Goal: Information Seeking & Learning: Learn about a topic

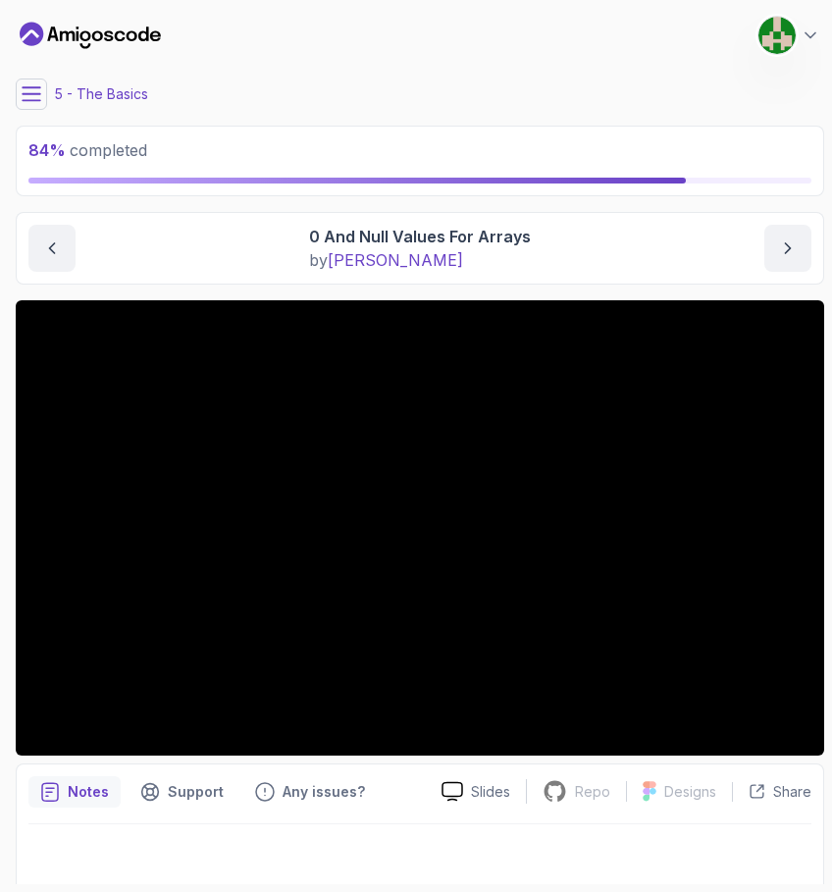
scroll to position [8, 0]
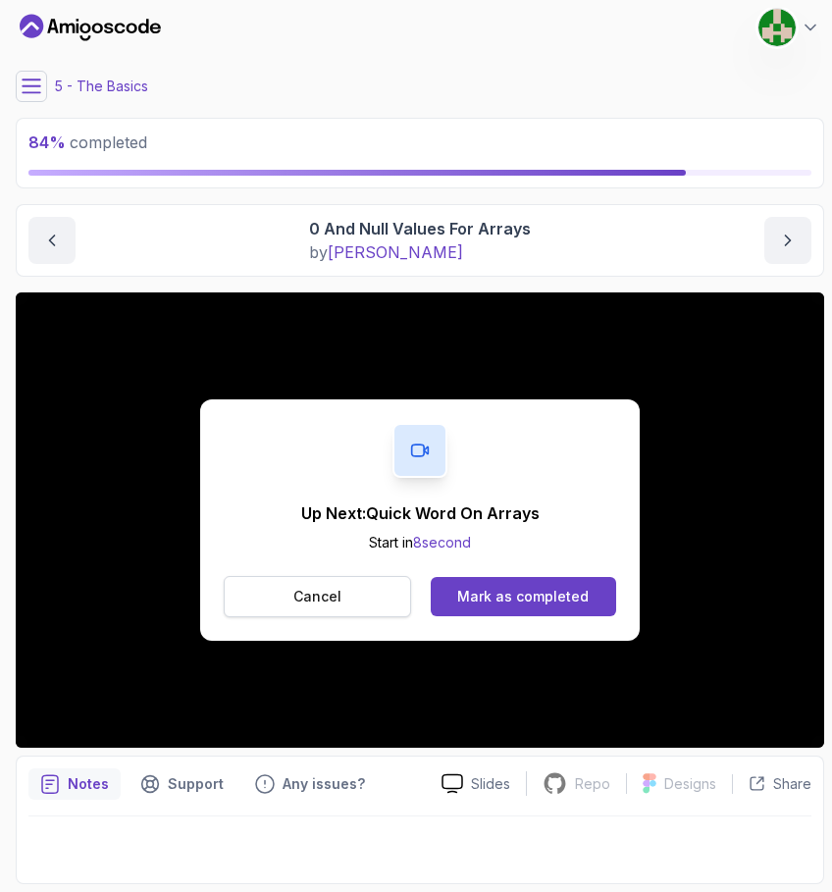
click at [314, 588] on p "Cancel" at bounding box center [318, 597] width 48 height 20
click at [530, 599] on div "Mark as completed" at bounding box center [523, 597] width 132 height 20
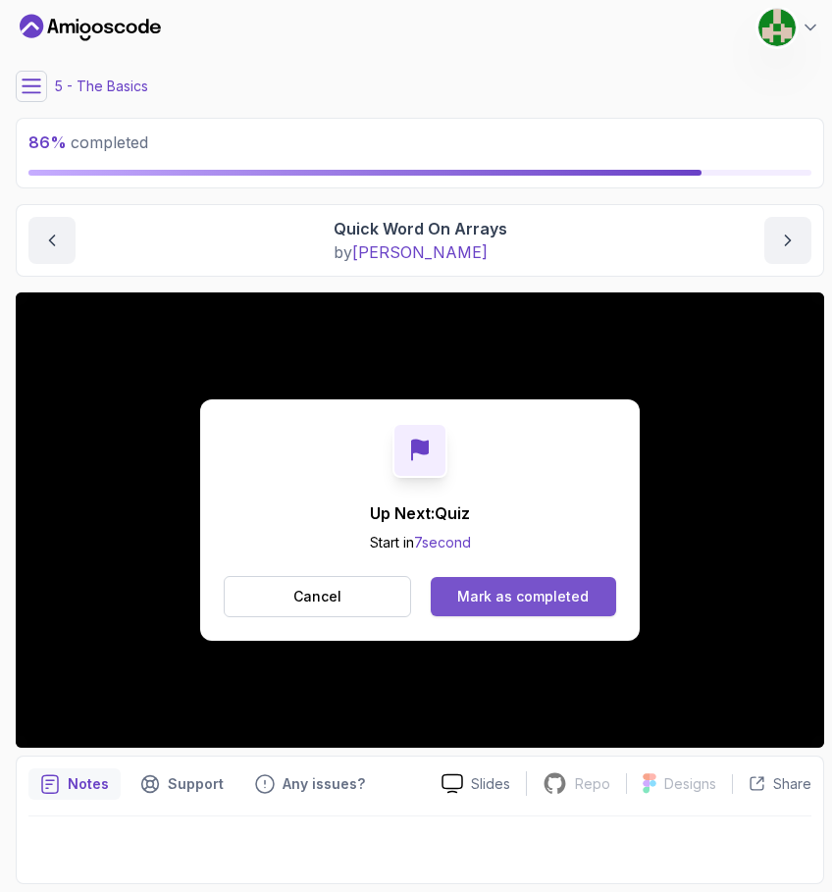
click at [552, 596] on div "Mark as completed" at bounding box center [523, 597] width 132 height 20
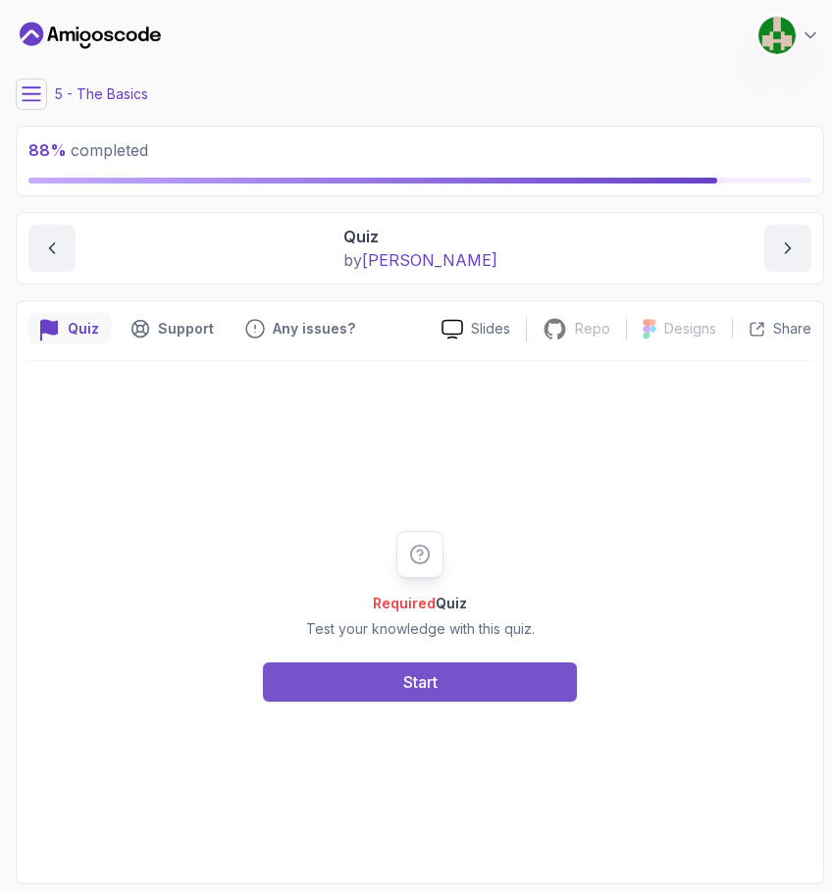
click at [514, 681] on button "Start" at bounding box center [420, 682] width 314 height 39
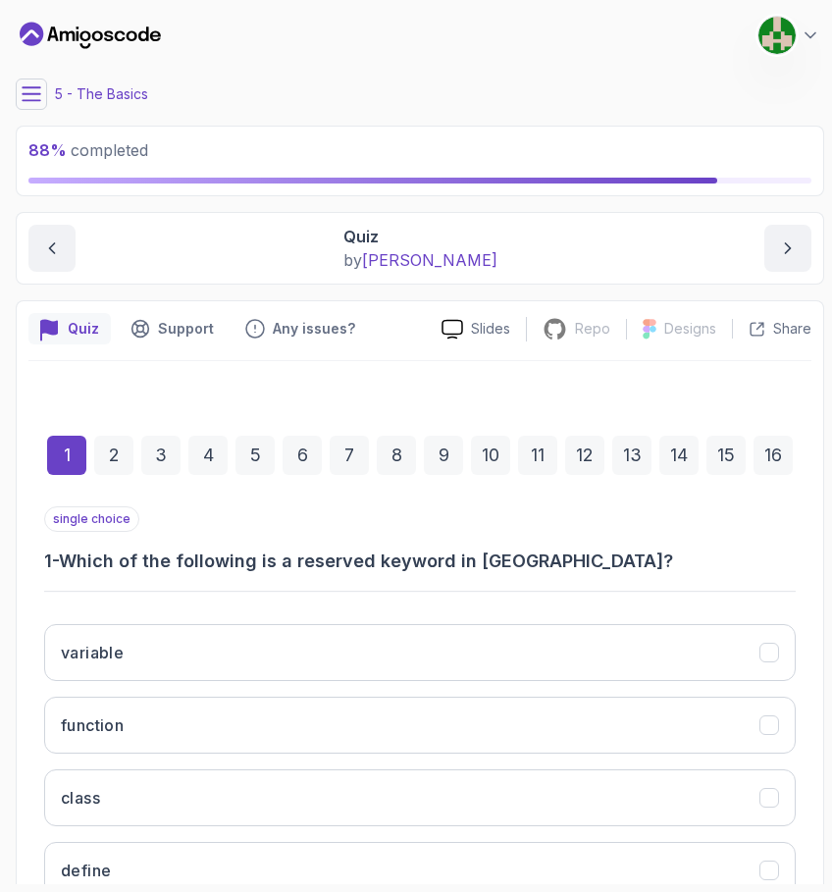
click at [18, 95] on button at bounding box center [31, 94] width 31 height 31
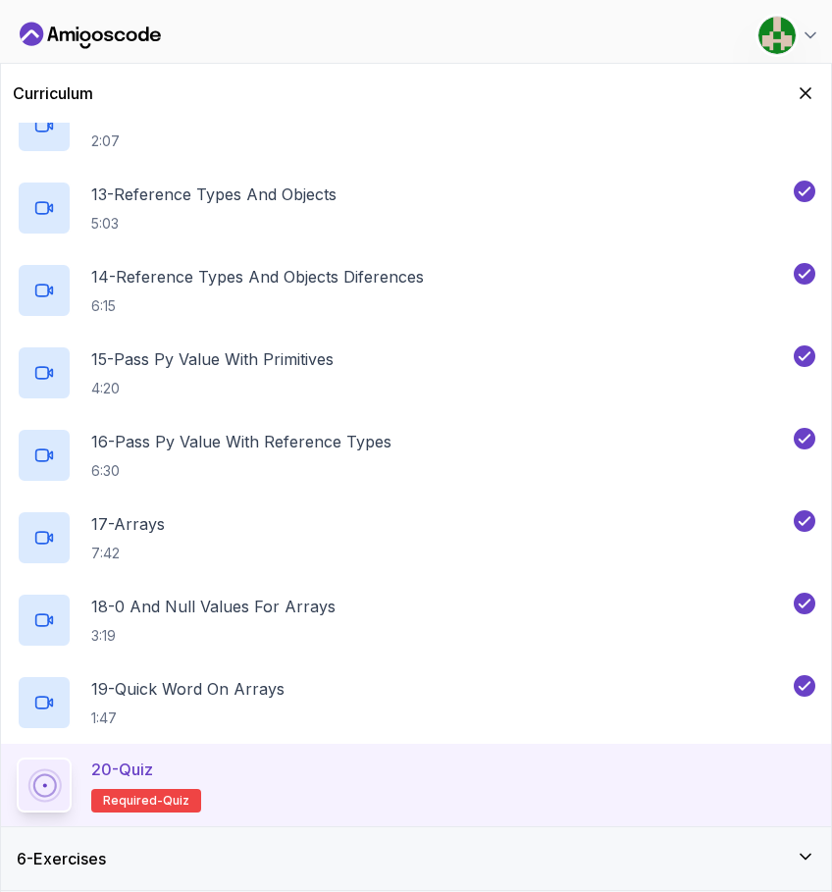
click at [663, 854] on div "6 - Exercises" at bounding box center [416, 859] width 799 height 24
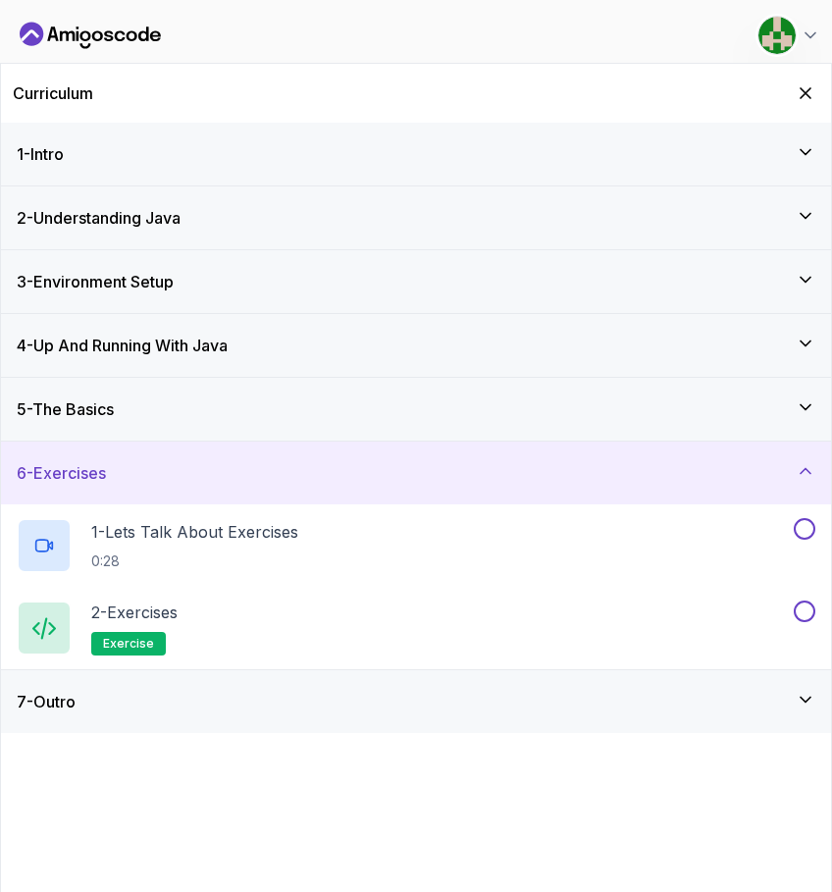
click at [793, 703] on div "7 - Outro" at bounding box center [416, 702] width 799 height 24
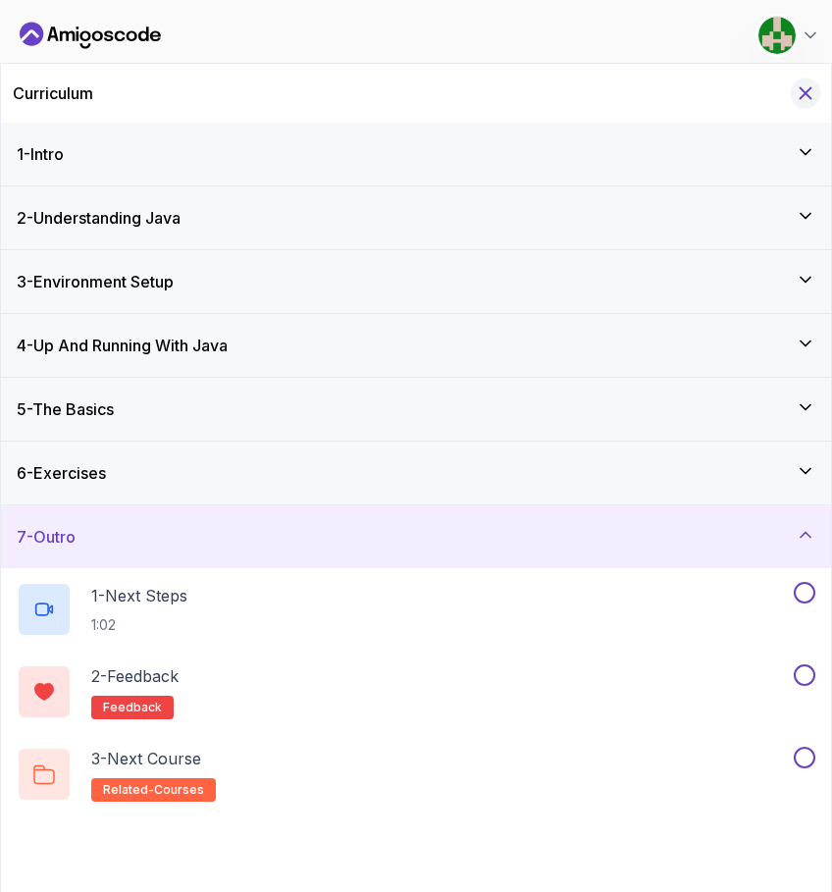
click at [794, 89] on button "Hide Curriculum for mobile" at bounding box center [806, 94] width 30 height 30
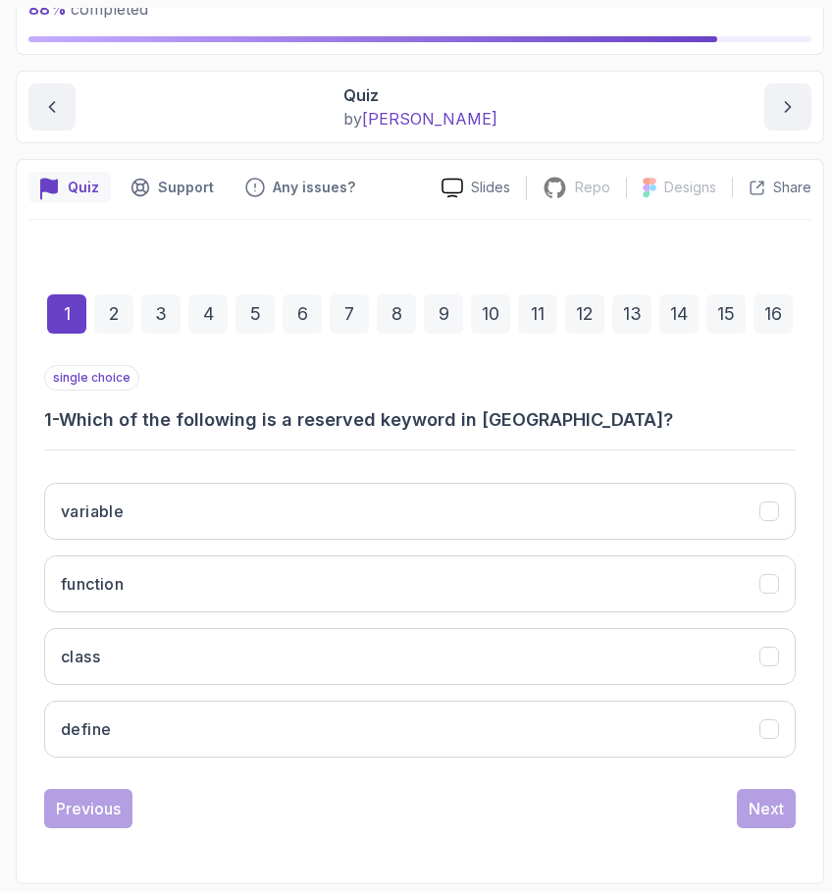
scroll to position [141, 0]
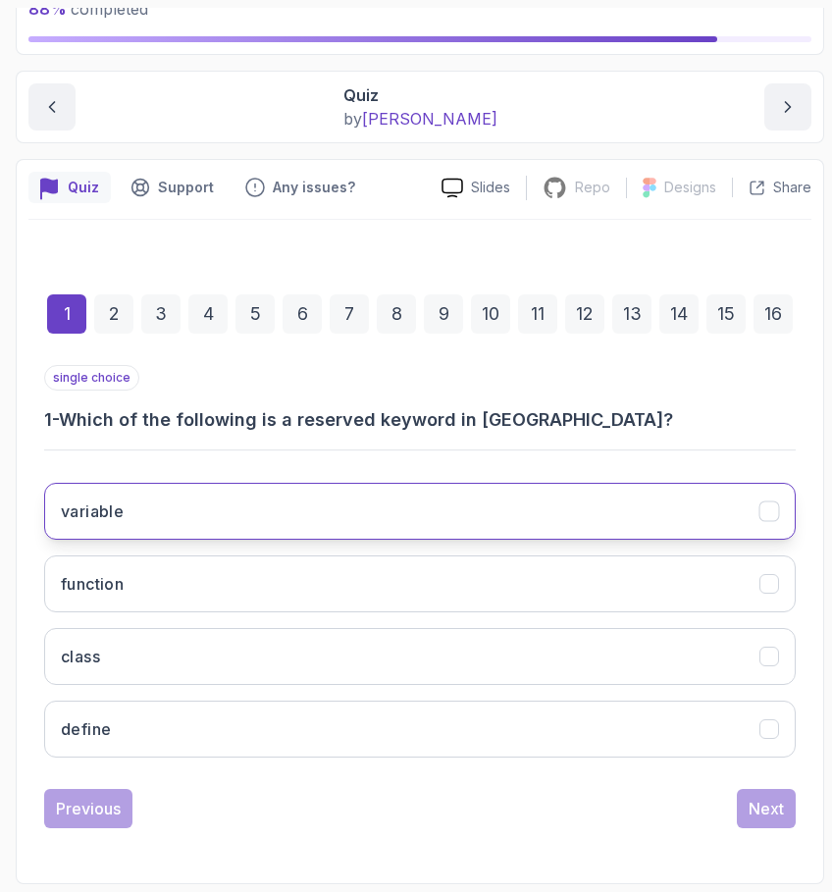
click at [474, 508] on button "variable" at bounding box center [420, 511] width 752 height 57
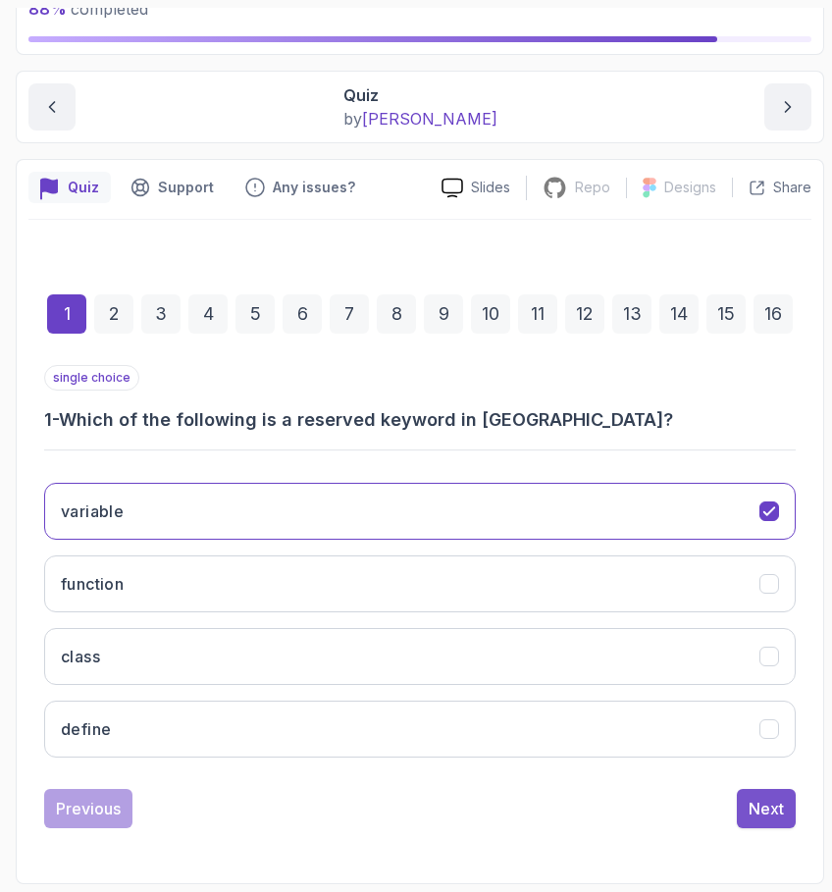
click at [774, 812] on div "Next" at bounding box center [766, 809] width 35 height 24
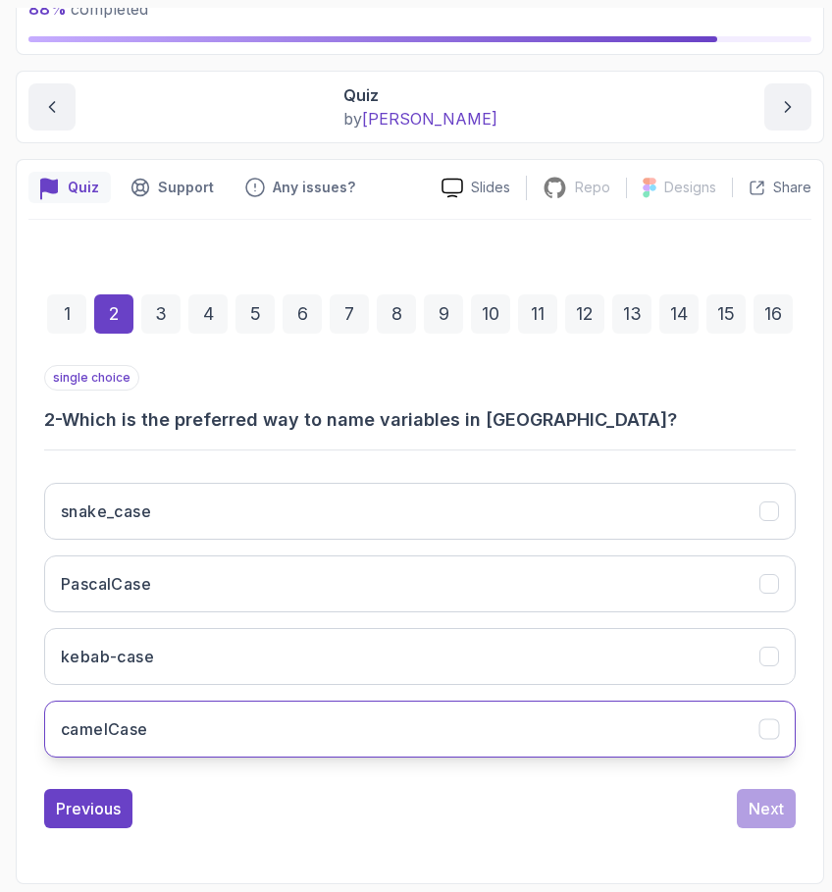
click at [453, 727] on button "camelCase" at bounding box center [420, 729] width 752 height 57
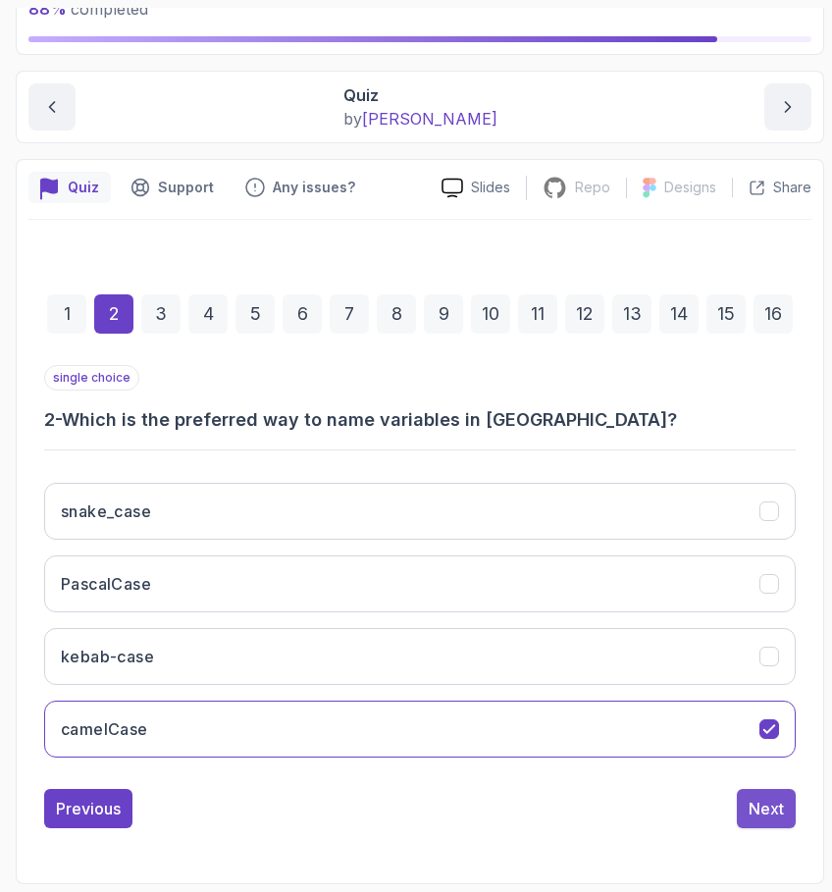
click at [769, 814] on div "Next" at bounding box center [766, 809] width 35 height 24
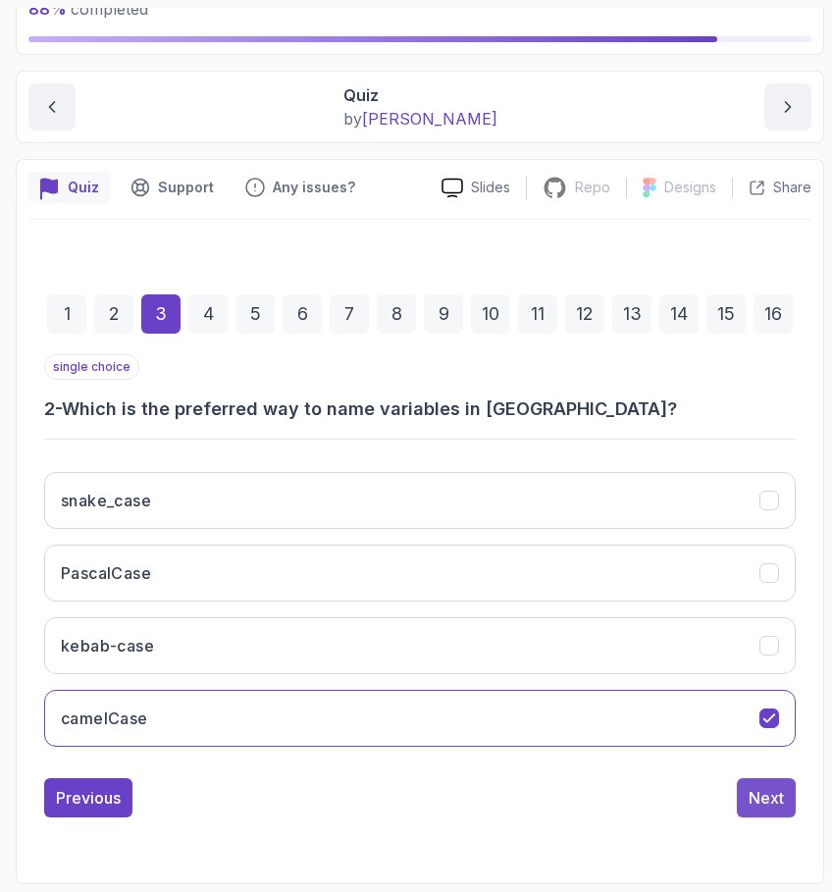
scroll to position [110, 0]
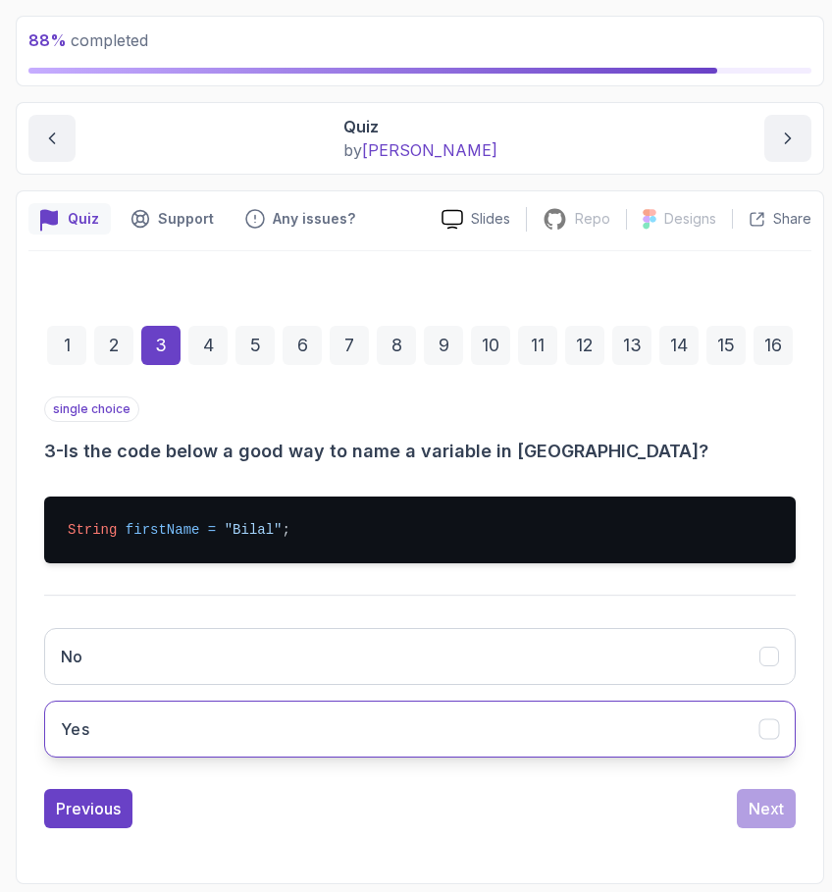
click at [475, 730] on button "Yes" at bounding box center [420, 729] width 752 height 57
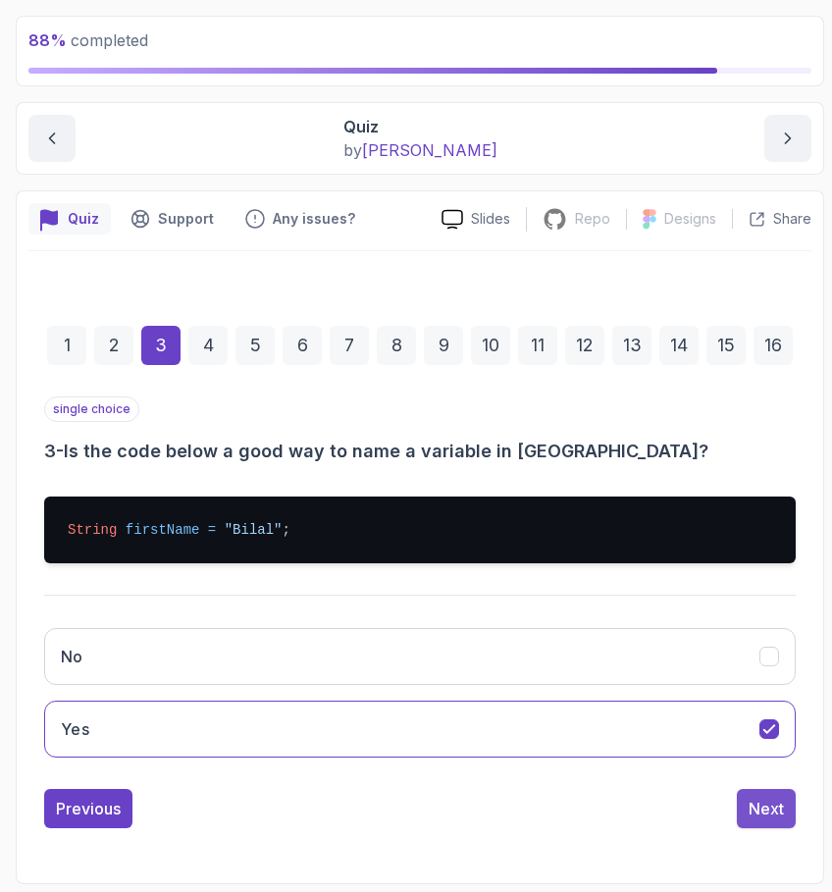
click at [773, 803] on div "Next" at bounding box center [766, 809] width 35 height 24
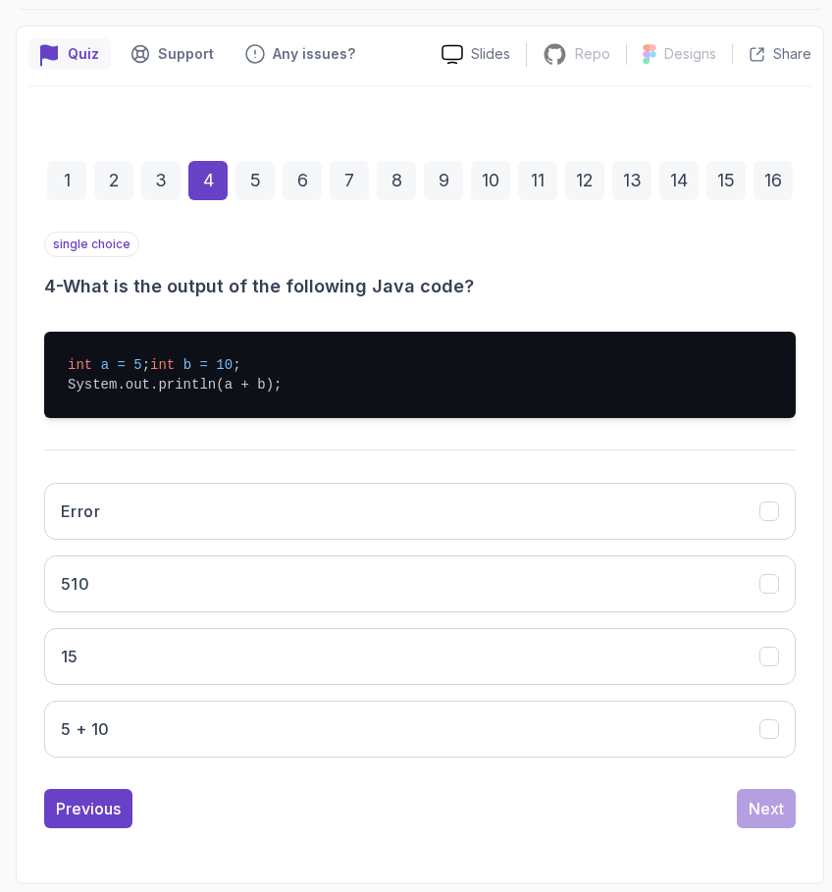
scroll to position [294, 0]
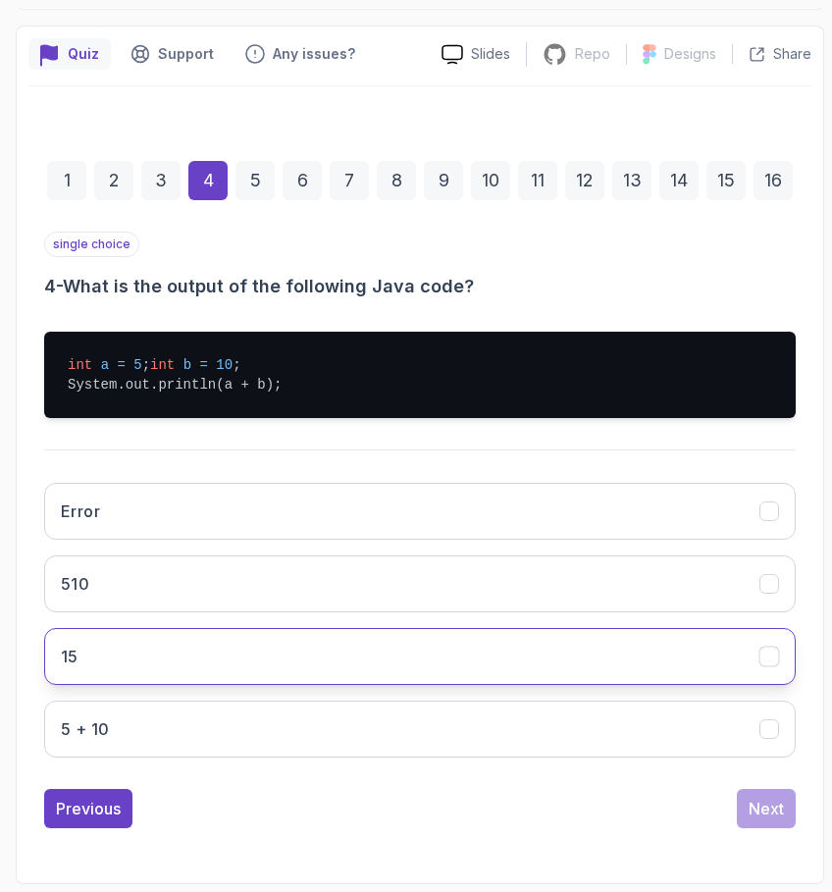
click at [497, 666] on button "15" at bounding box center [420, 656] width 752 height 57
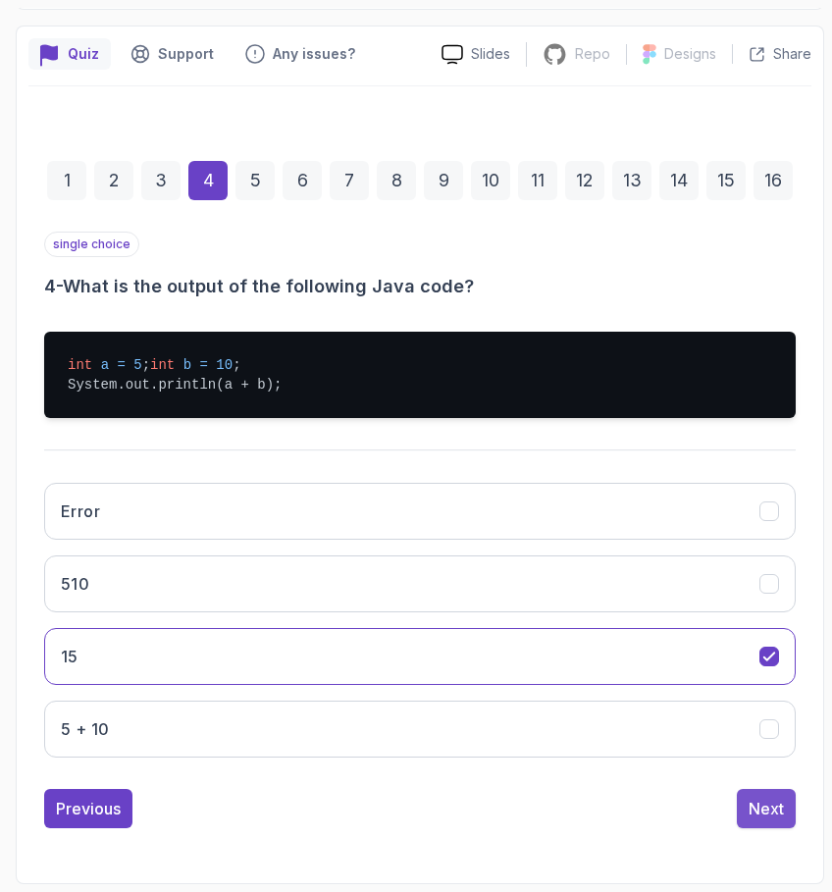
click at [764, 807] on div "Next" at bounding box center [766, 809] width 35 height 24
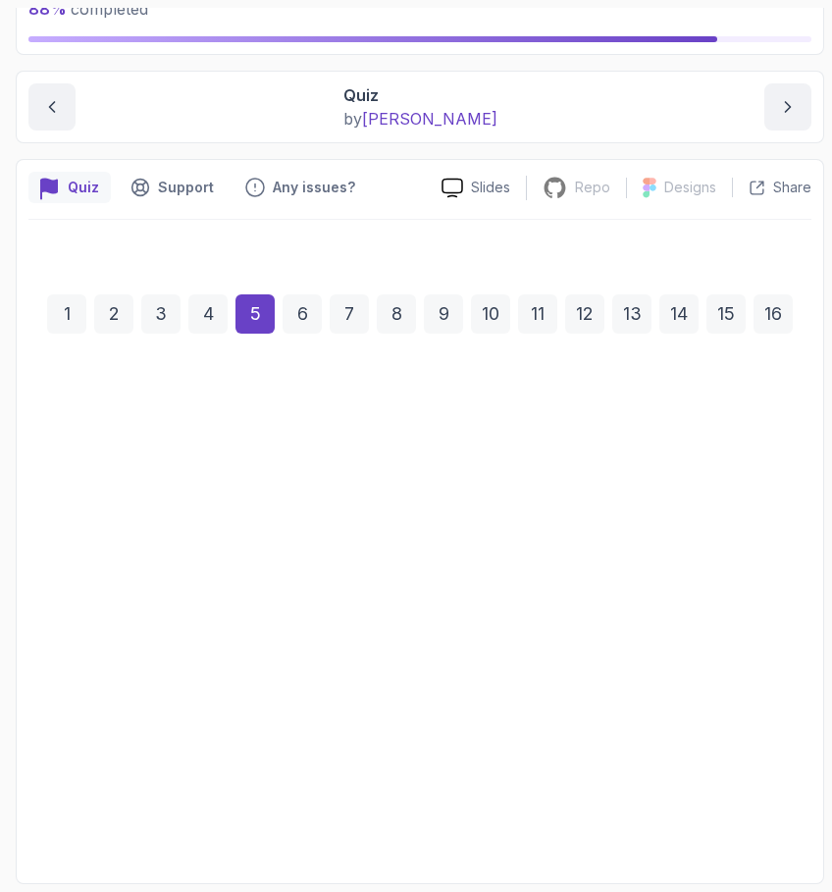
scroll to position [141, 0]
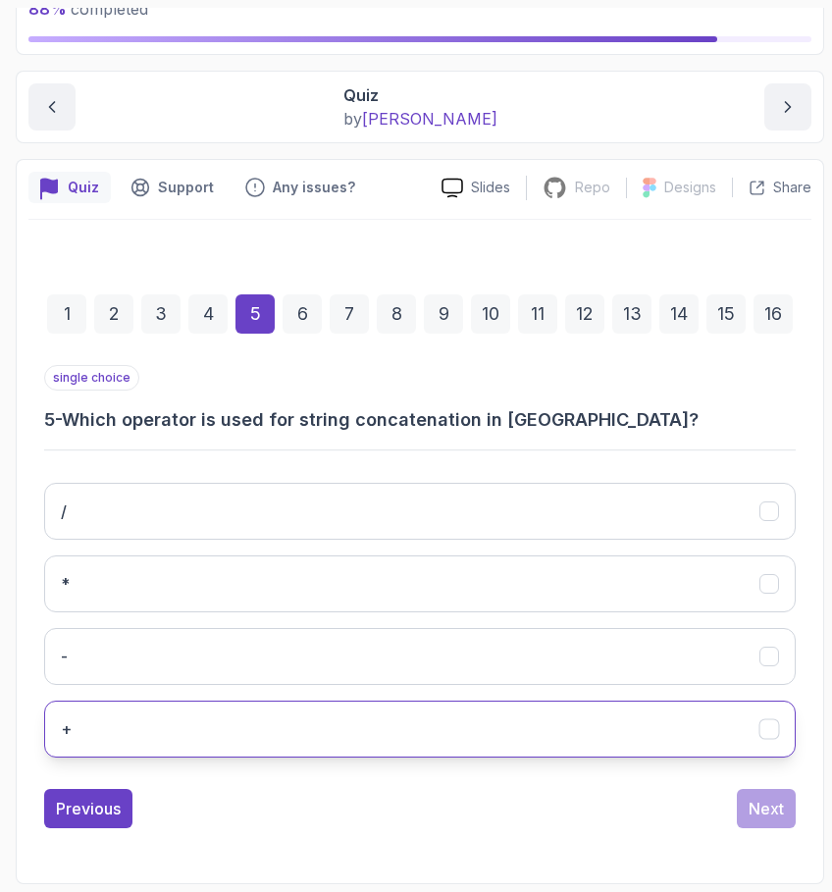
click at [500, 729] on button "+" at bounding box center [420, 729] width 752 height 57
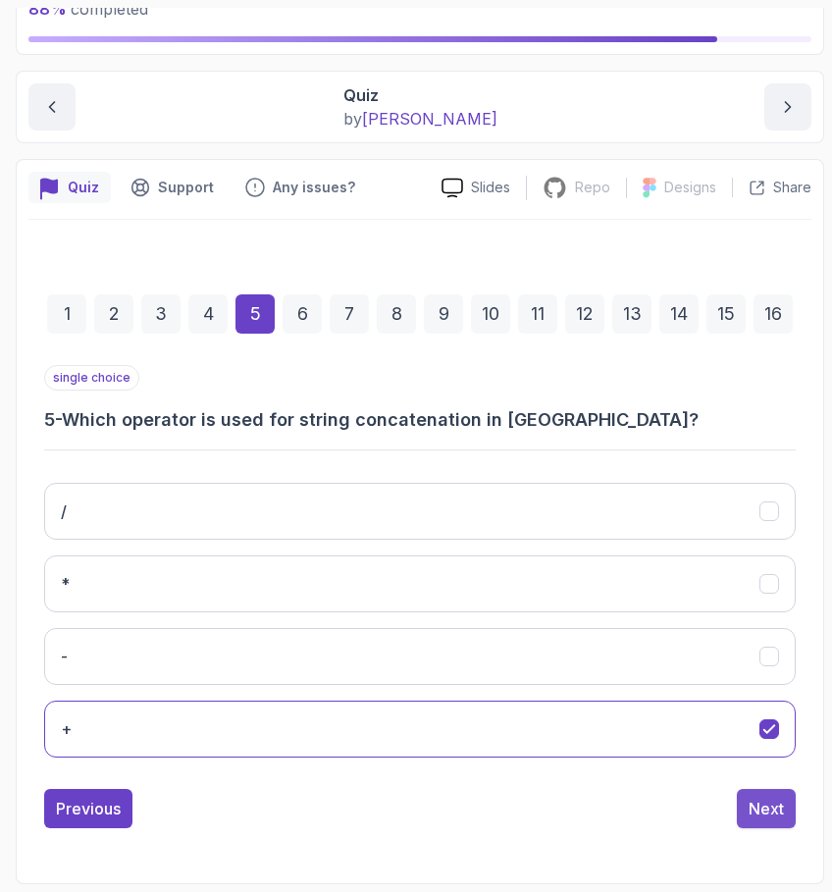
click at [777, 818] on div "Next" at bounding box center [766, 809] width 35 height 24
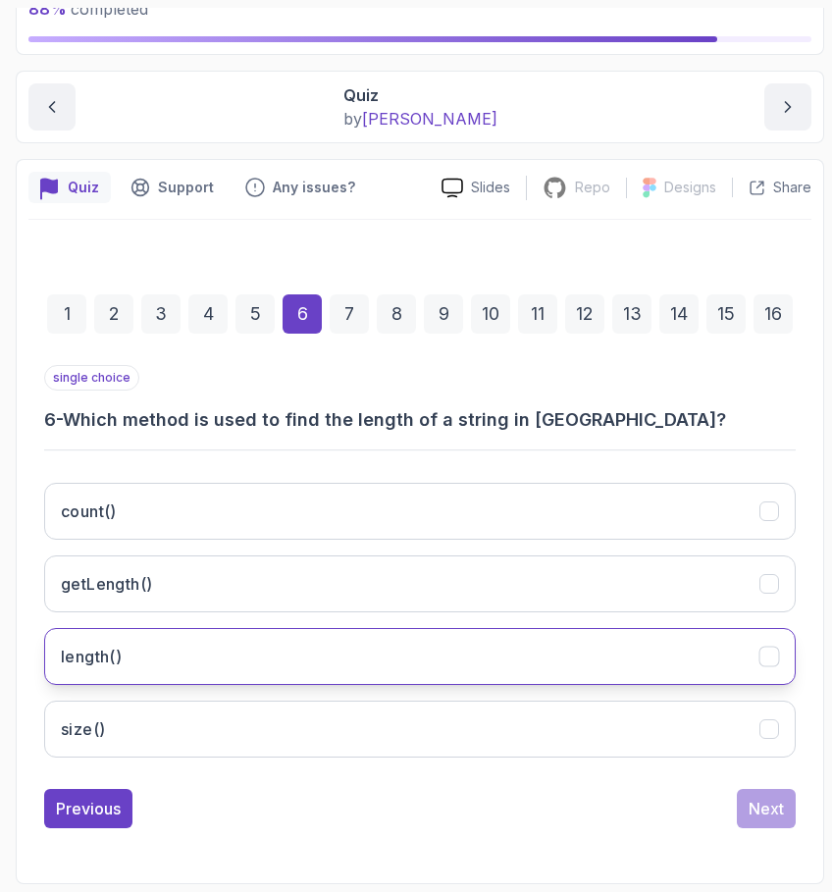
click at [418, 650] on button "length()" at bounding box center [420, 656] width 752 height 57
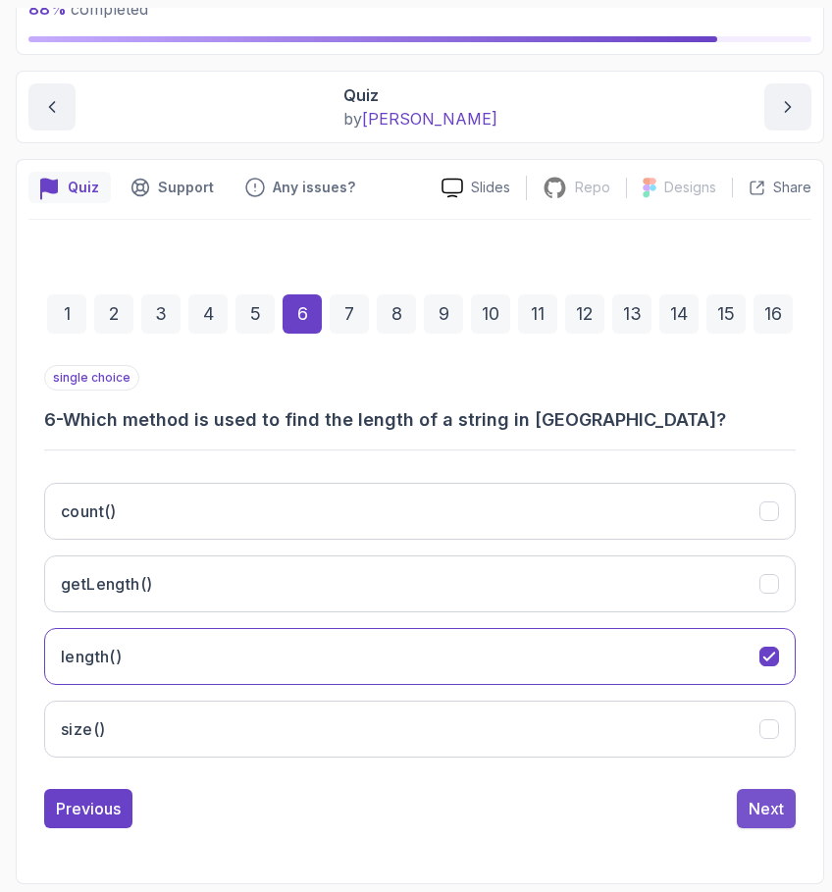
click at [749, 800] on div "Next" at bounding box center [766, 809] width 35 height 24
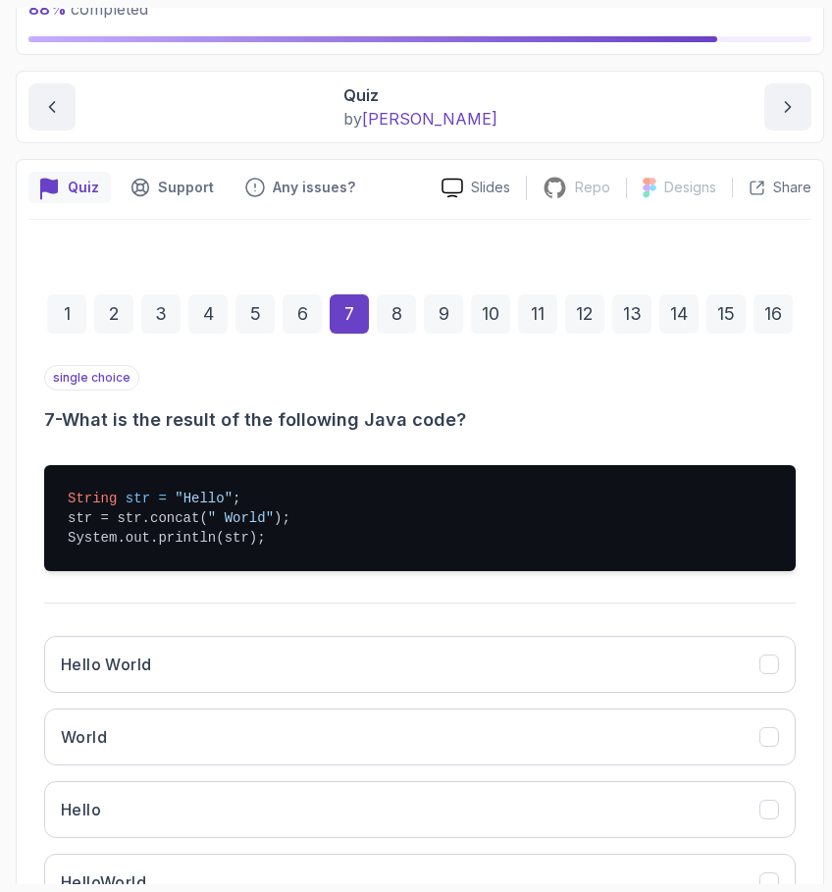
scroll to position [247, 0]
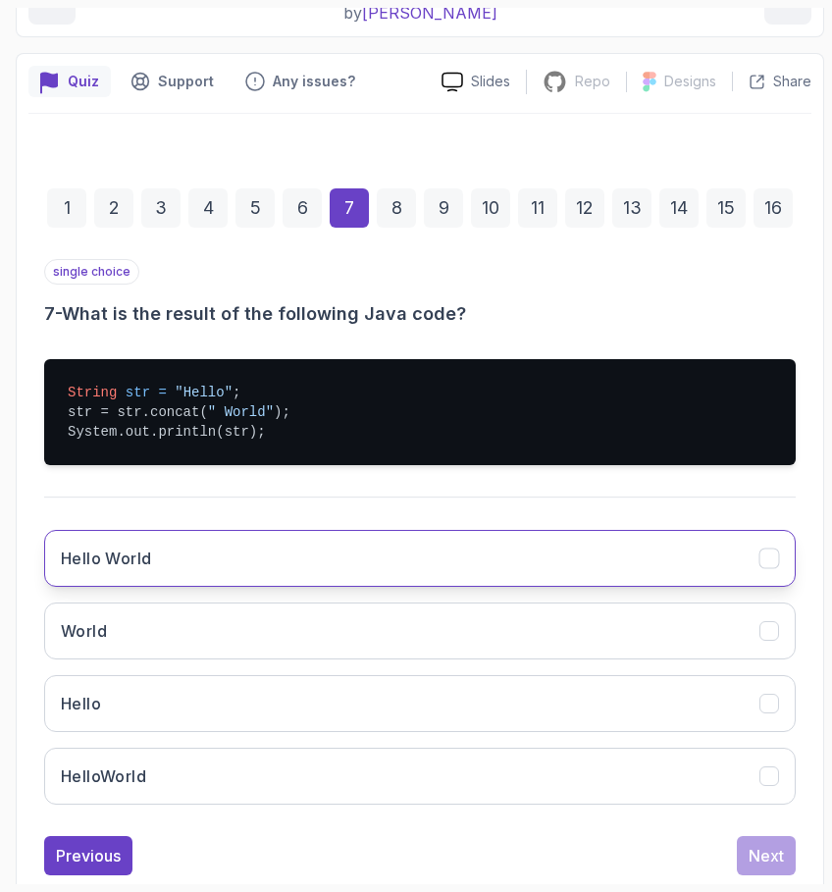
click at [437, 563] on button "Hello World" at bounding box center [420, 558] width 752 height 57
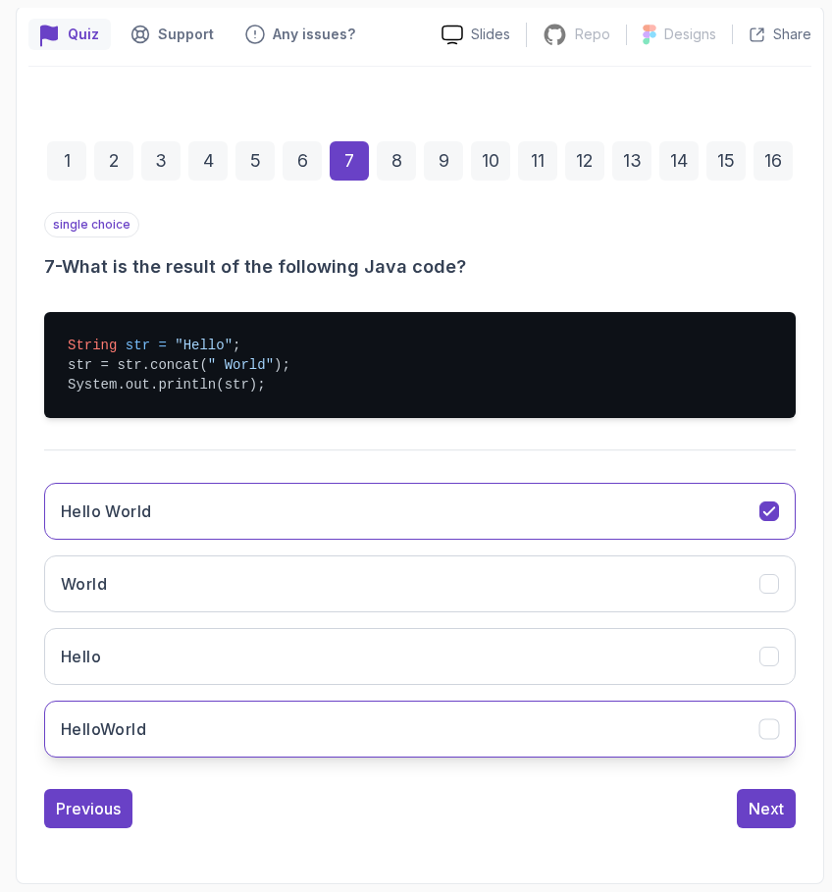
scroll to position [294, 0]
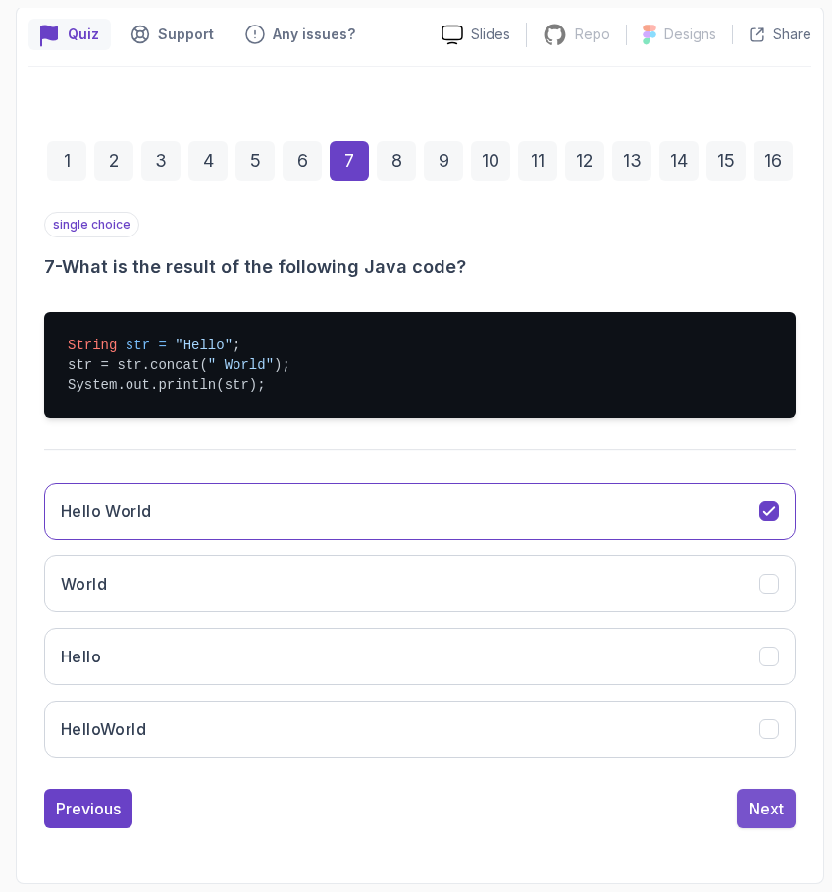
click at [762, 804] on div "Next" at bounding box center [766, 809] width 35 height 24
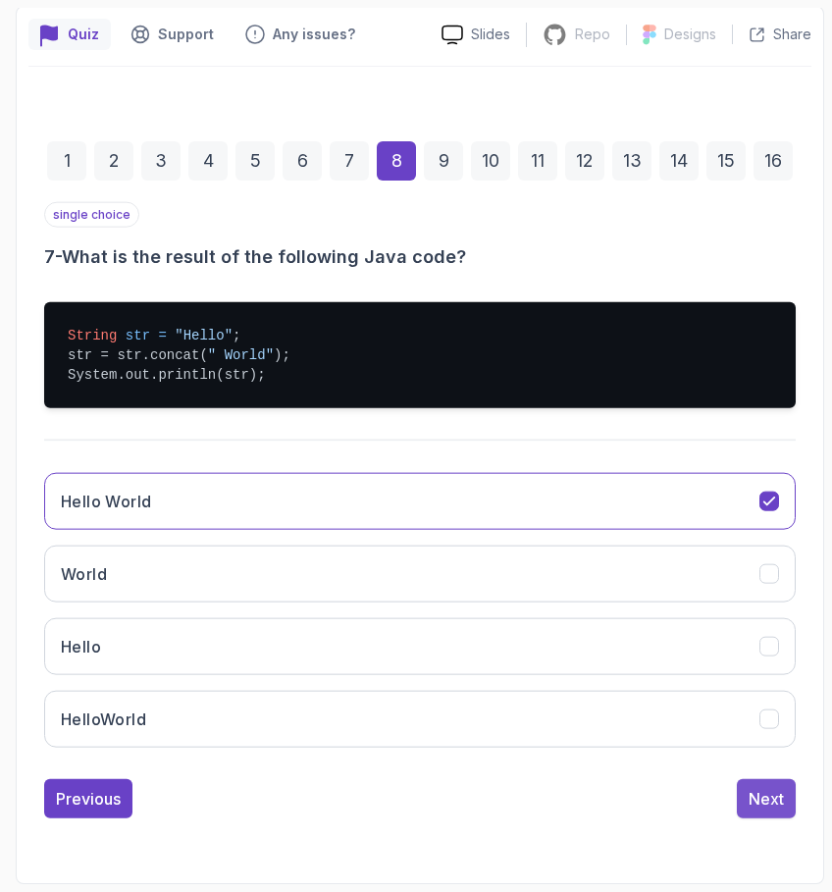
scroll to position [141, 0]
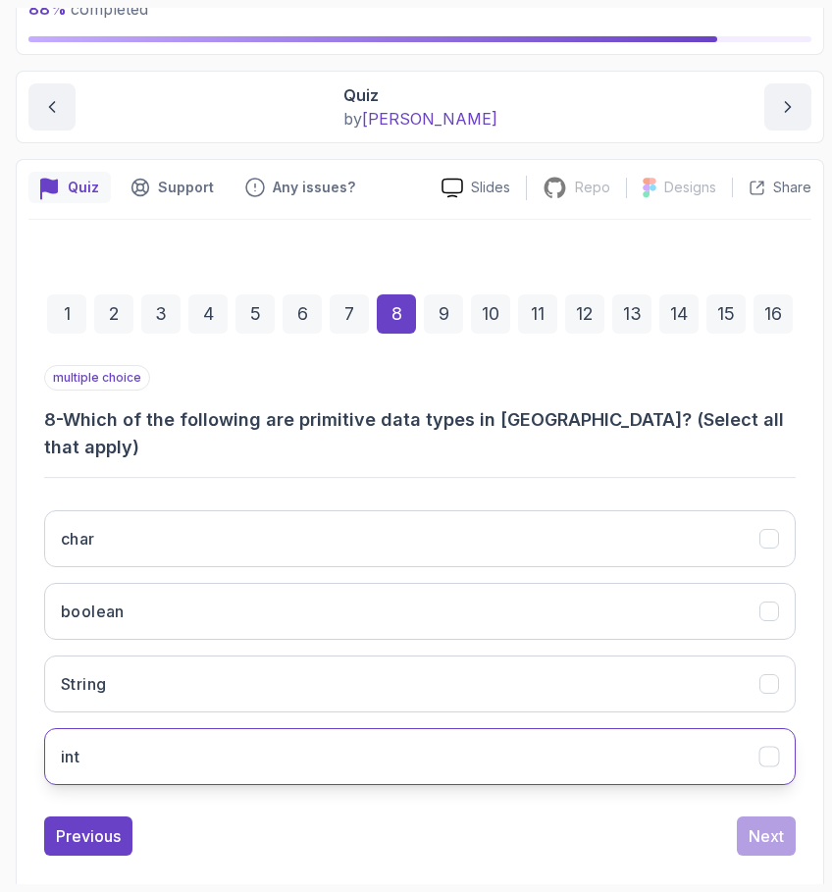
click at [330, 728] on button "int" at bounding box center [420, 756] width 752 height 57
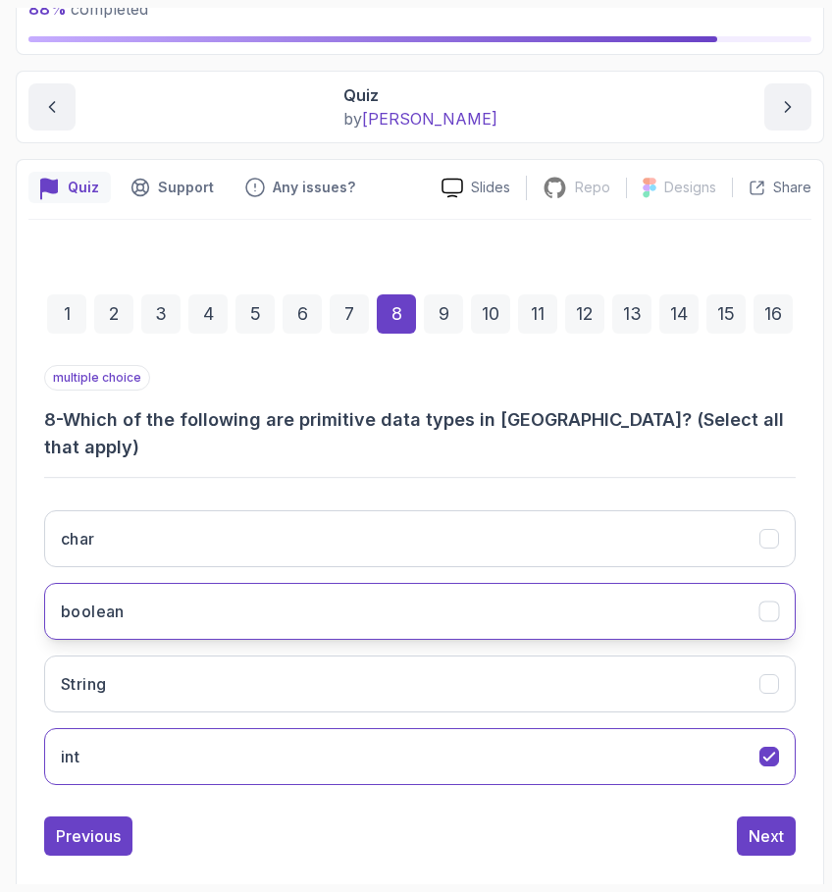
click at [382, 583] on button "boolean" at bounding box center [420, 611] width 752 height 57
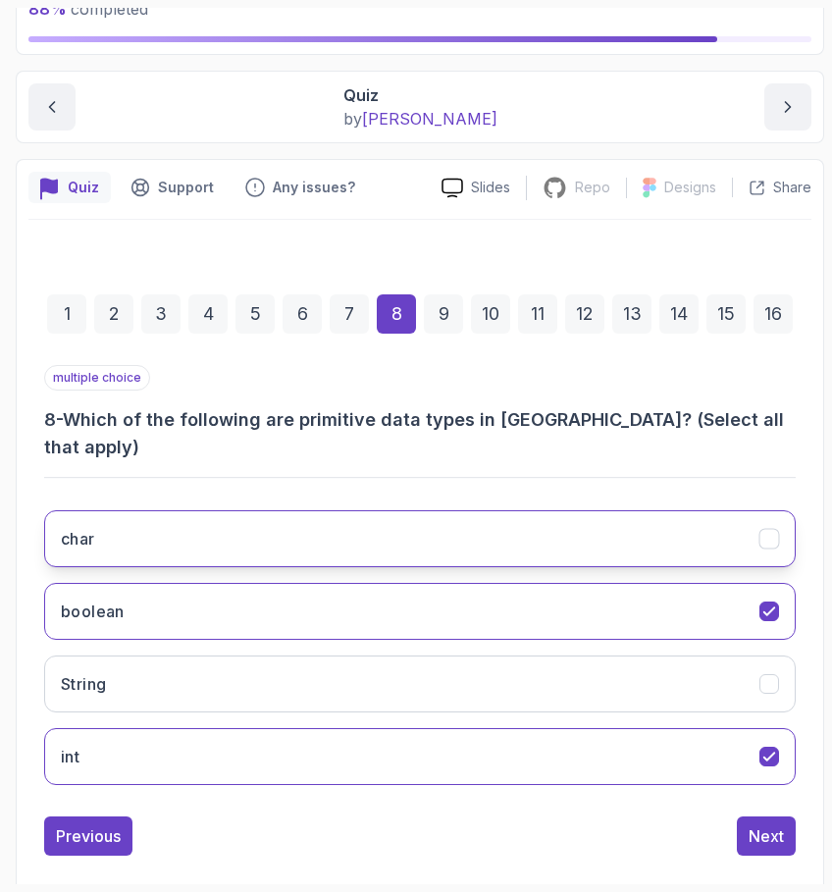
click at [381, 517] on button "char" at bounding box center [420, 538] width 752 height 57
click at [766, 825] on div "Next" at bounding box center [766, 837] width 35 height 24
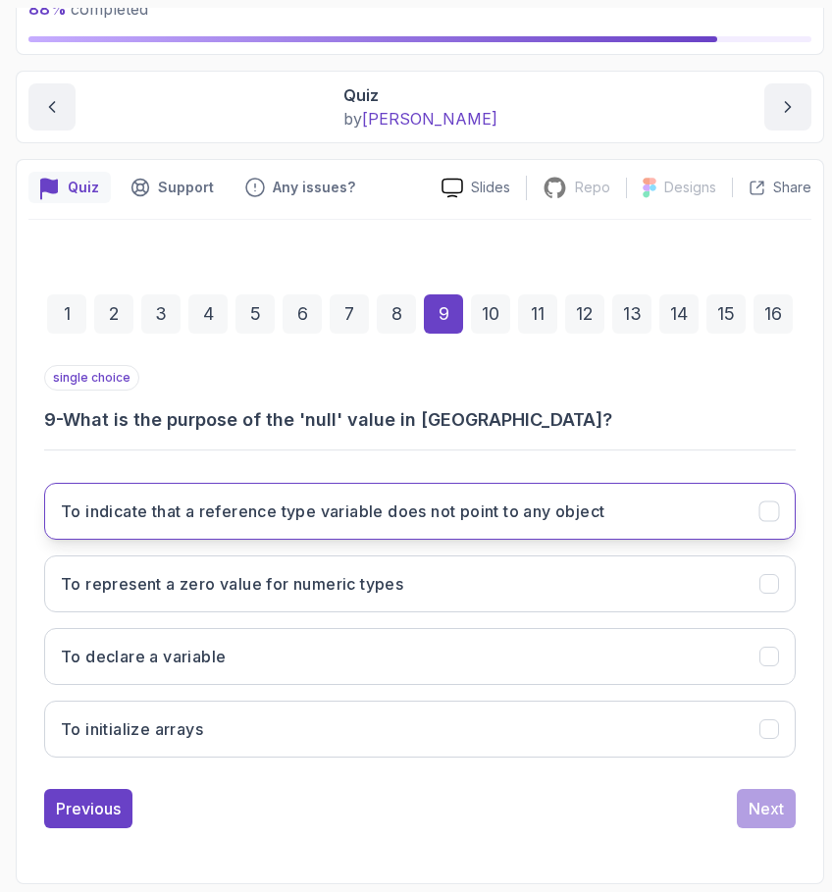
click at [491, 525] on button "To indicate that a reference type variable does not point to any object" at bounding box center [420, 511] width 752 height 57
click at [745, 512] on button "To indicate that a reference type variable does not point to any object" at bounding box center [420, 511] width 752 height 57
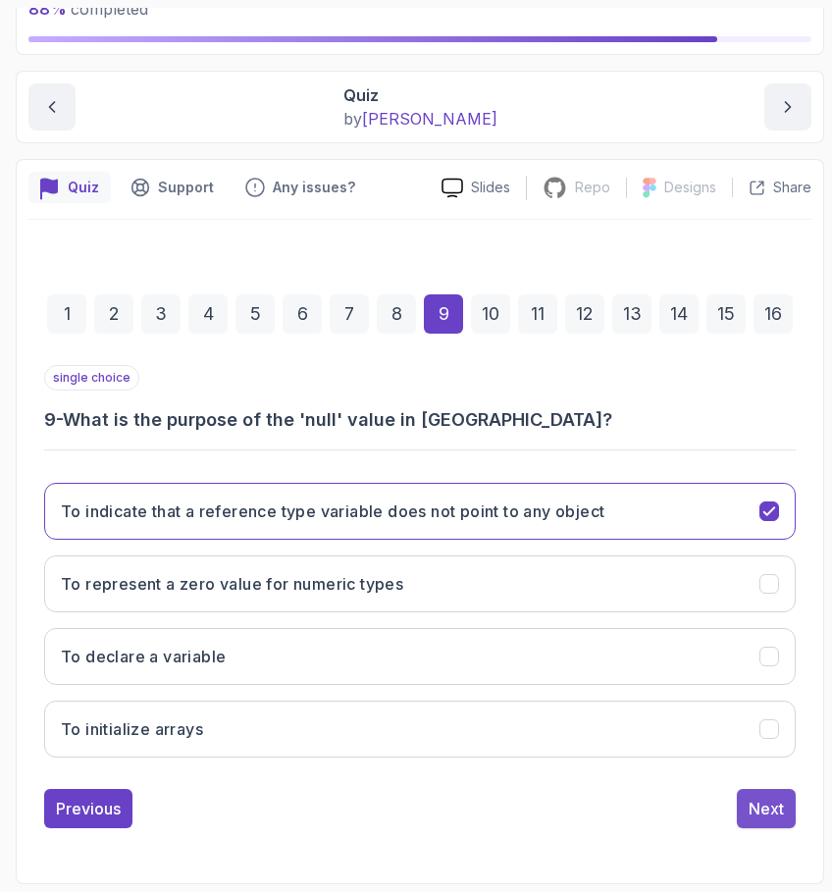
click at [758, 795] on button "Next" at bounding box center [766, 808] width 59 height 39
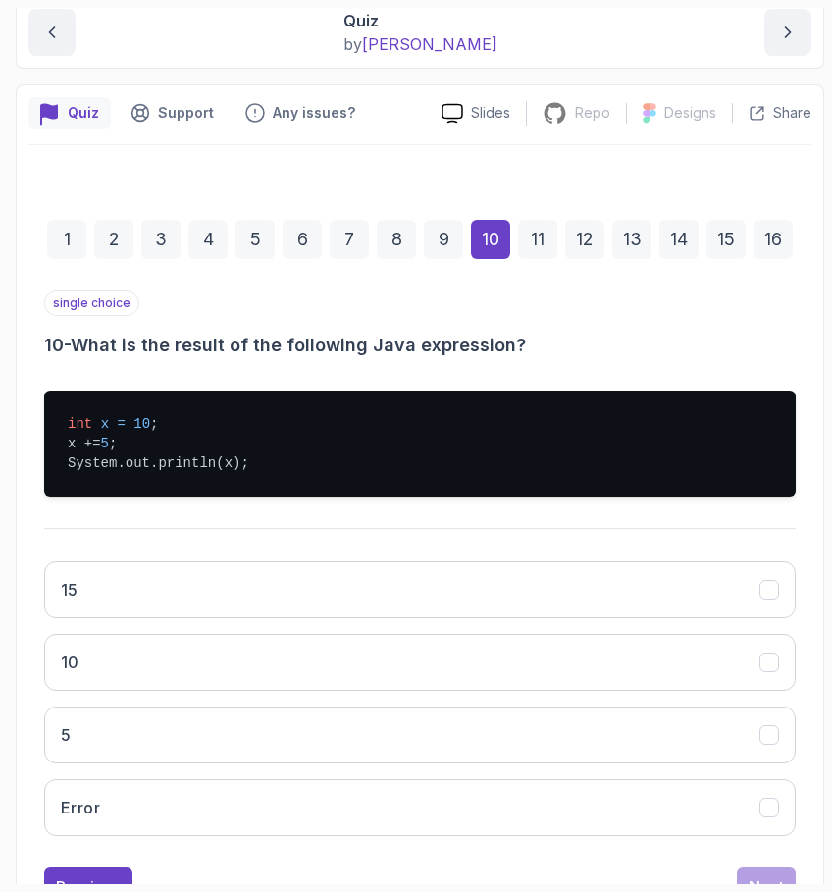
scroll to position [231, 0]
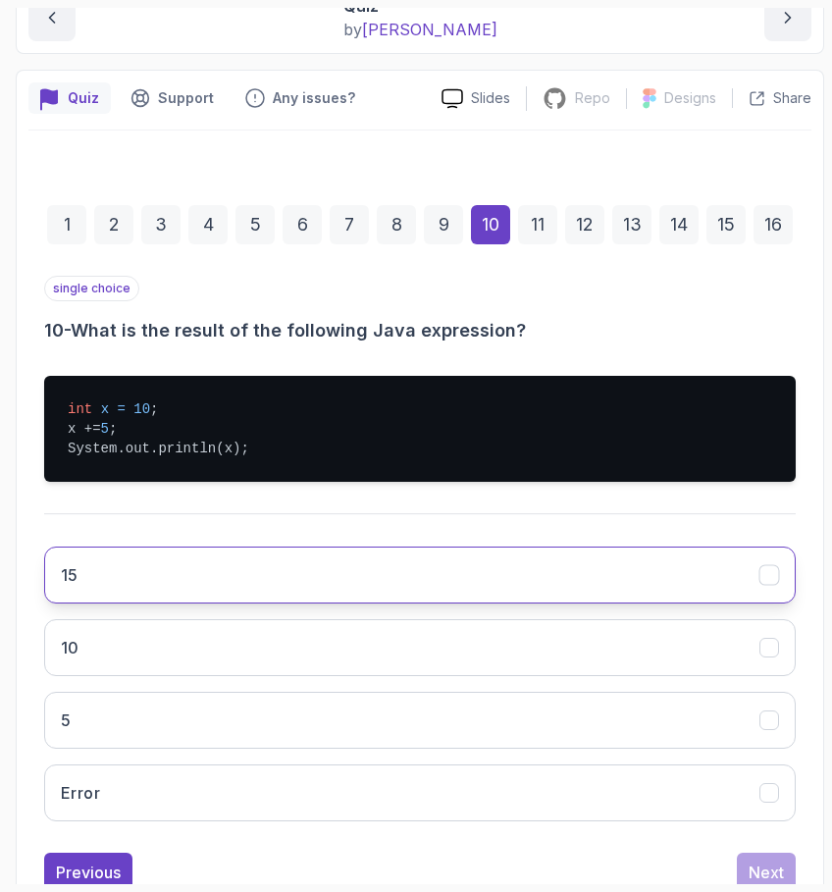
click at [593, 567] on button "15" at bounding box center [420, 575] width 752 height 57
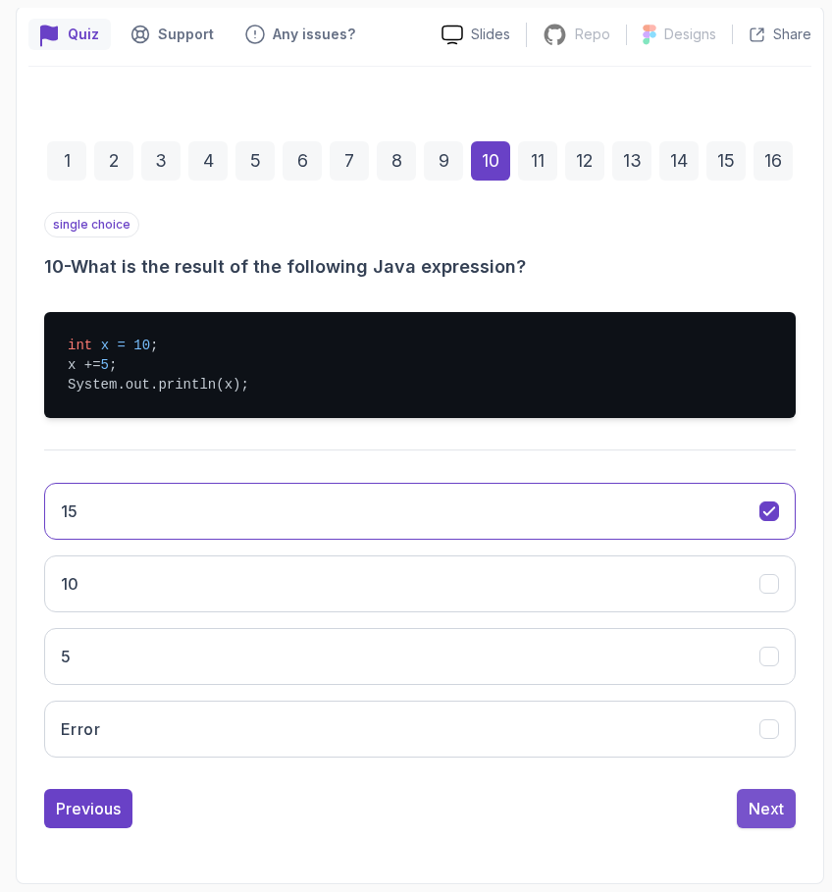
click at [783, 810] on div "Next" at bounding box center [766, 809] width 35 height 24
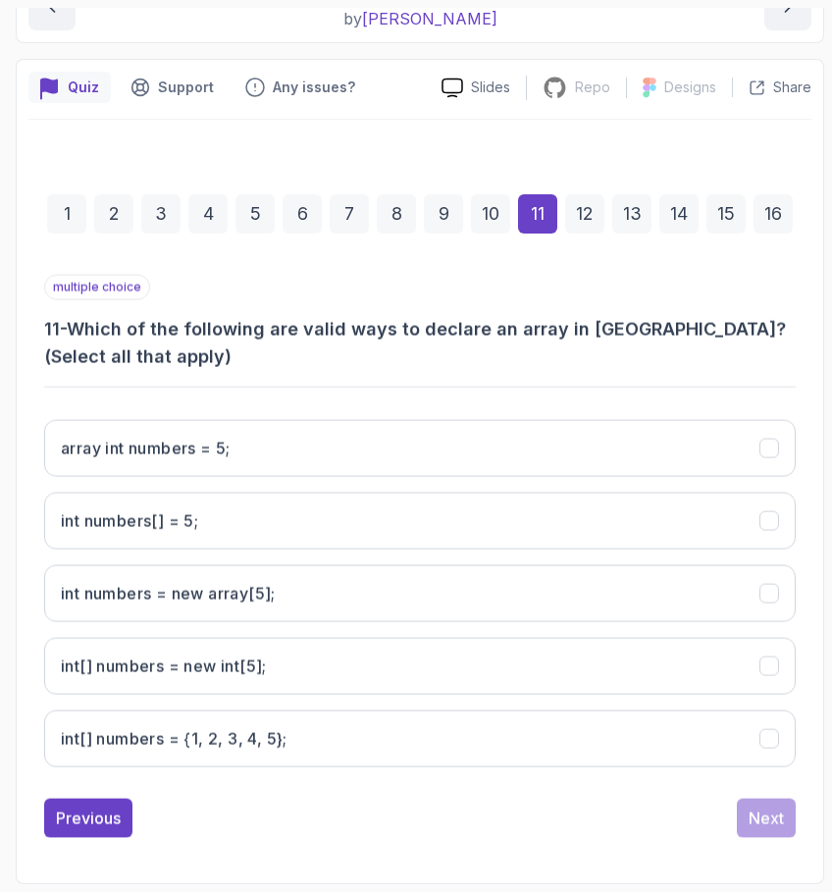
scroll to position [241, 0]
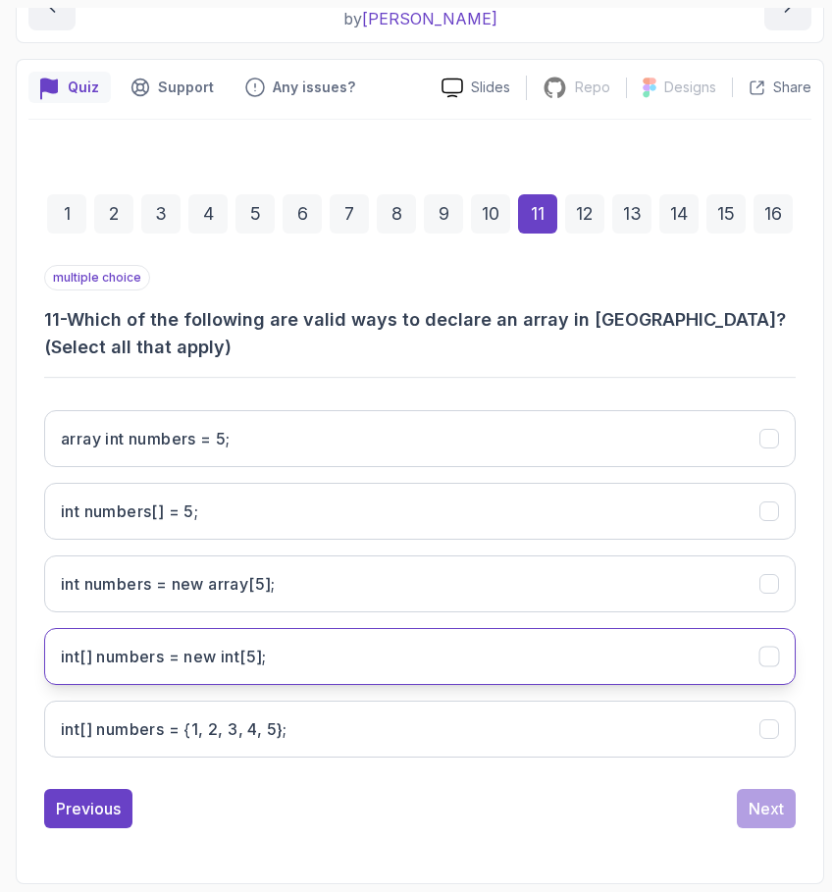
click at [375, 652] on int;"] "int[] numbers = new int[5];" at bounding box center [420, 656] width 752 height 57
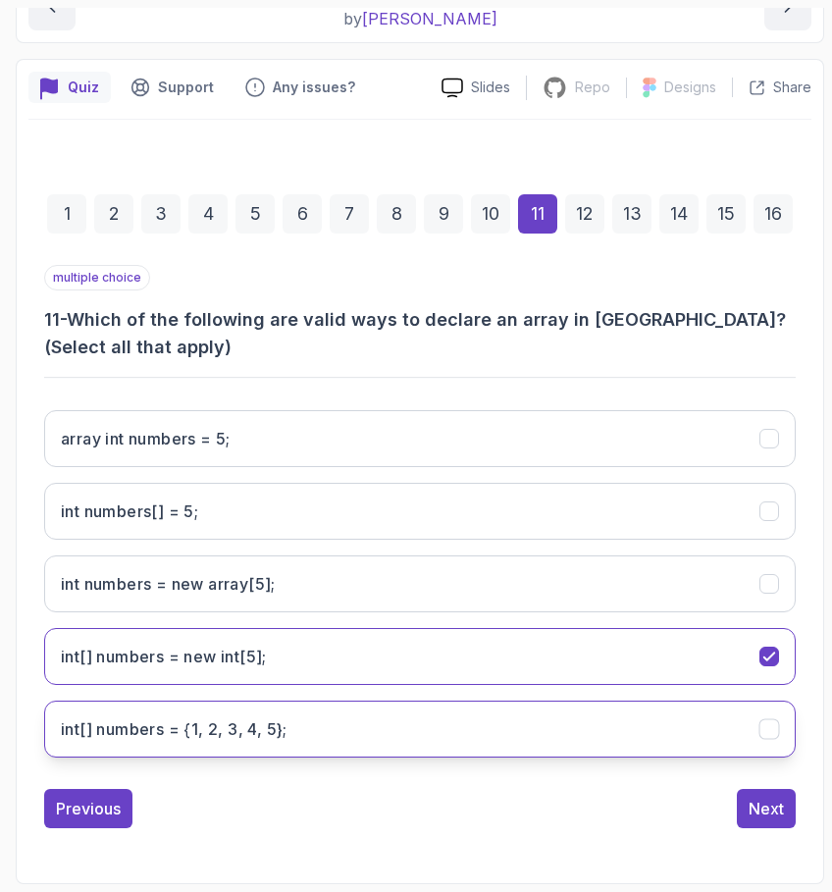
click at [416, 737] on 5};"] "int[] numbers = {1, 2, 3, 4, 5};" at bounding box center [420, 729] width 752 height 57
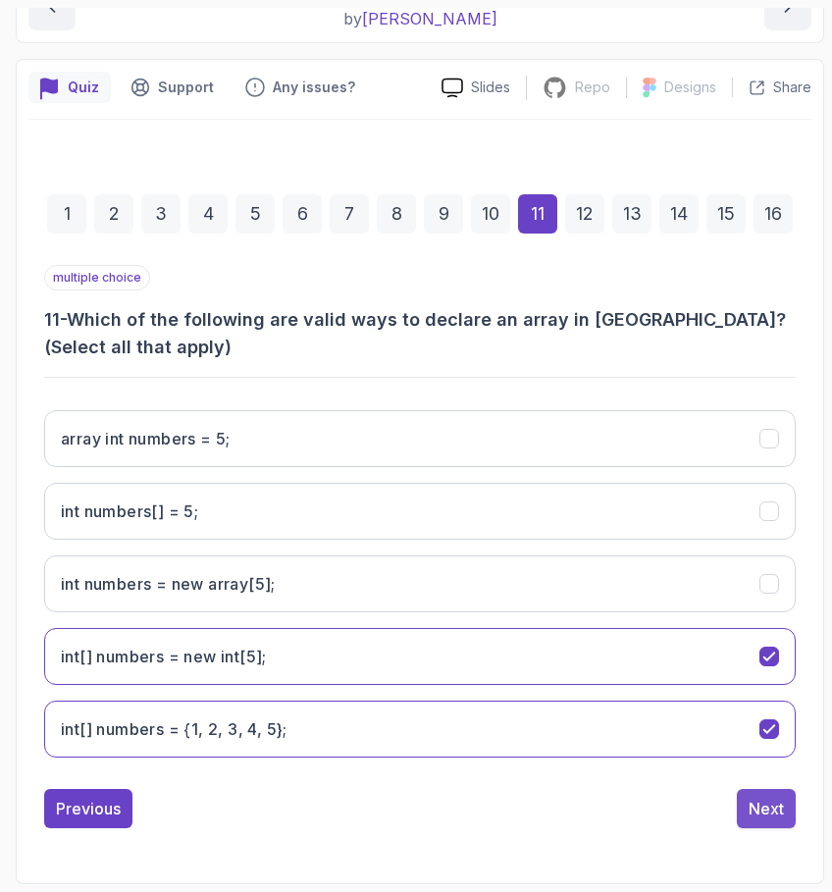
click at [792, 805] on button "Next" at bounding box center [766, 808] width 59 height 39
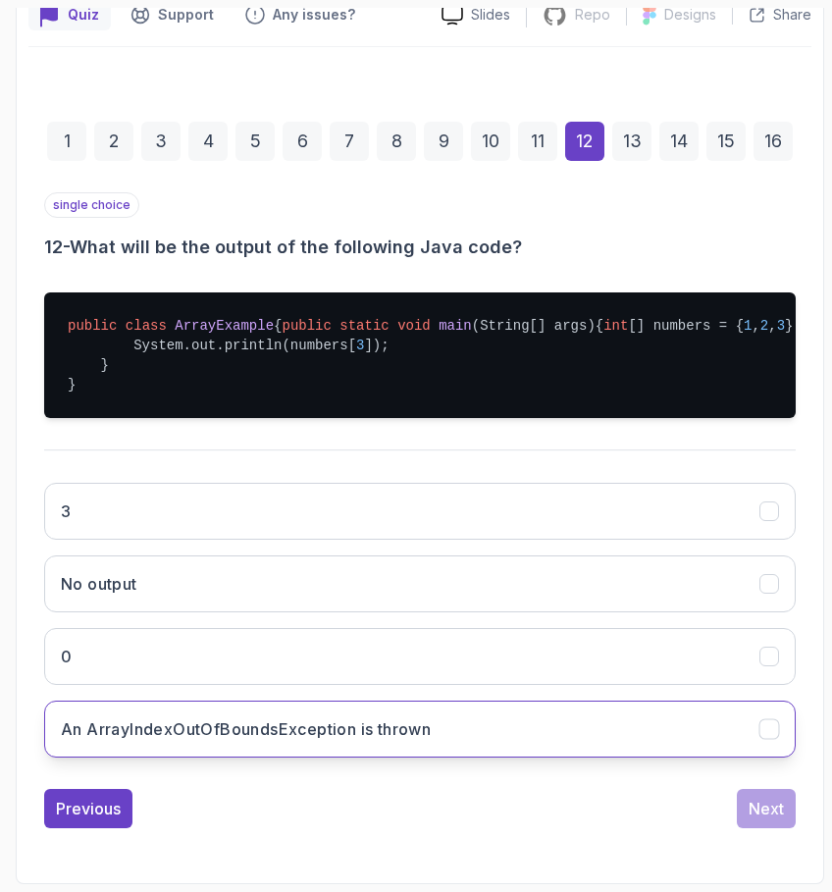
scroll to position [353, 0]
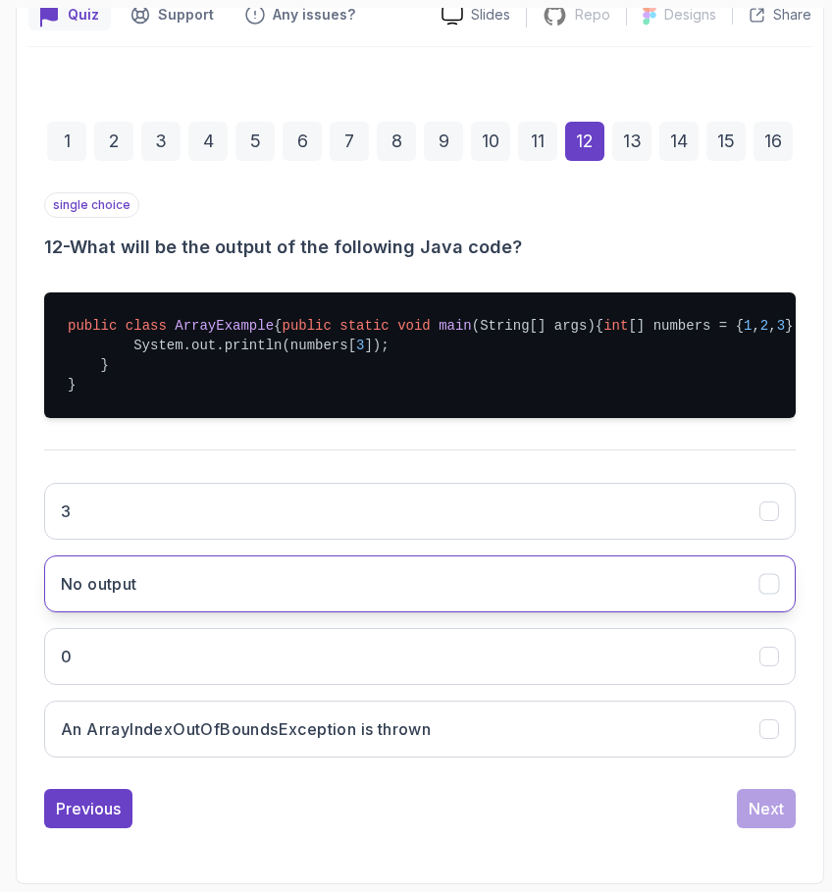
click at [420, 578] on button "No output" at bounding box center [420, 584] width 752 height 57
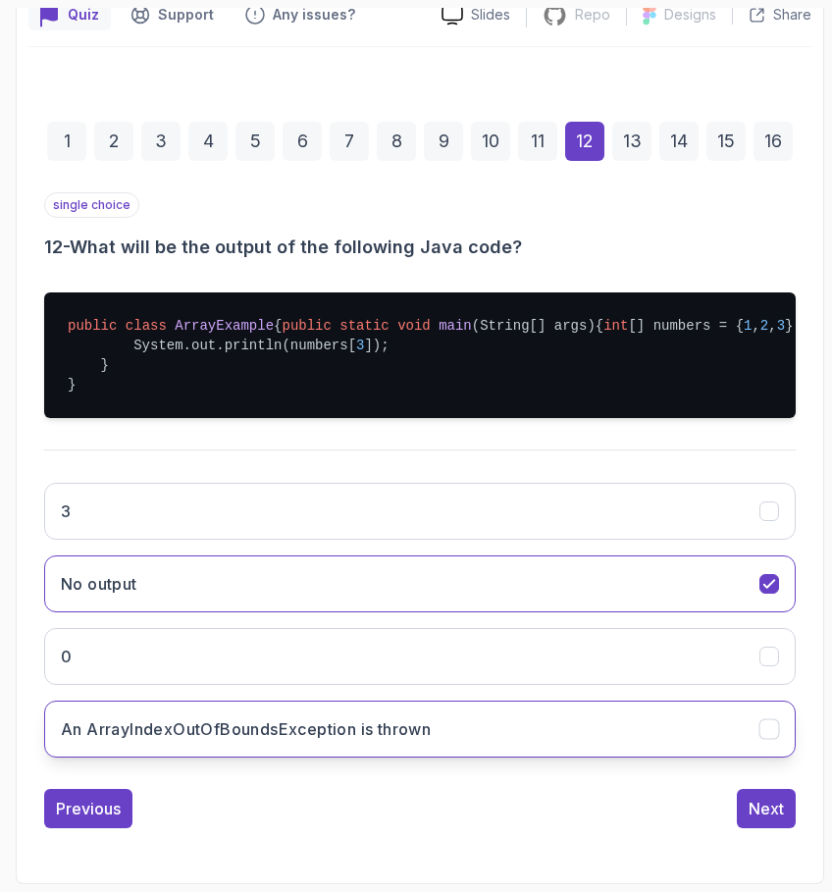
click at [456, 702] on button "An ArrayIndexOutOfBoundsException is thrown" at bounding box center [420, 729] width 752 height 57
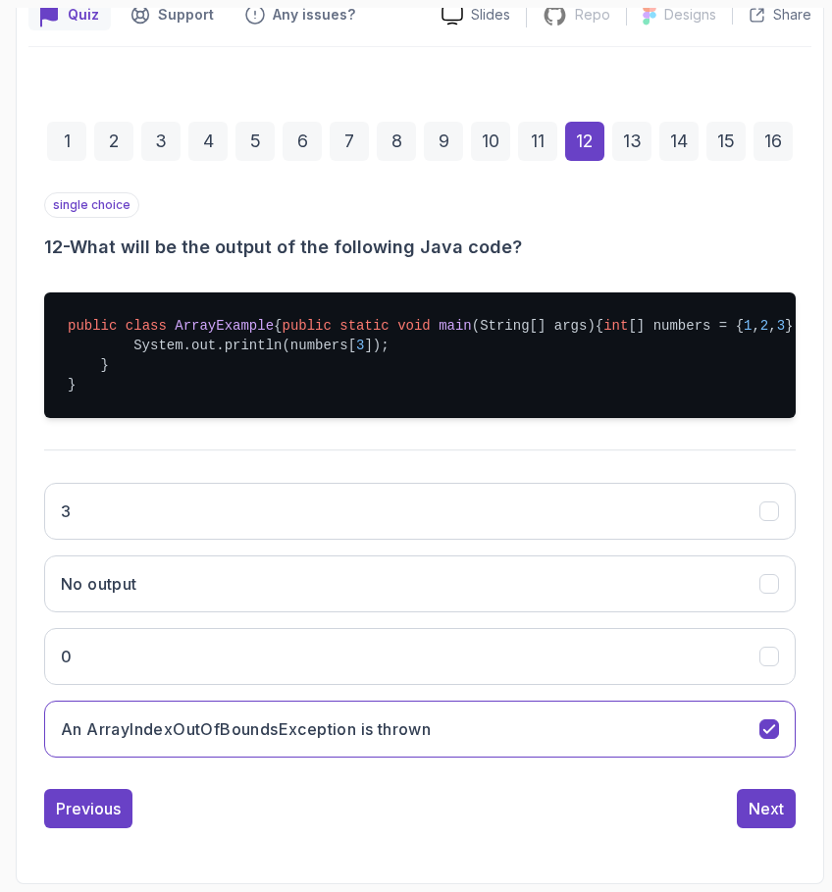
scroll to position [0, 0]
click at [772, 802] on div "Next" at bounding box center [766, 809] width 35 height 24
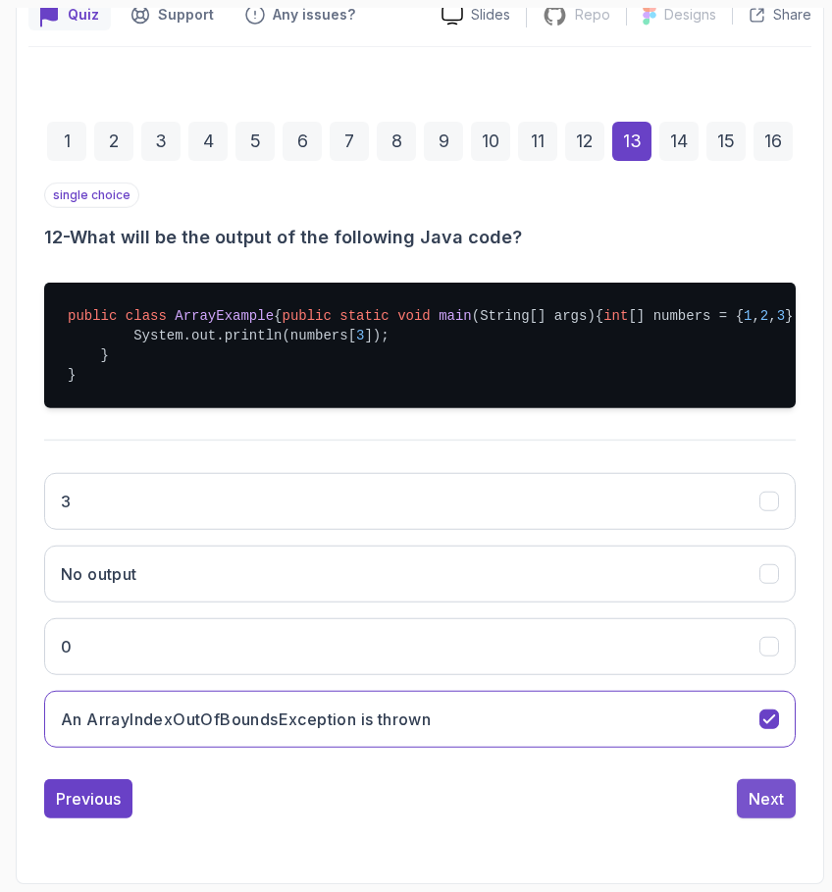
scroll to position [141, 0]
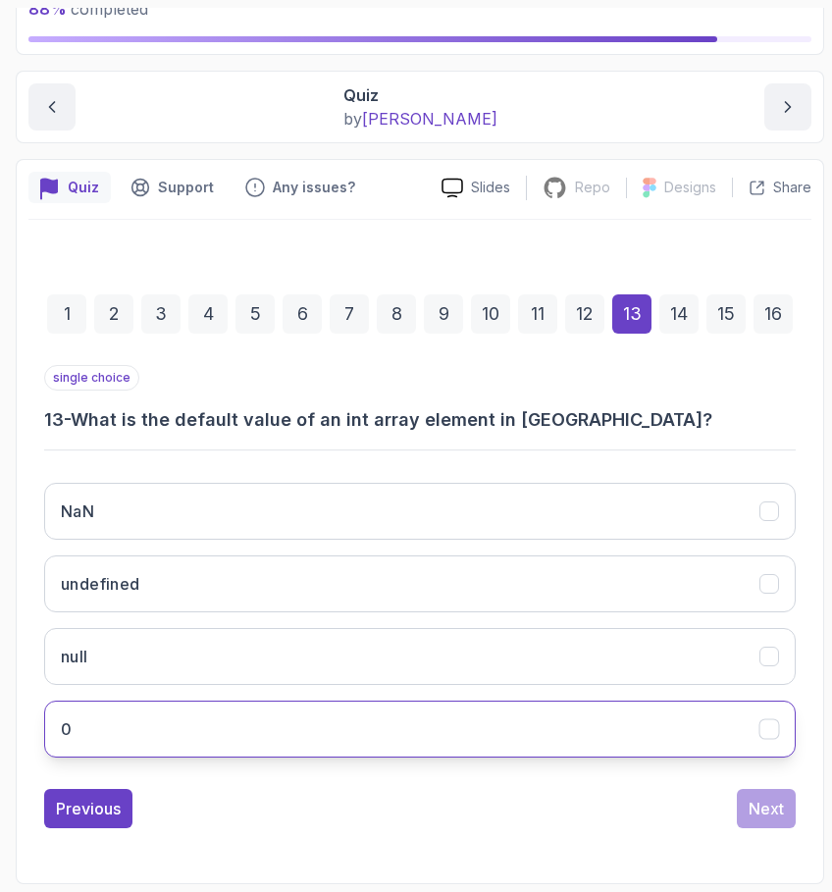
click at [427, 736] on button "0" at bounding box center [420, 729] width 752 height 57
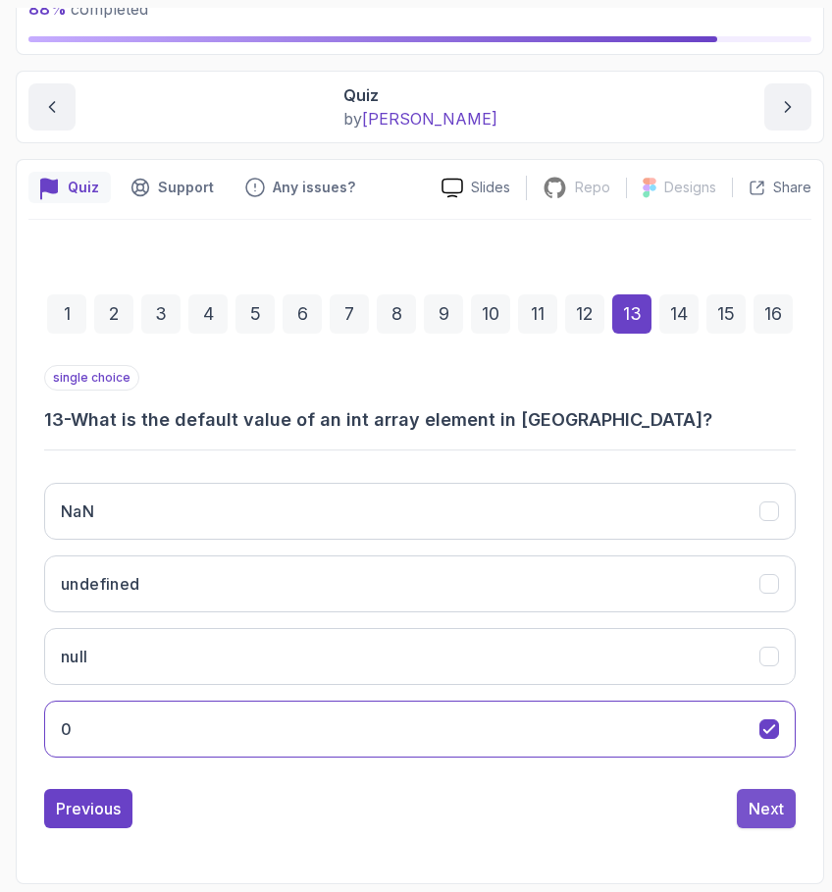
click at [759, 803] on div "Next" at bounding box center [766, 809] width 35 height 24
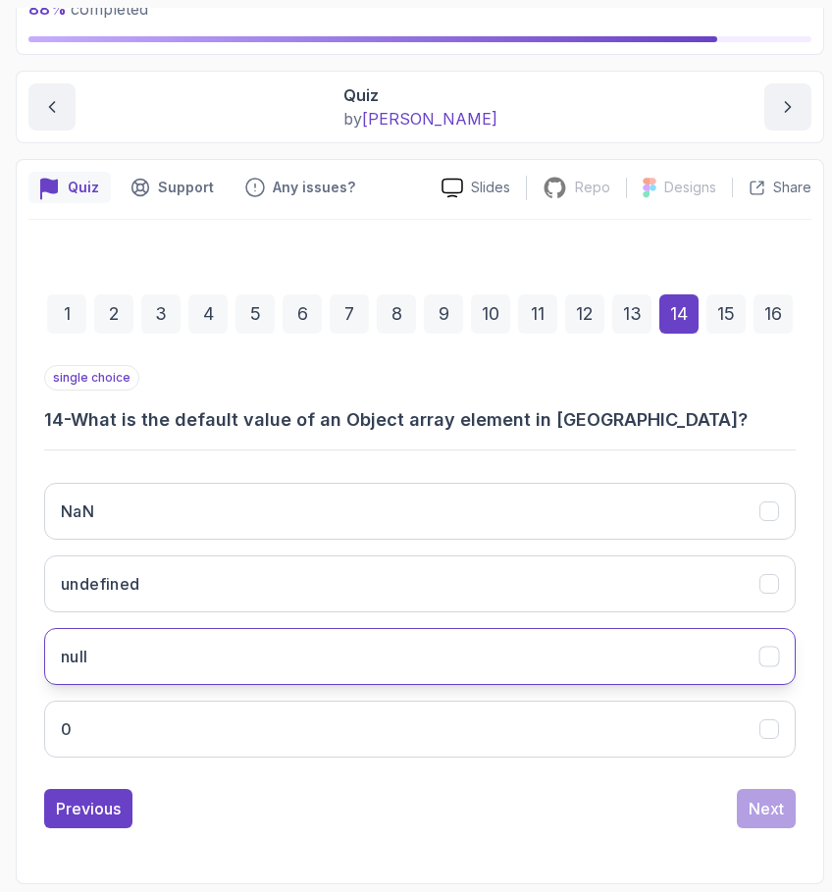
click at [435, 644] on button "null" at bounding box center [420, 656] width 752 height 57
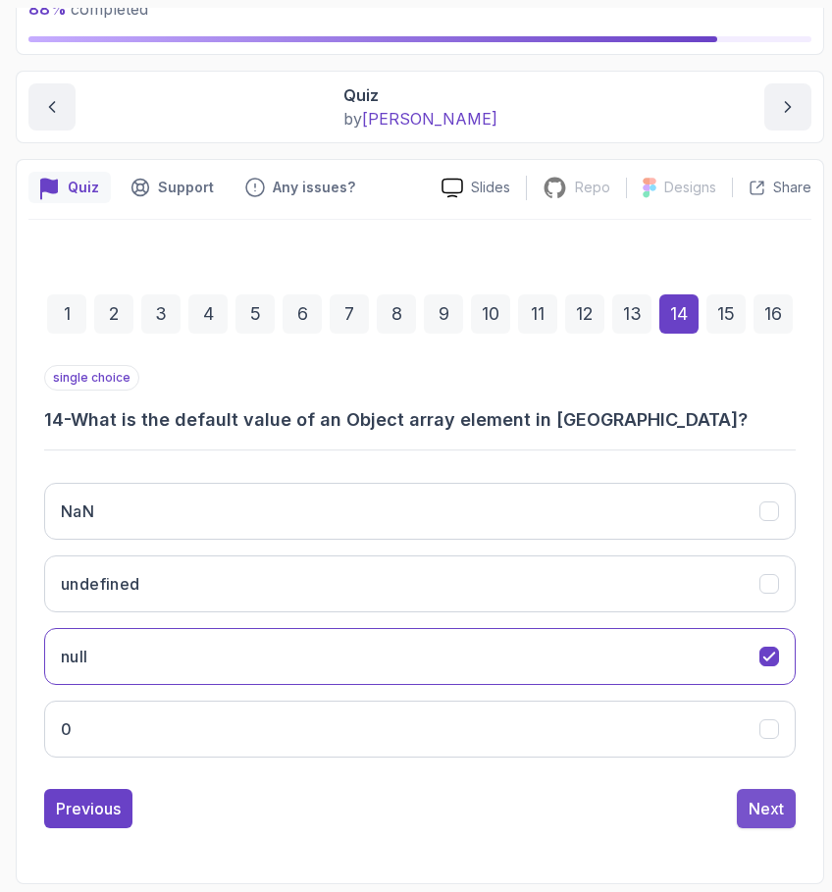
click at [771, 803] on div "Next" at bounding box center [766, 809] width 35 height 24
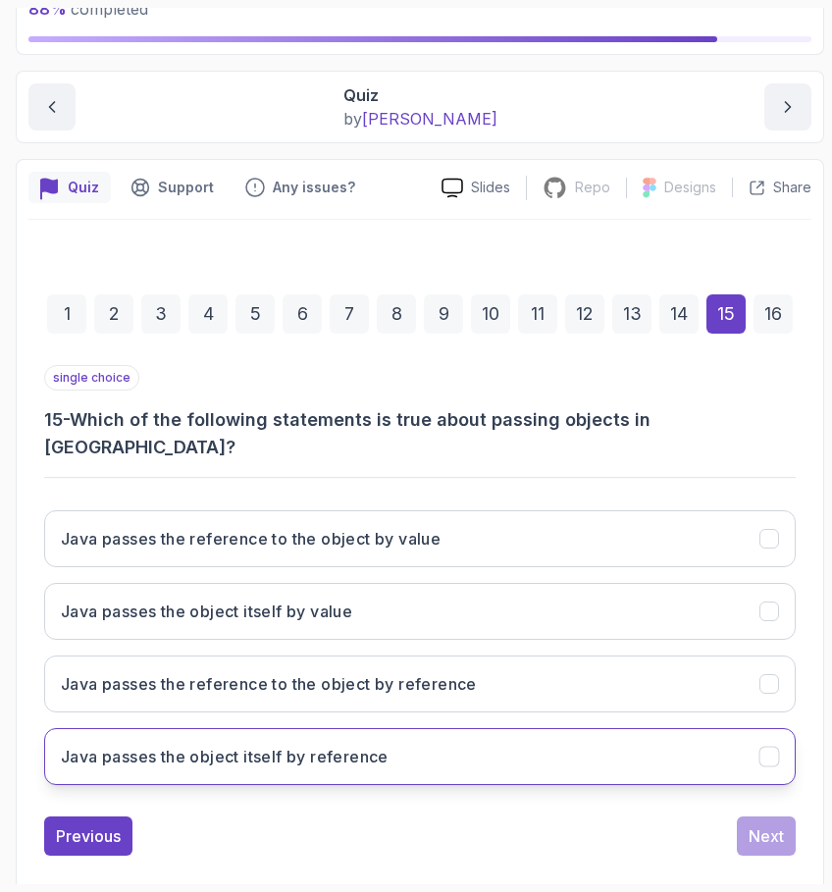
click at [591, 728] on button "Java passes the object itself by reference" at bounding box center [420, 756] width 752 height 57
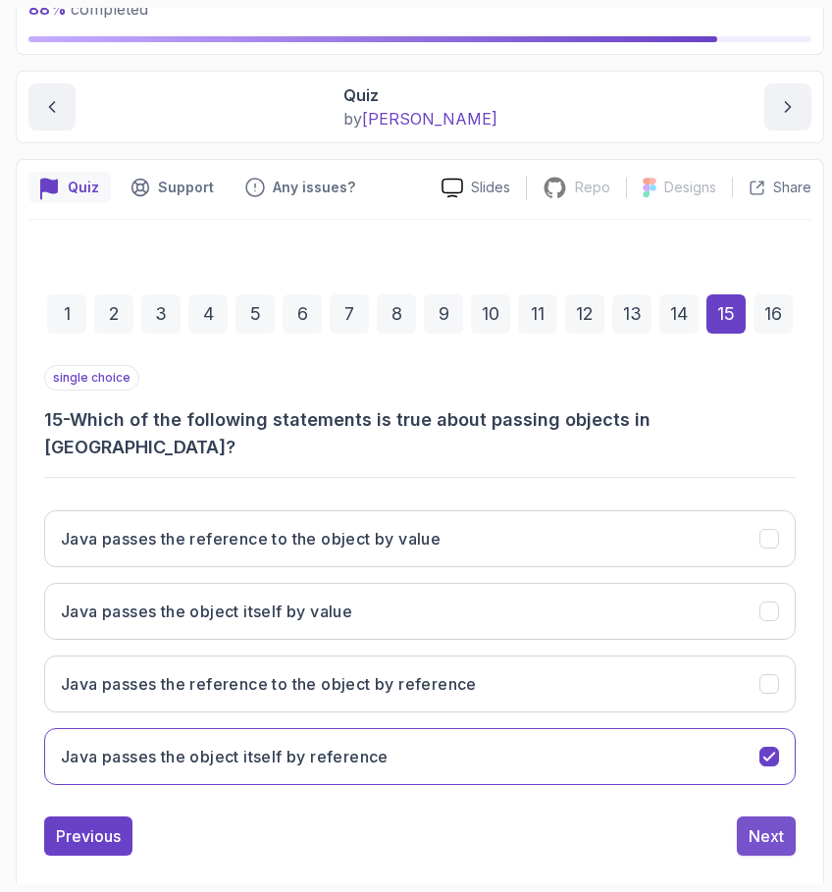
click at [747, 817] on button "Next" at bounding box center [766, 836] width 59 height 39
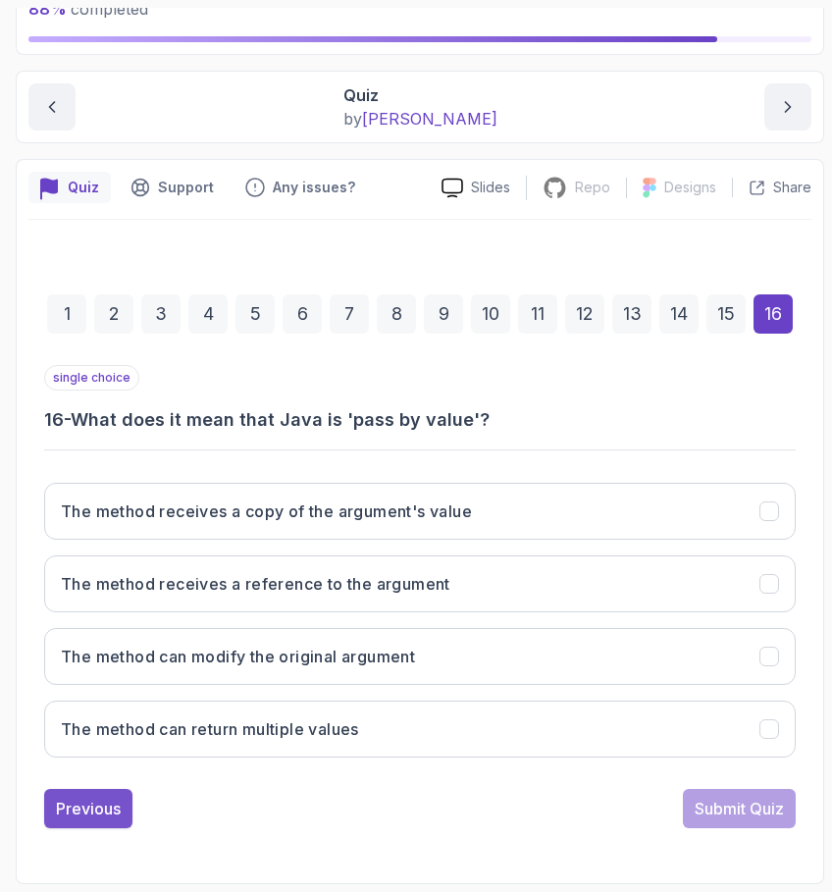
click at [80, 812] on div "Previous" at bounding box center [88, 809] width 65 height 24
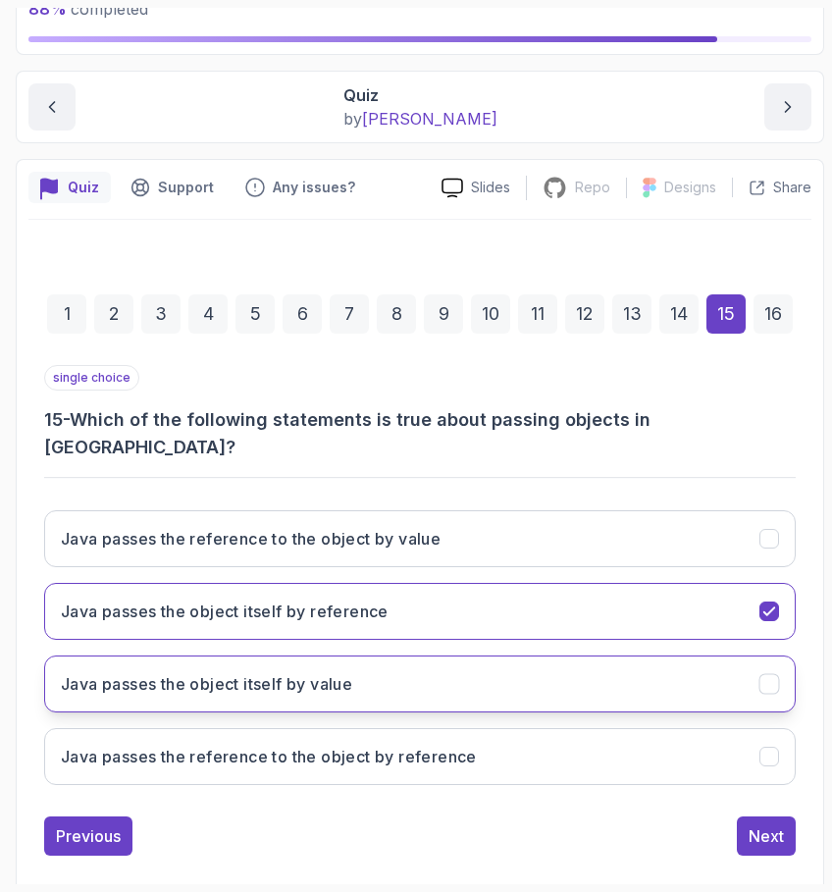
click at [329, 656] on button "Java passes the object itself by value" at bounding box center [420, 684] width 752 height 57
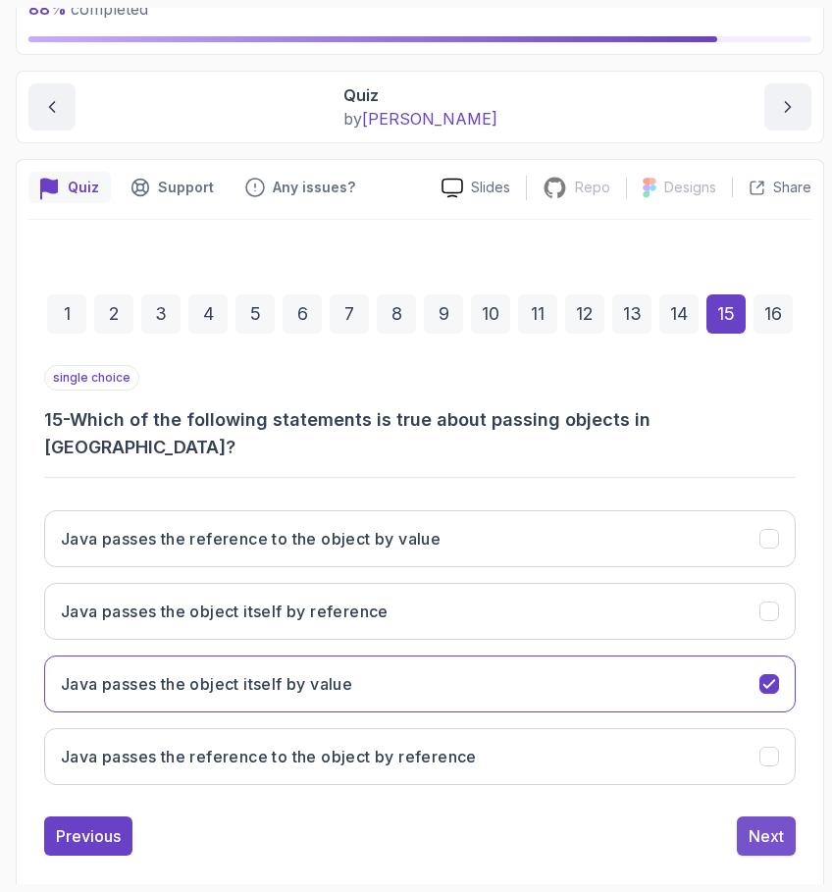
click at [749, 825] on div "Next" at bounding box center [766, 837] width 35 height 24
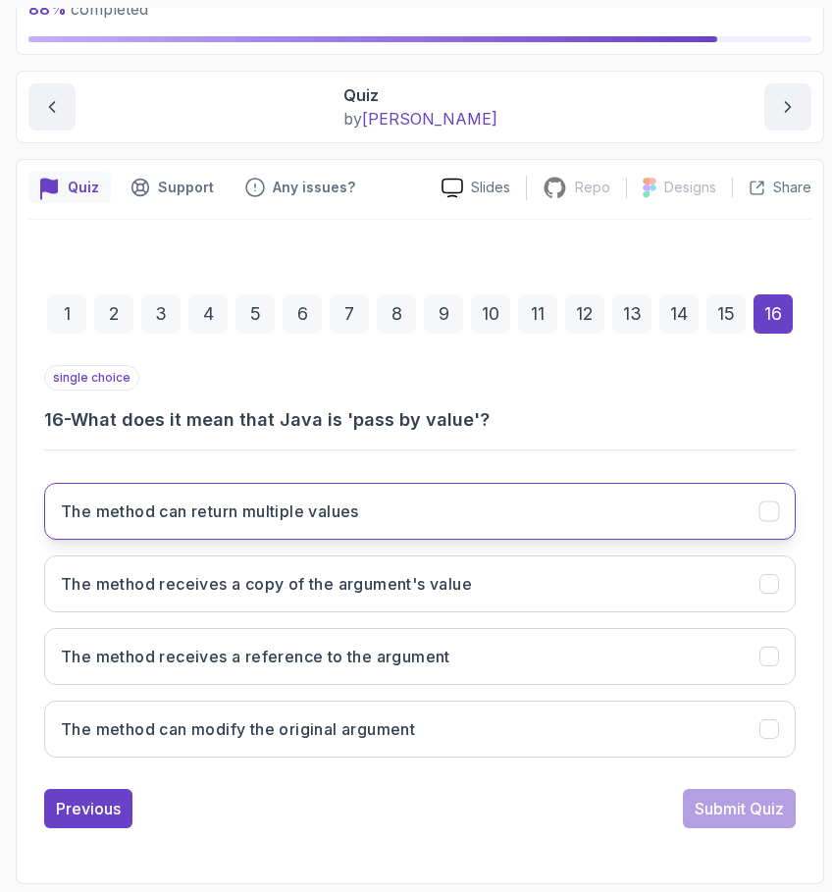
click at [638, 503] on button "The method can return multiple values" at bounding box center [420, 511] width 752 height 57
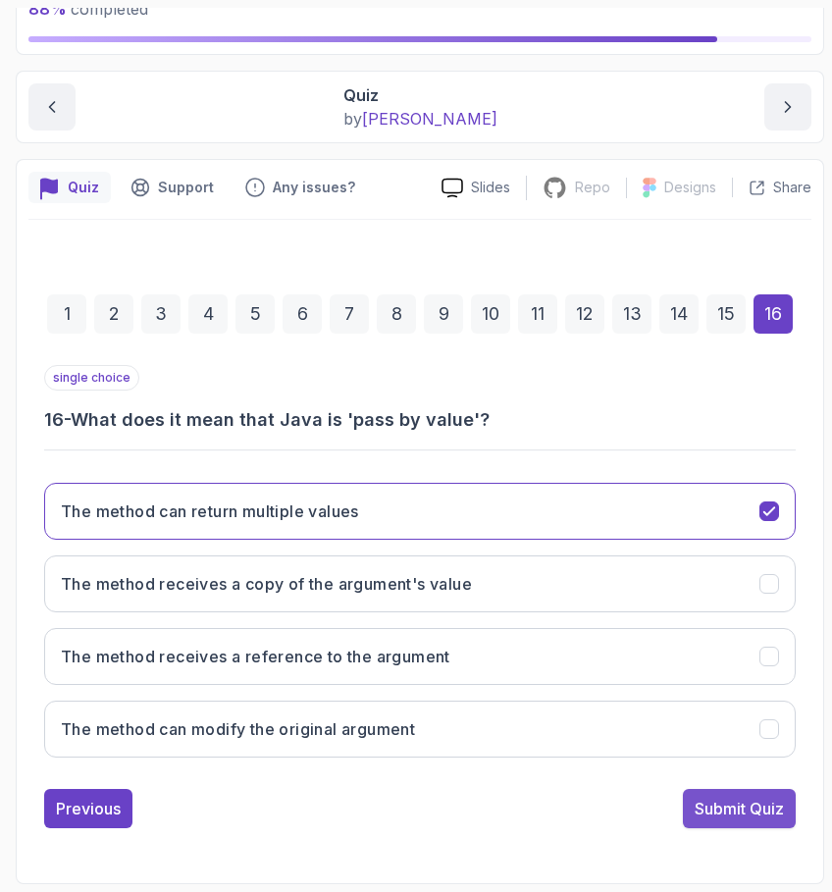
click at [730, 825] on button "Submit Quiz" at bounding box center [739, 808] width 113 height 39
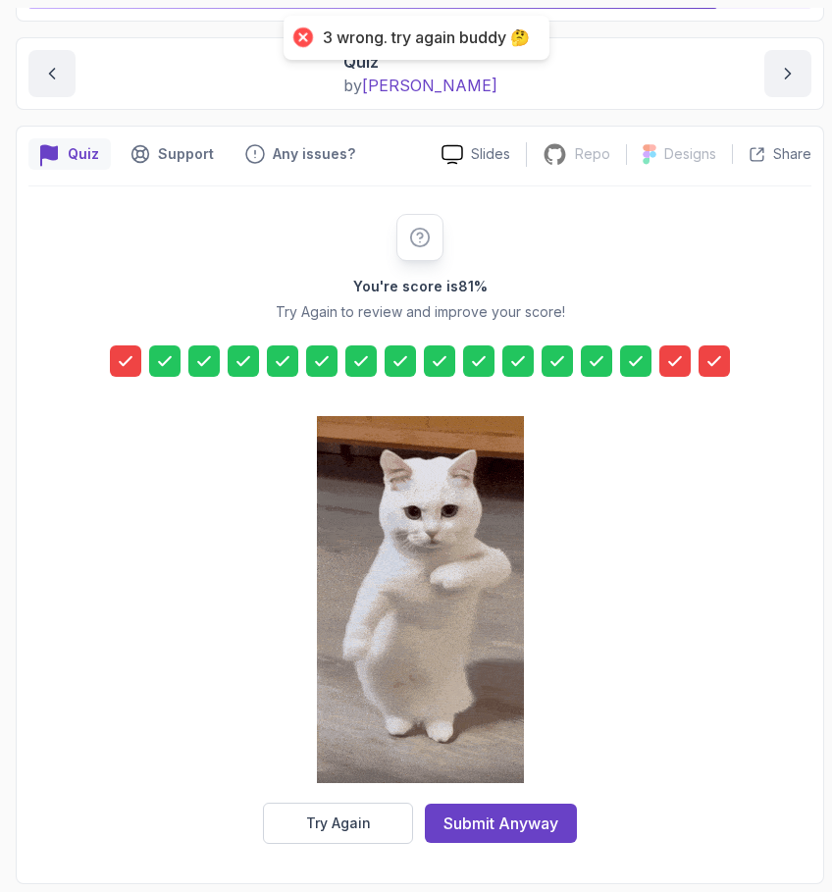
scroll to position [175, 0]
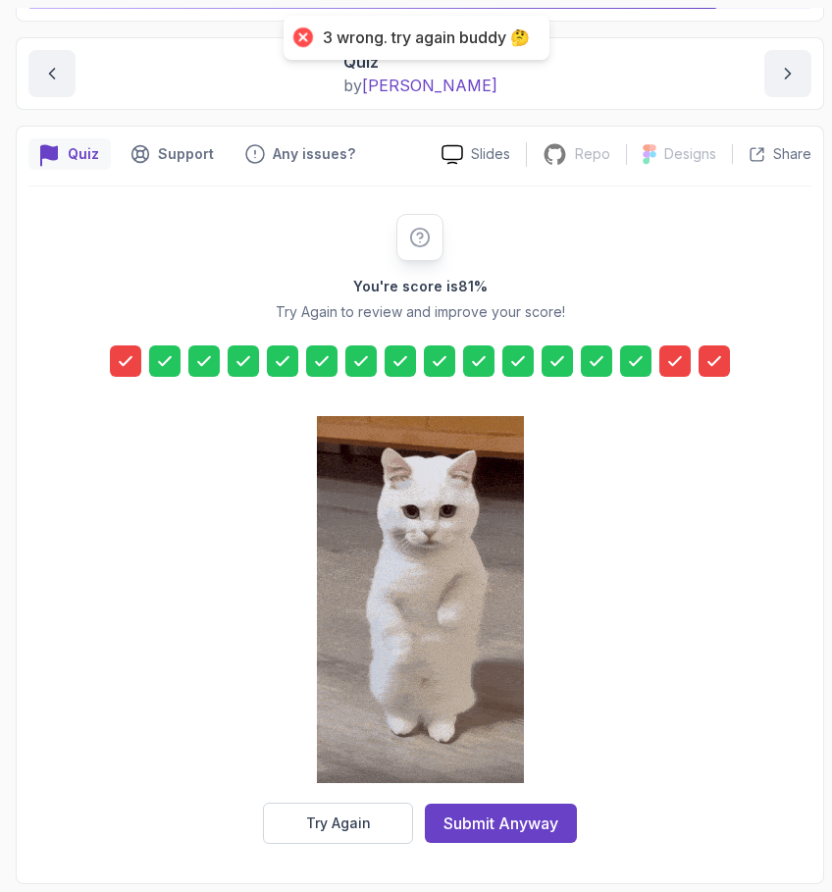
click at [110, 360] on div at bounding box center [125, 361] width 31 height 31
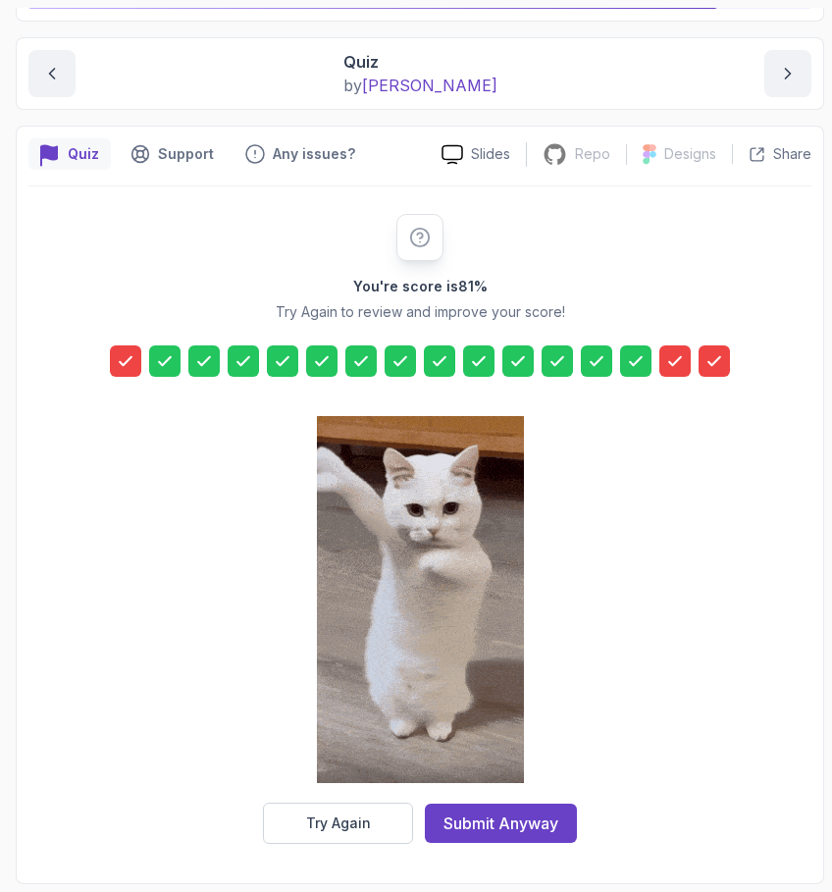
click at [119, 361] on icon at bounding box center [126, 361] width 20 height 20
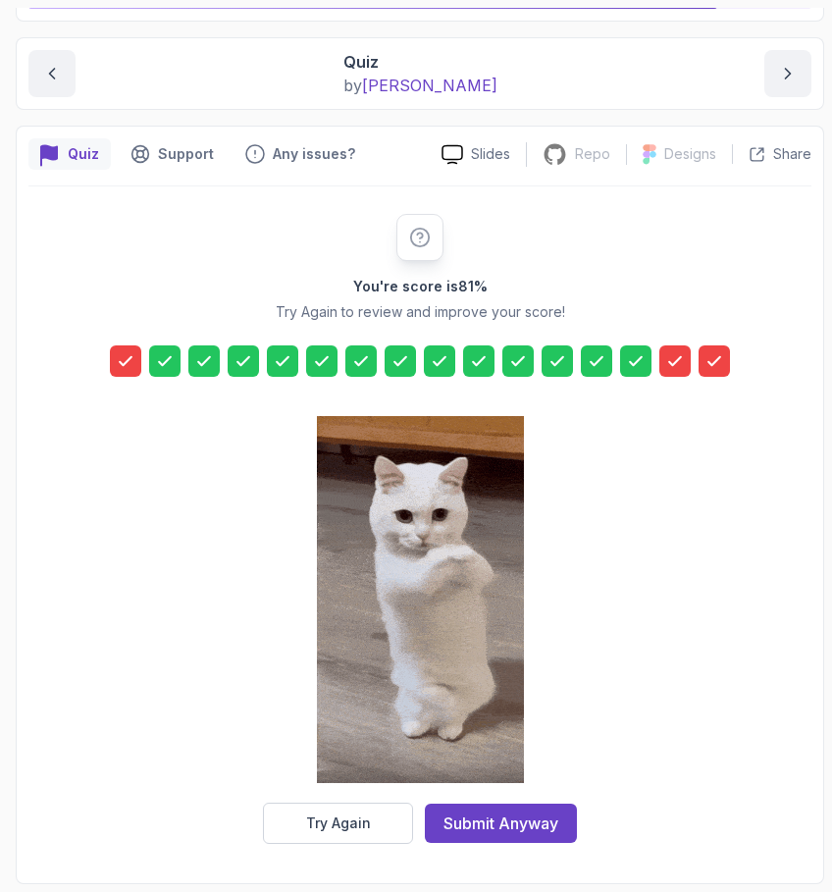
click at [121, 362] on icon at bounding box center [126, 361] width 12 height 8
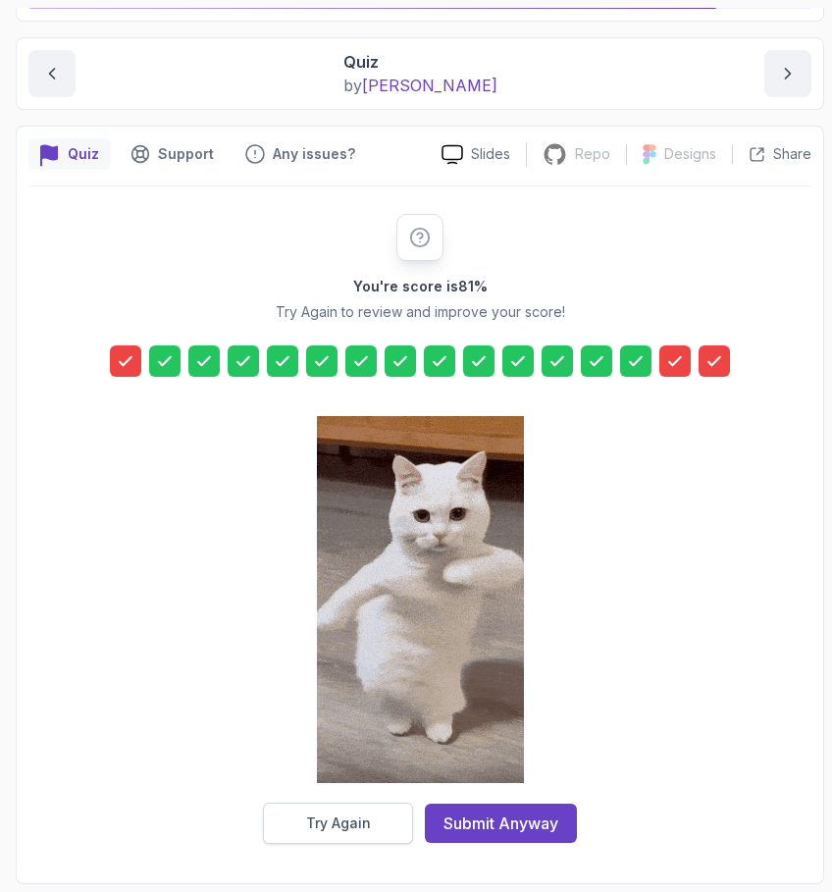
click at [372, 821] on button "Try Again" at bounding box center [338, 823] width 150 height 41
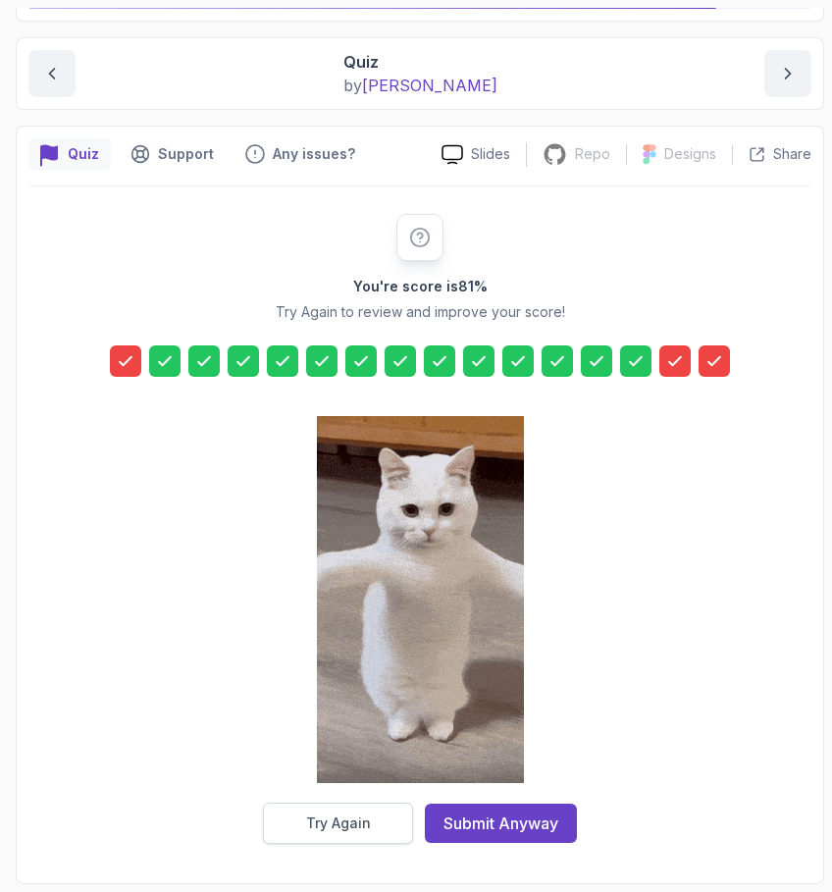
scroll to position [141, 0]
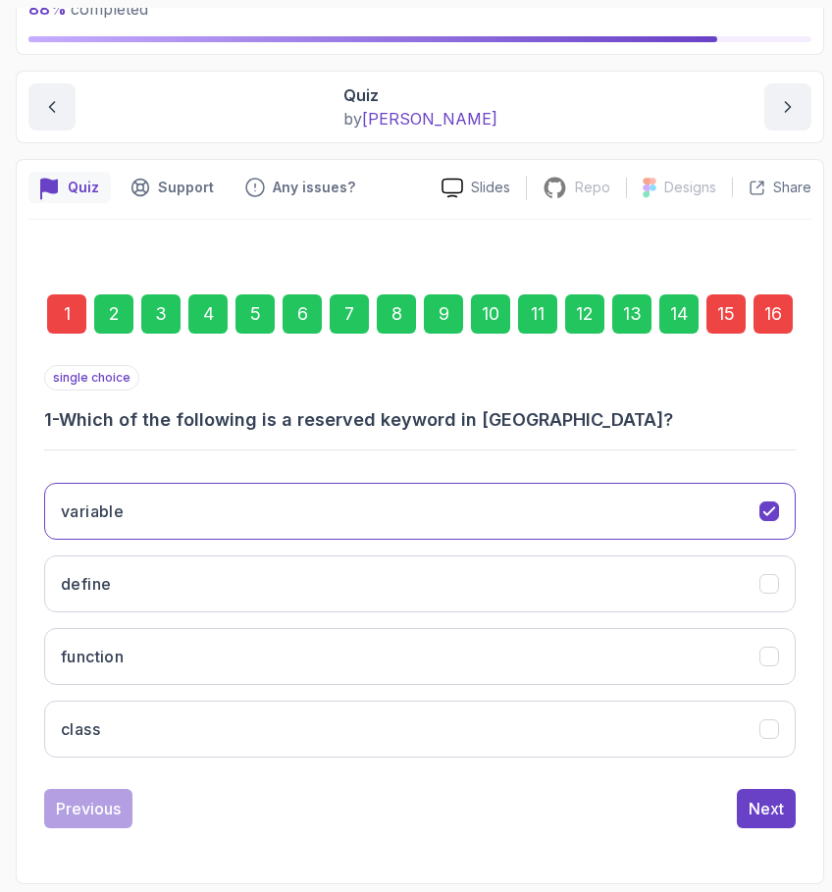
click at [59, 313] on div "1" at bounding box center [66, 313] width 39 height 39
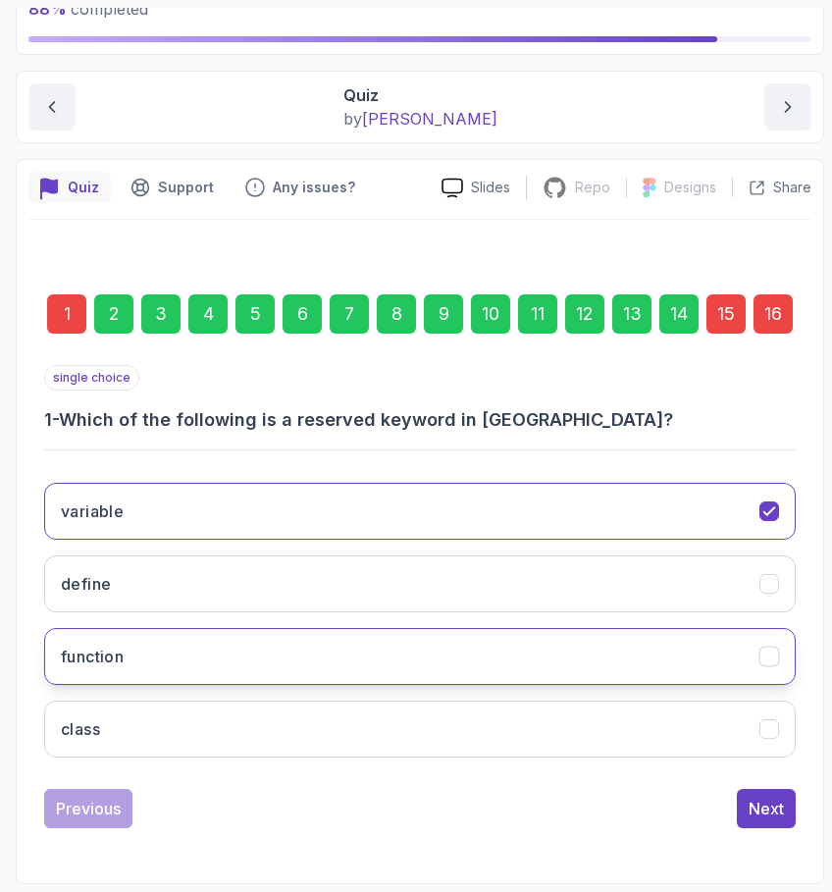
click at [374, 653] on button "function" at bounding box center [420, 656] width 752 height 57
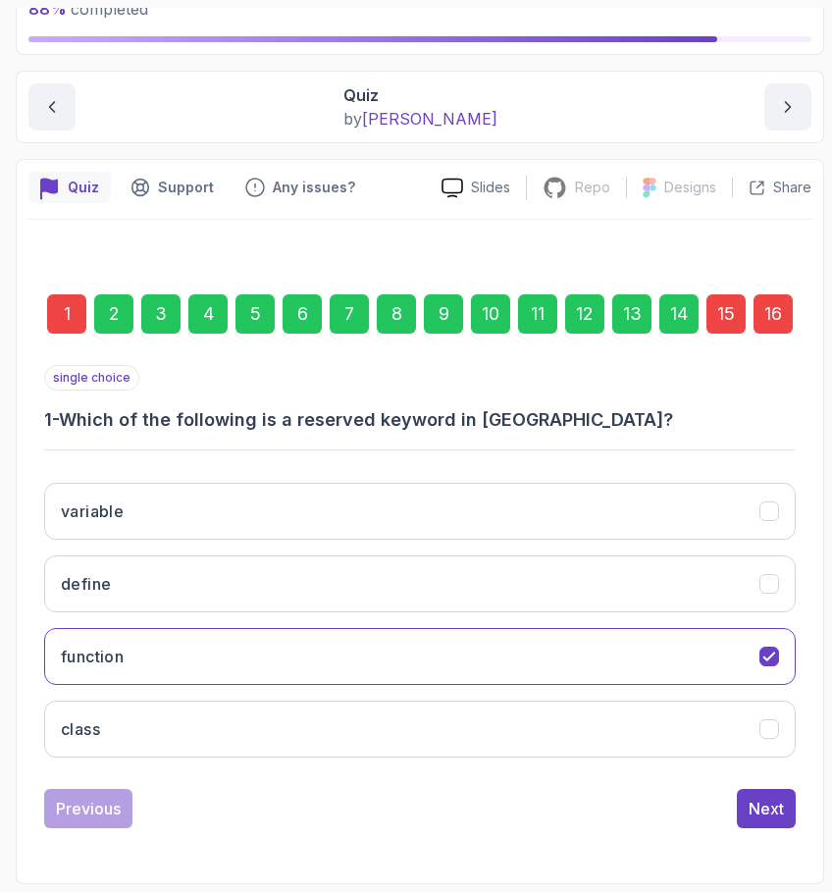
click at [768, 311] on div "16" at bounding box center [773, 313] width 39 height 39
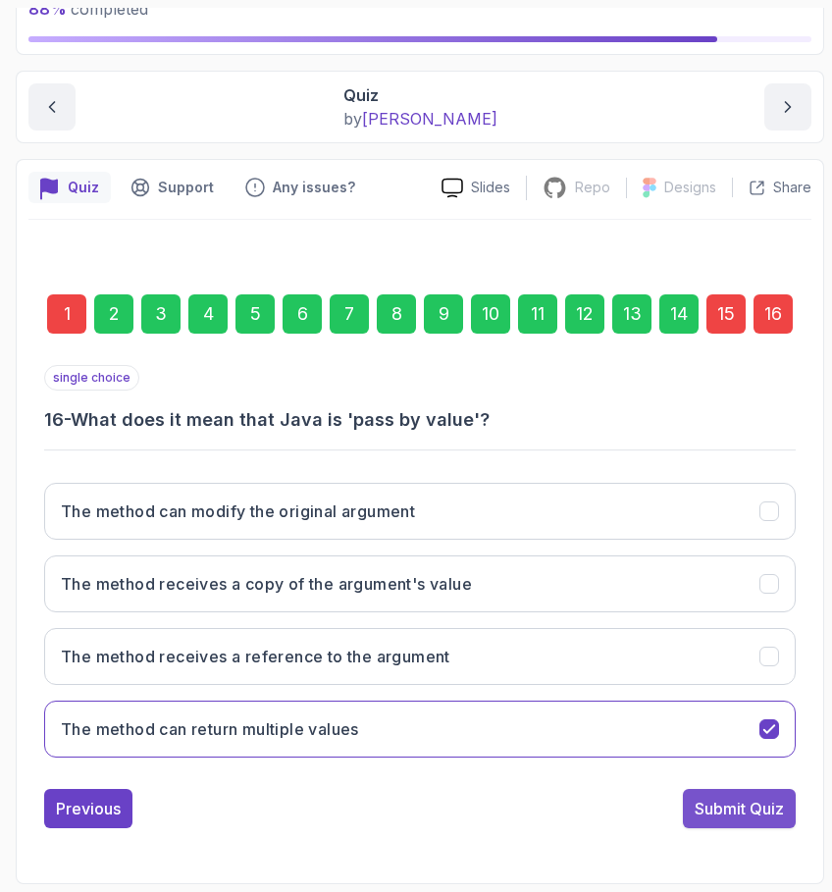
click at [744, 802] on div "Submit Quiz" at bounding box center [739, 809] width 89 height 24
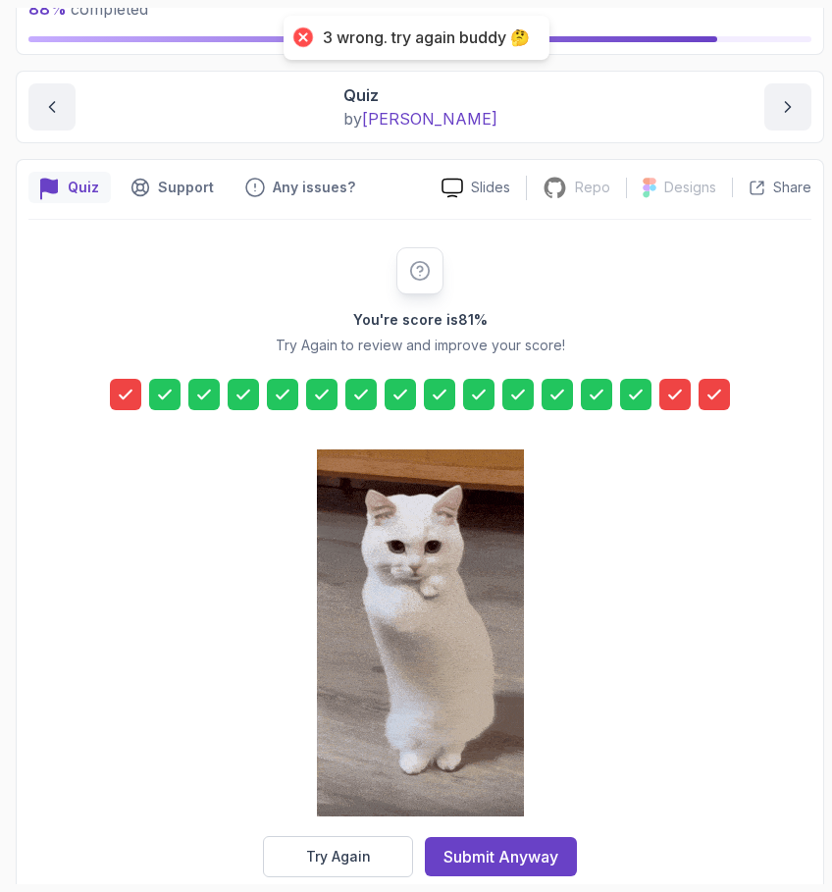
click at [125, 401] on icon at bounding box center [126, 395] width 20 height 20
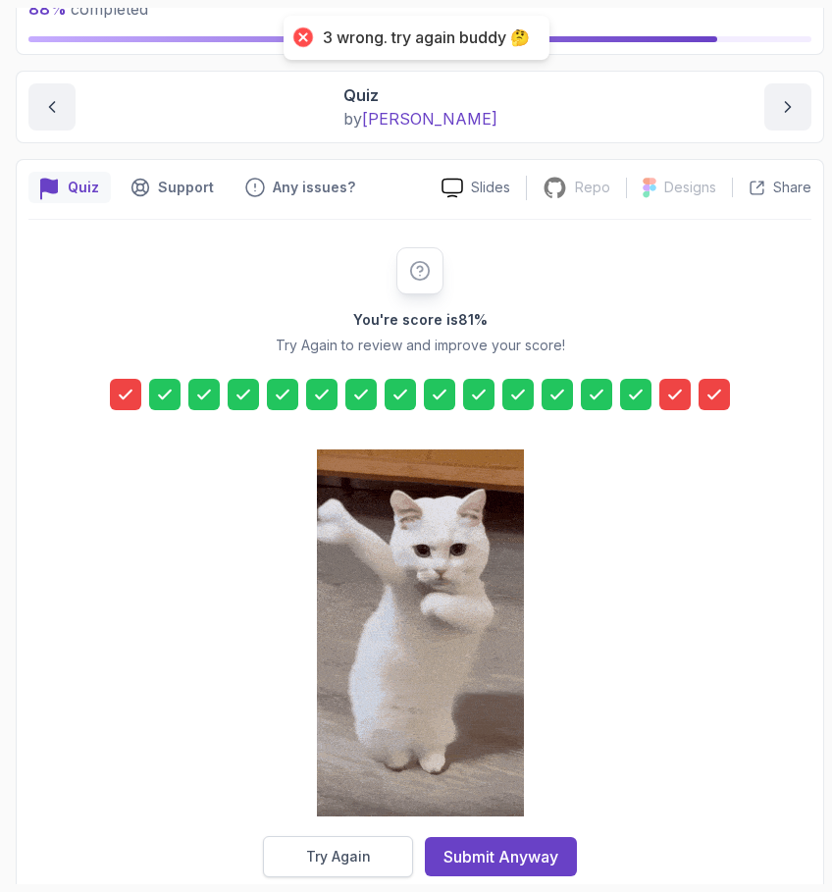
click at [355, 851] on div "Try Again" at bounding box center [338, 857] width 65 height 20
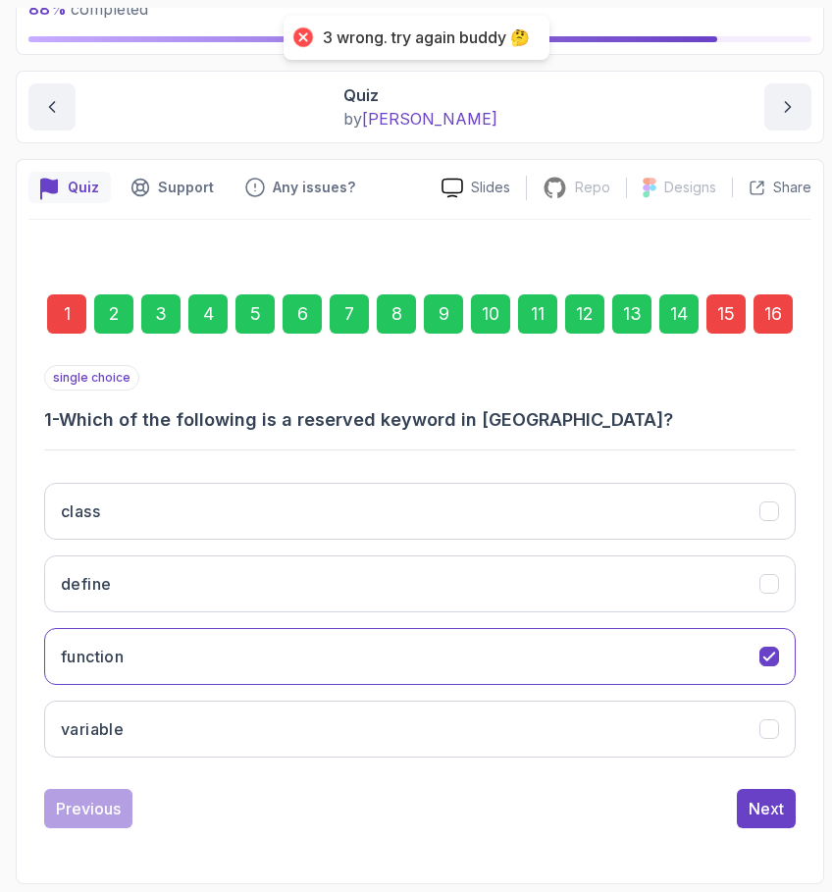
click at [71, 308] on div "1" at bounding box center [66, 313] width 39 height 39
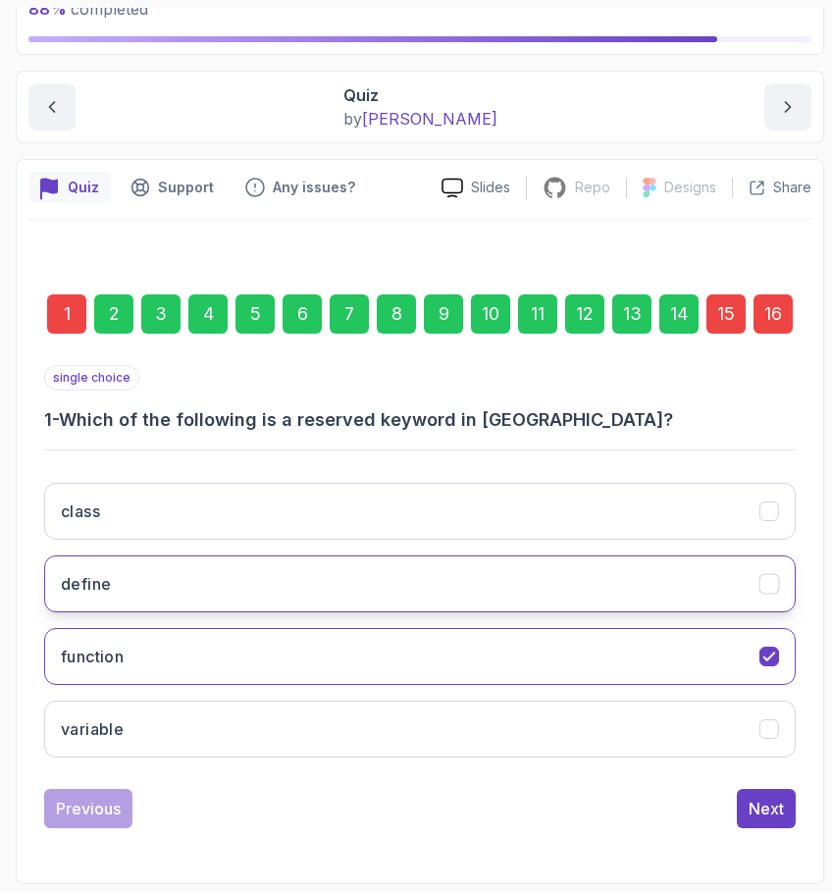
click at [227, 585] on button "define" at bounding box center [420, 584] width 752 height 57
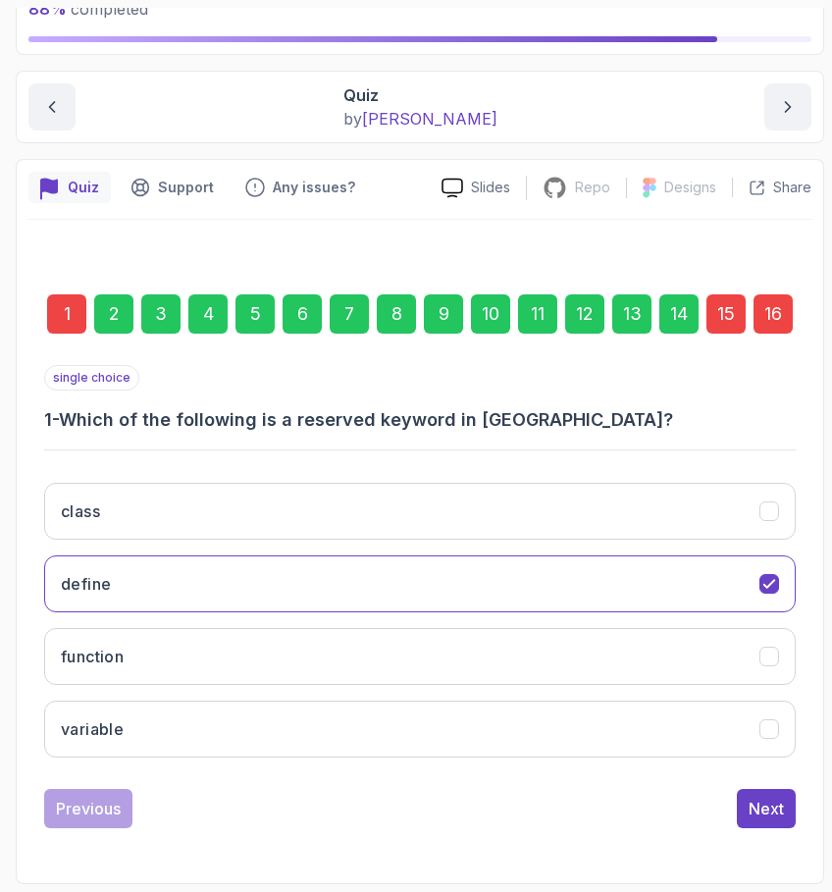
click at [779, 299] on div "16" at bounding box center [773, 313] width 39 height 39
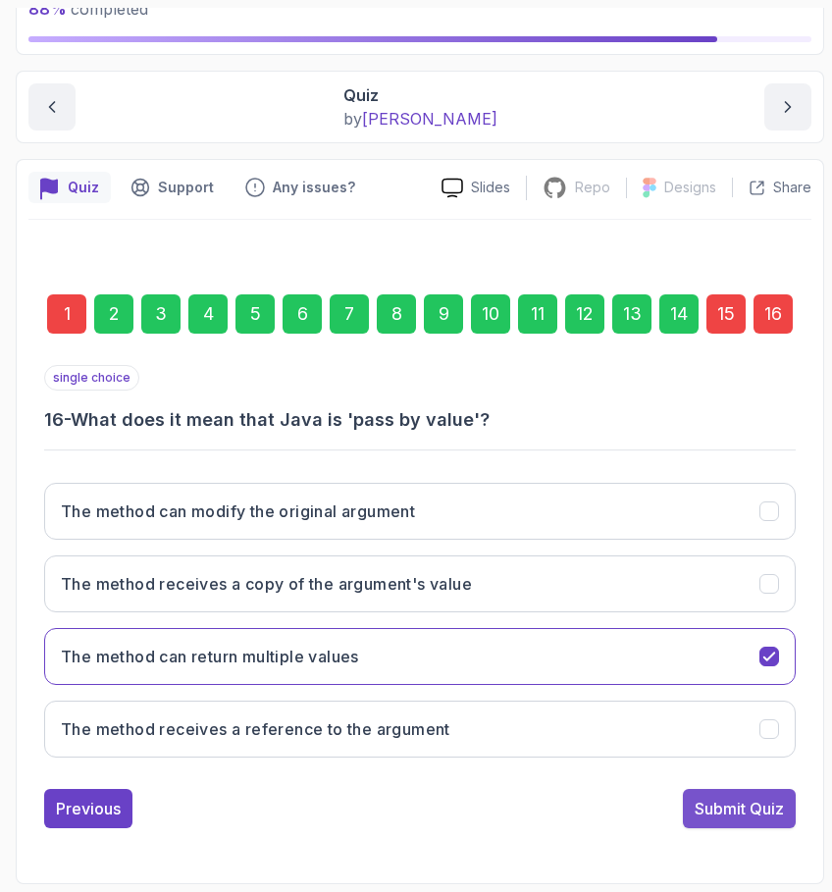
click at [723, 811] on div "Submit Quiz" at bounding box center [739, 809] width 89 height 24
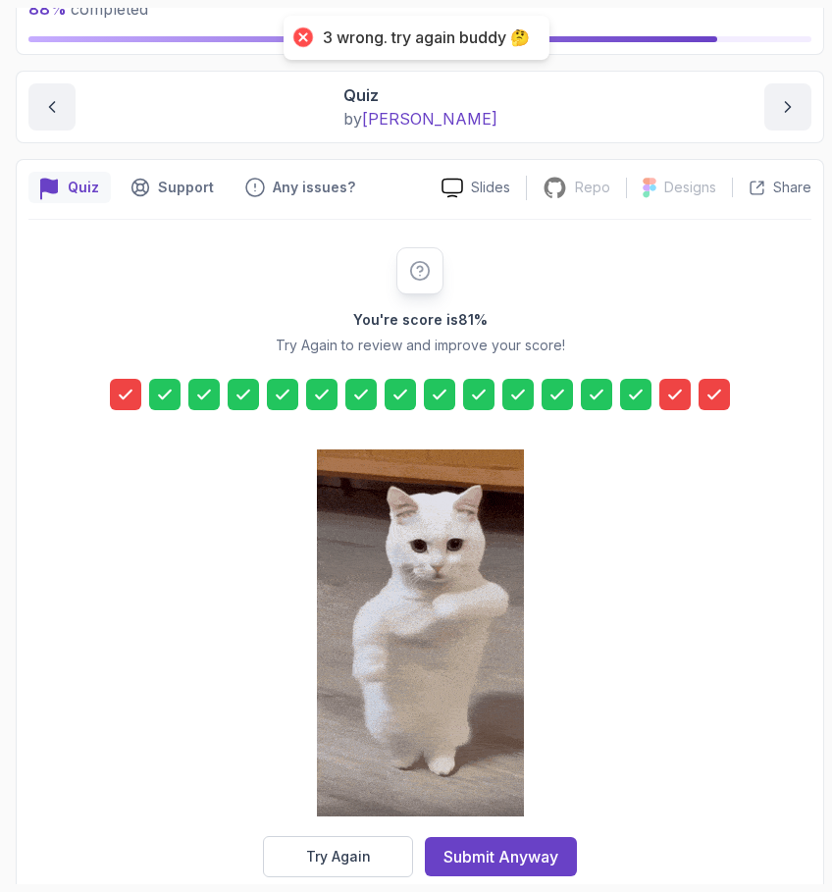
click at [130, 398] on icon at bounding box center [126, 395] width 20 height 20
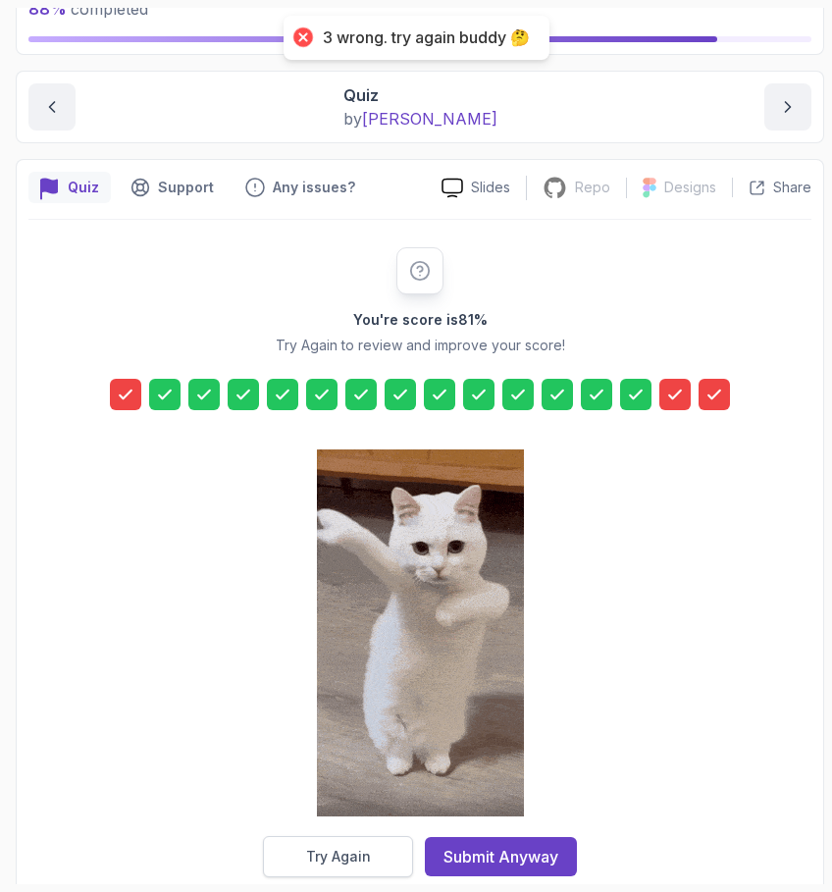
click at [352, 857] on div "Try Again" at bounding box center [338, 857] width 65 height 20
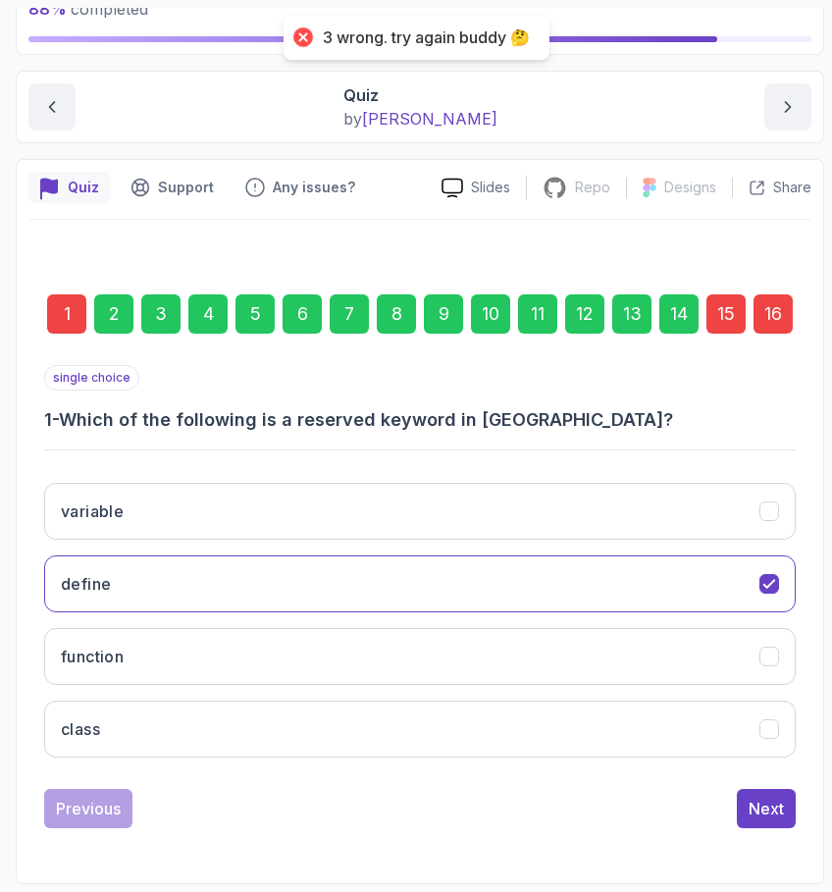
click at [69, 311] on div "1" at bounding box center [66, 313] width 39 height 39
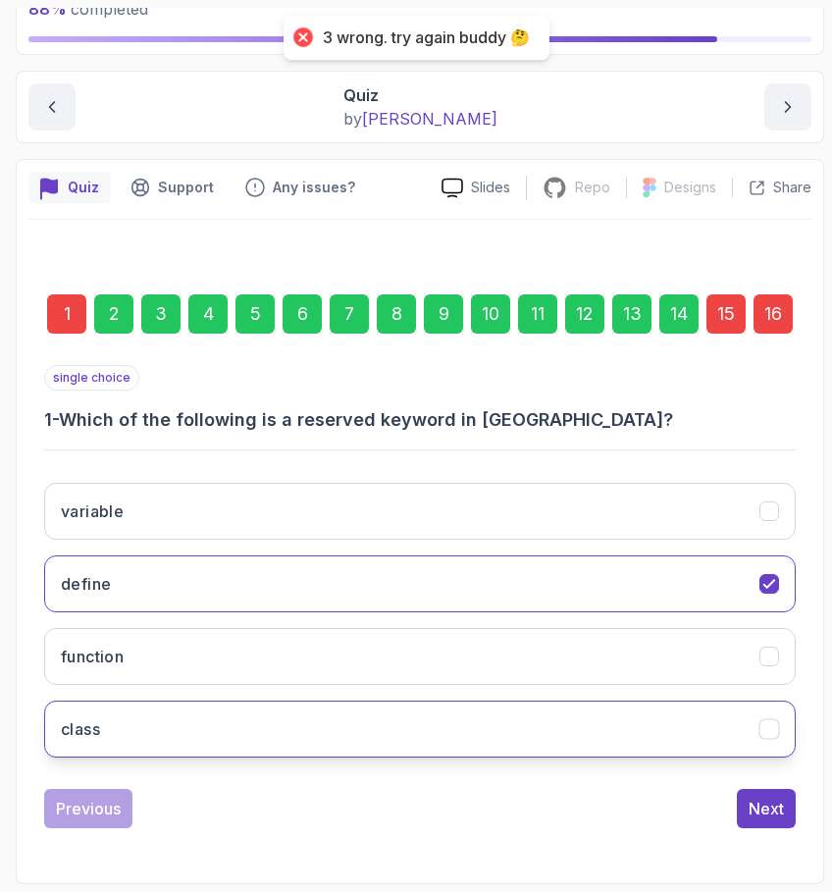
click at [198, 735] on button "class" at bounding box center [420, 729] width 752 height 57
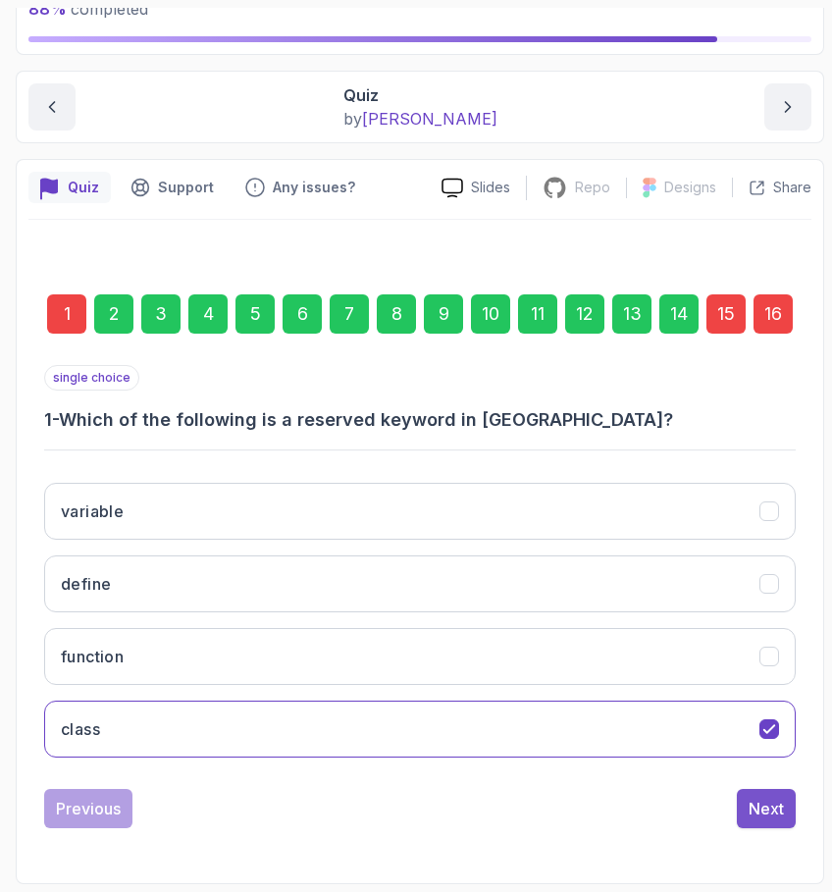
click at [761, 803] on div "Next" at bounding box center [766, 809] width 35 height 24
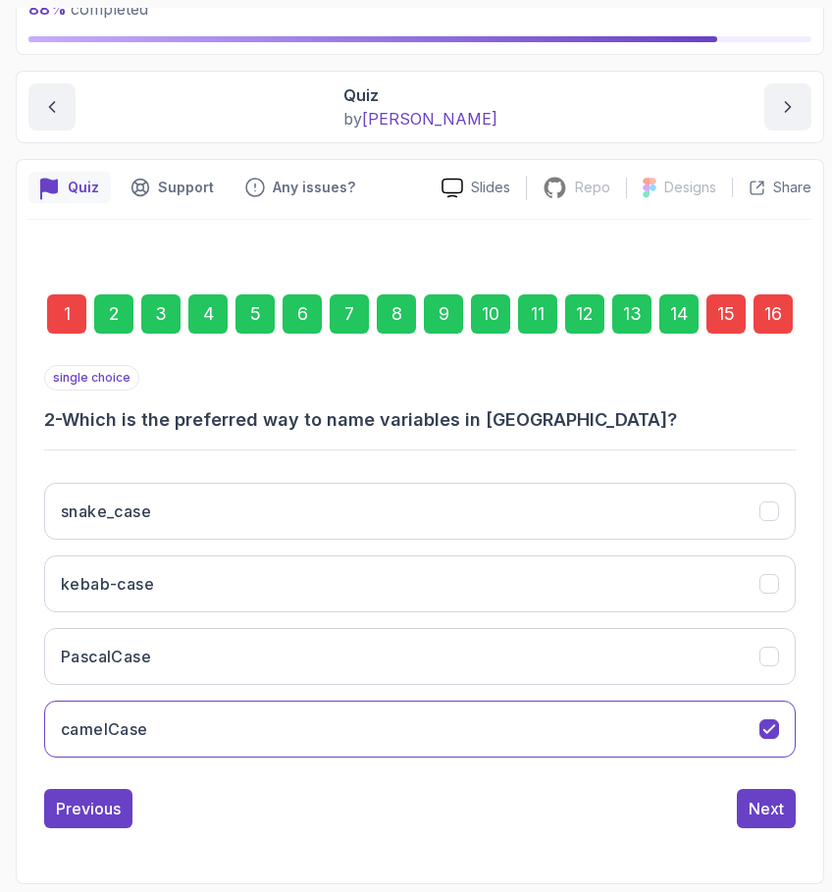
click at [770, 326] on div "16" at bounding box center [773, 313] width 39 height 39
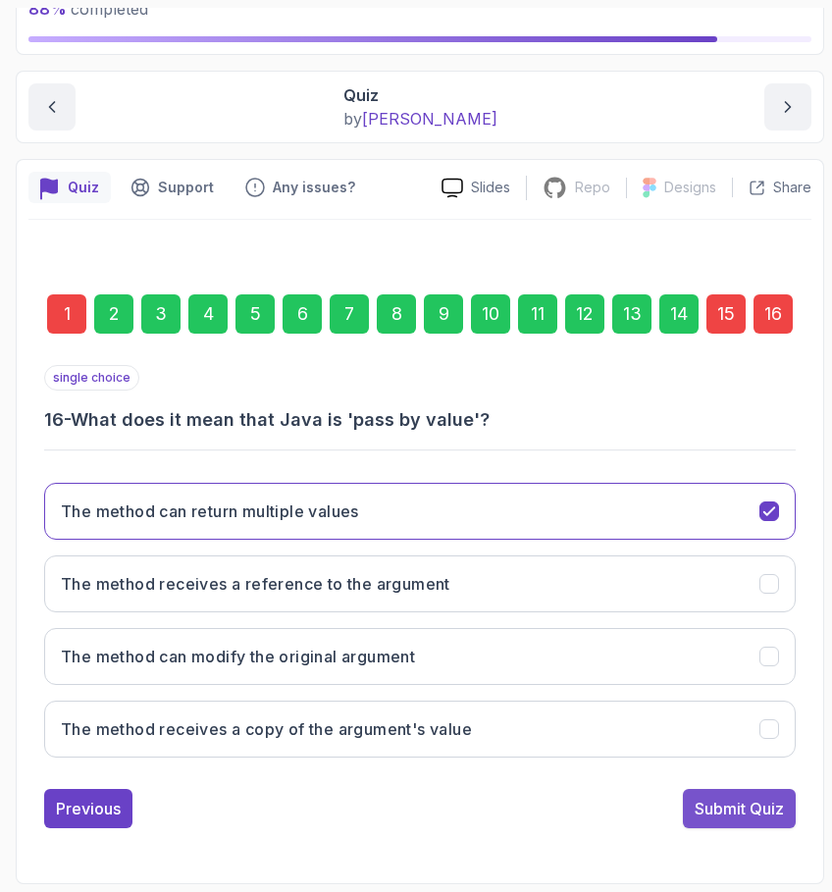
click at [753, 812] on div "Submit Quiz" at bounding box center [739, 809] width 89 height 24
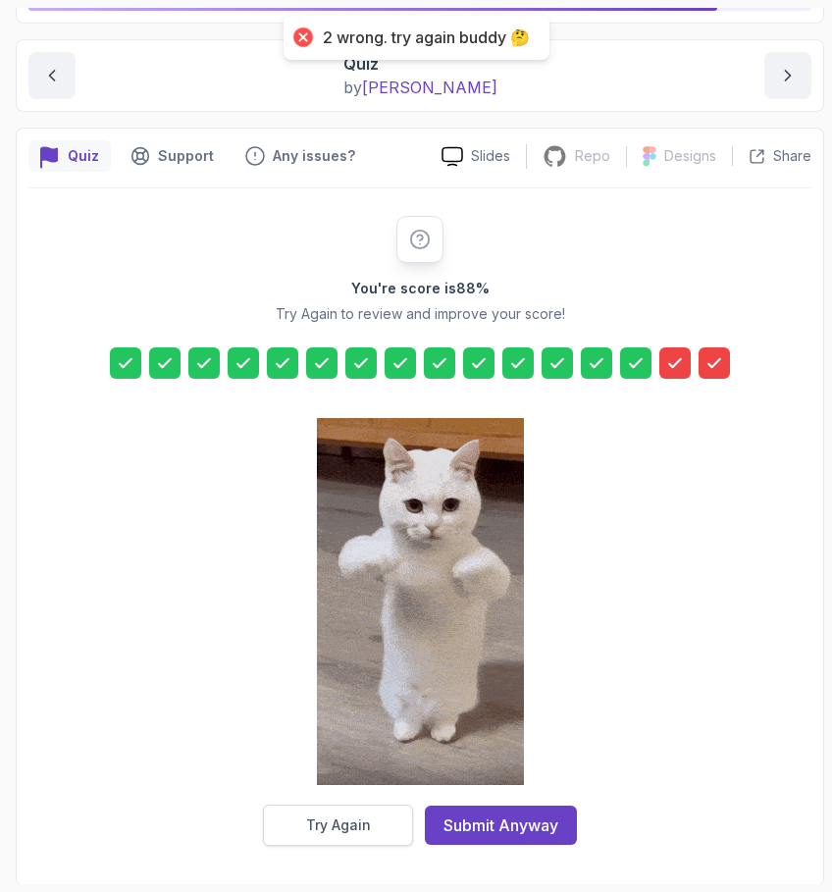
click at [357, 820] on div "Try Again" at bounding box center [338, 826] width 65 height 20
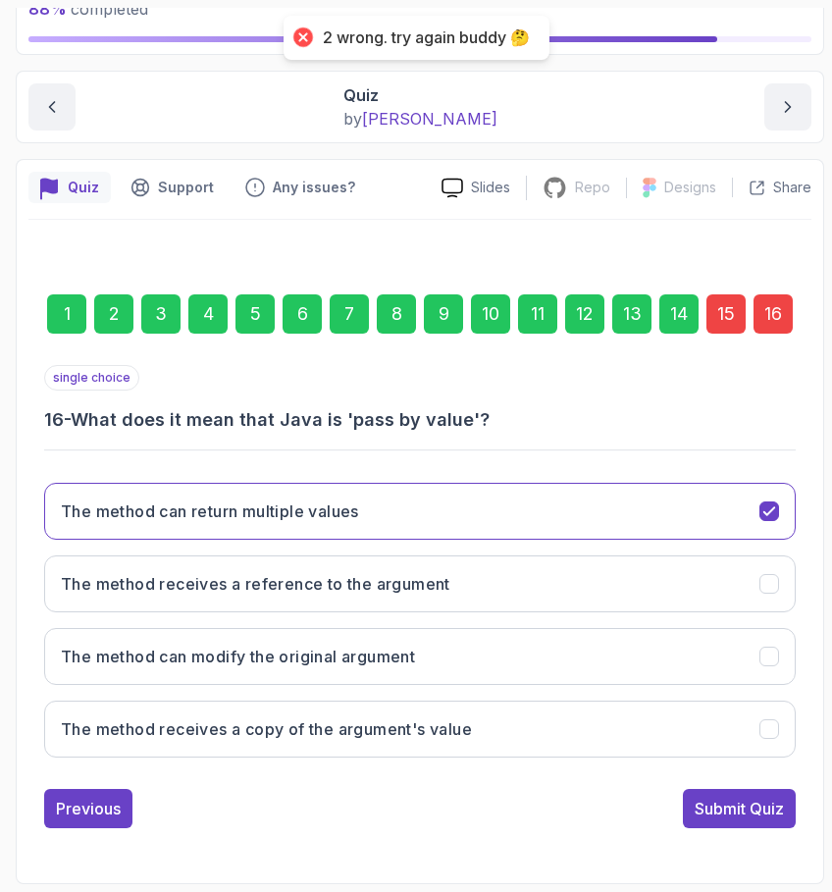
click at [60, 316] on div "1" at bounding box center [66, 313] width 39 height 39
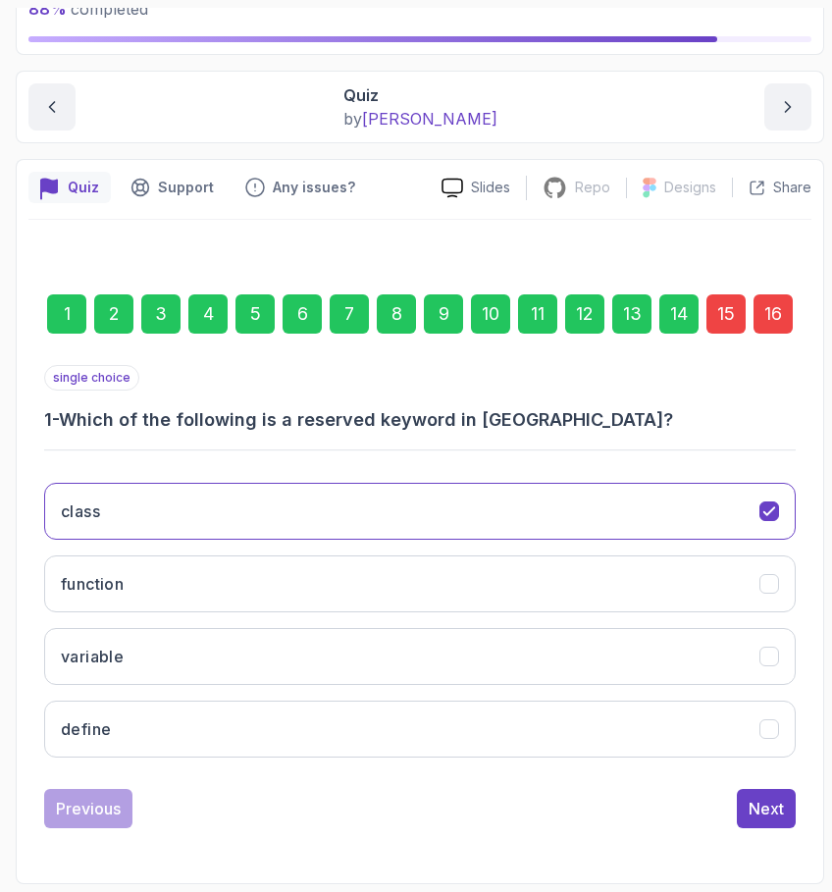
scroll to position [0, 0]
click at [763, 809] on div "Next" at bounding box center [766, 809] width 35 height 24
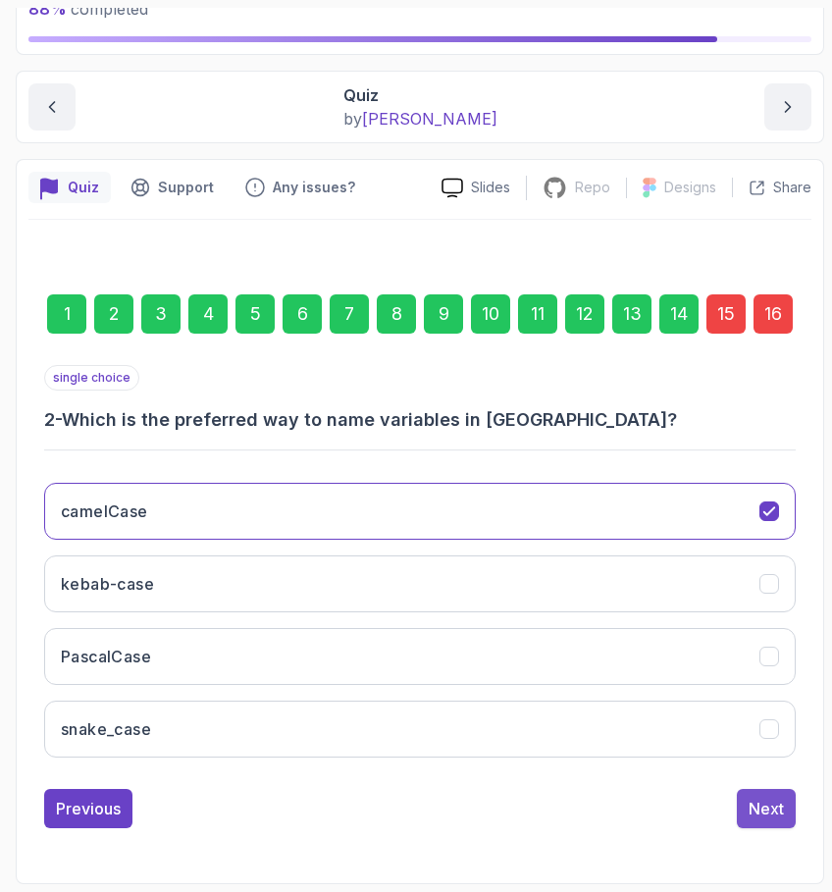
click at [764, 816] on div "Next" at bounding box center [766, 809] width 35 height 24
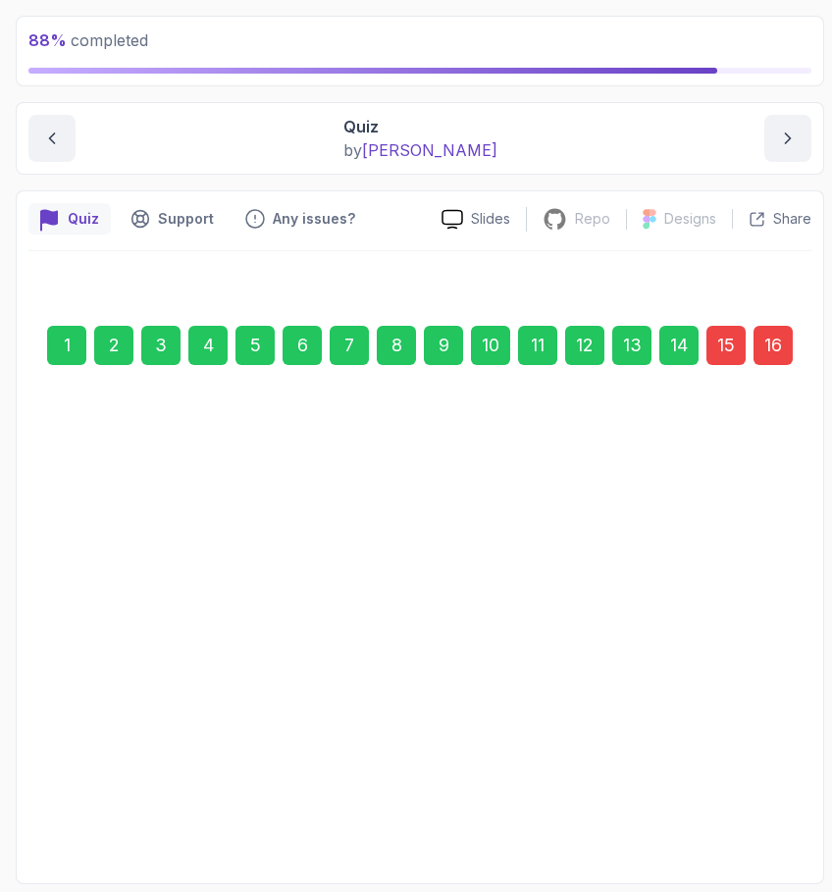
scroll to position [110, 0]
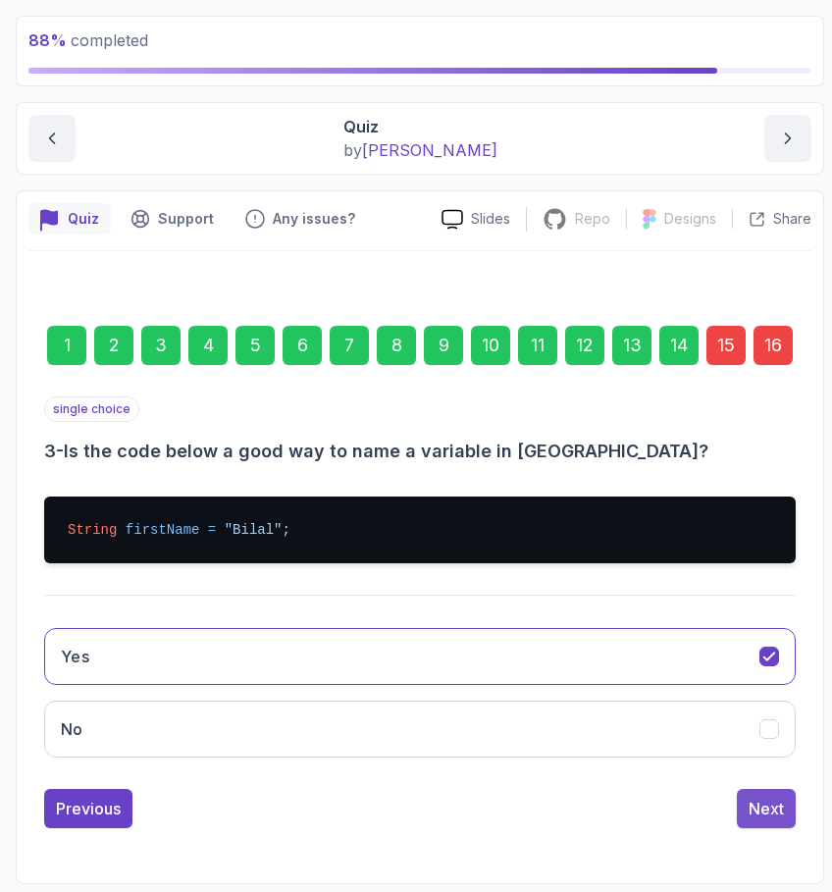
click at [770, 814] on div "Next" at bounding box center [766, 809] width 35 height 24
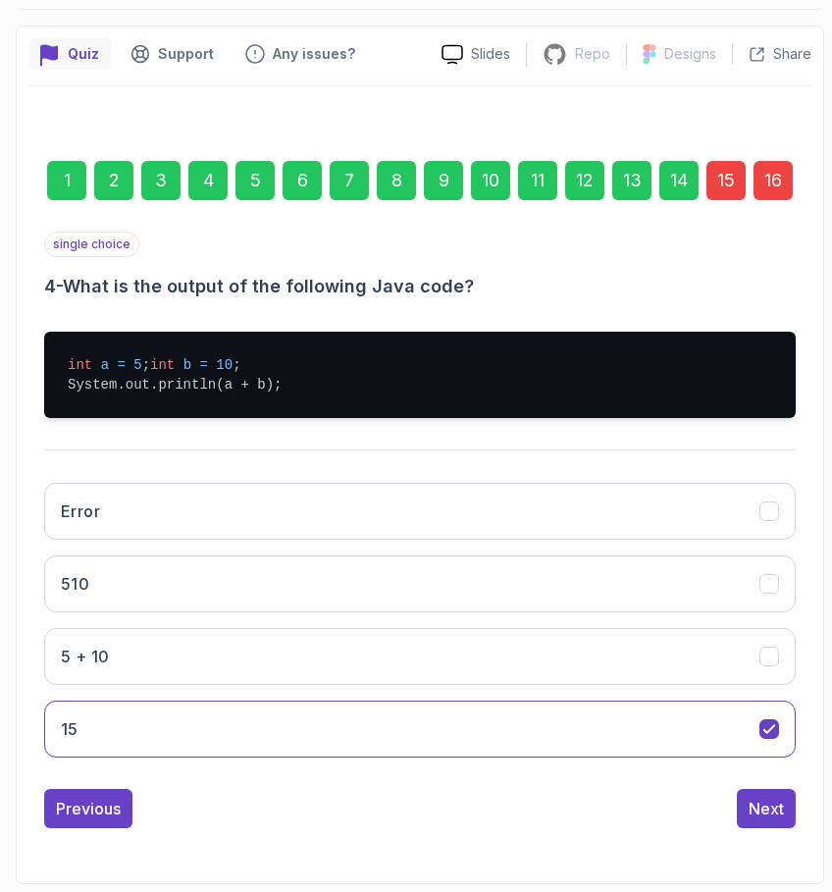
scroll to position [279, 0]
click at [770, 821] on div "Next" at bounding box center [766, 809] width 35 height 24
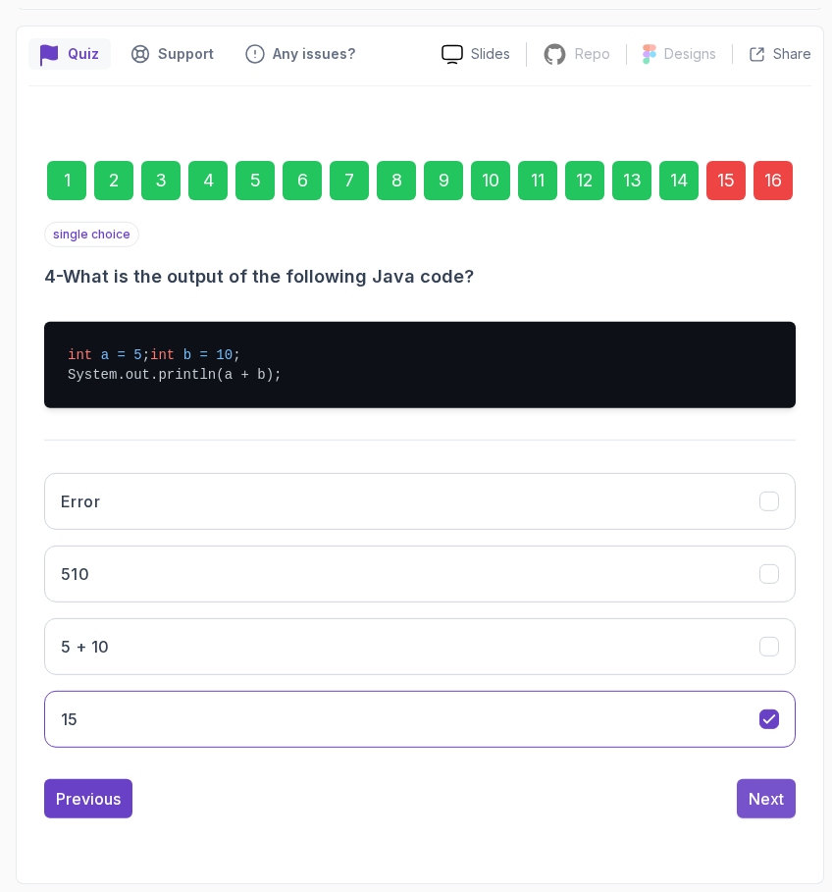
scroll to position [141, 0]
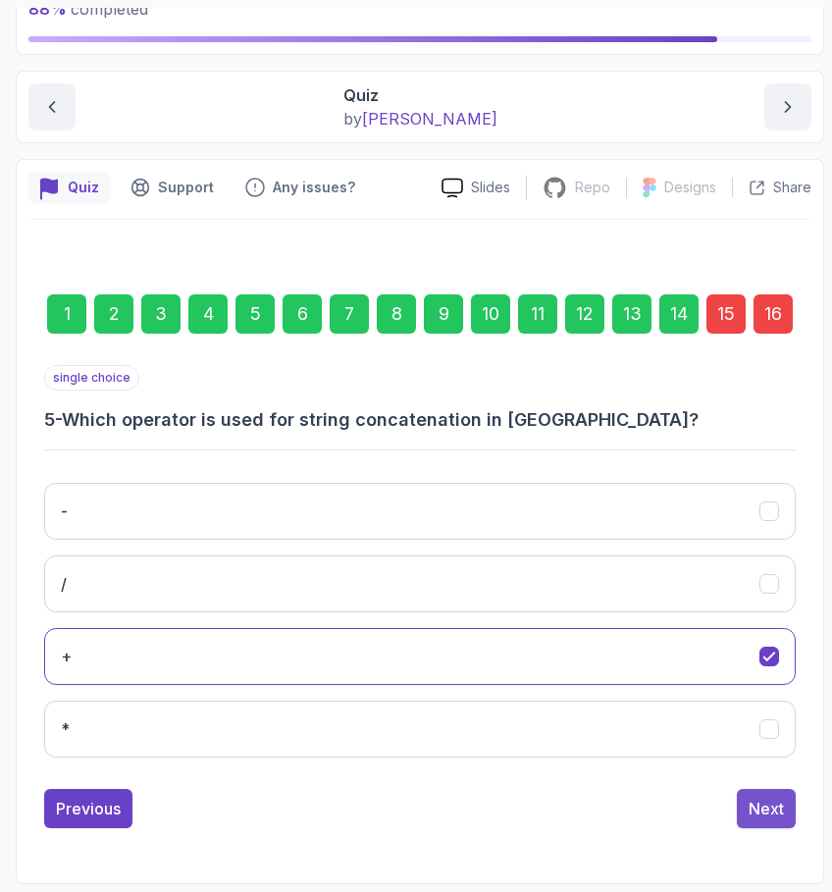
click at [770, 817] on div "Next" at bounding box center [766, 809] width 35 height 24
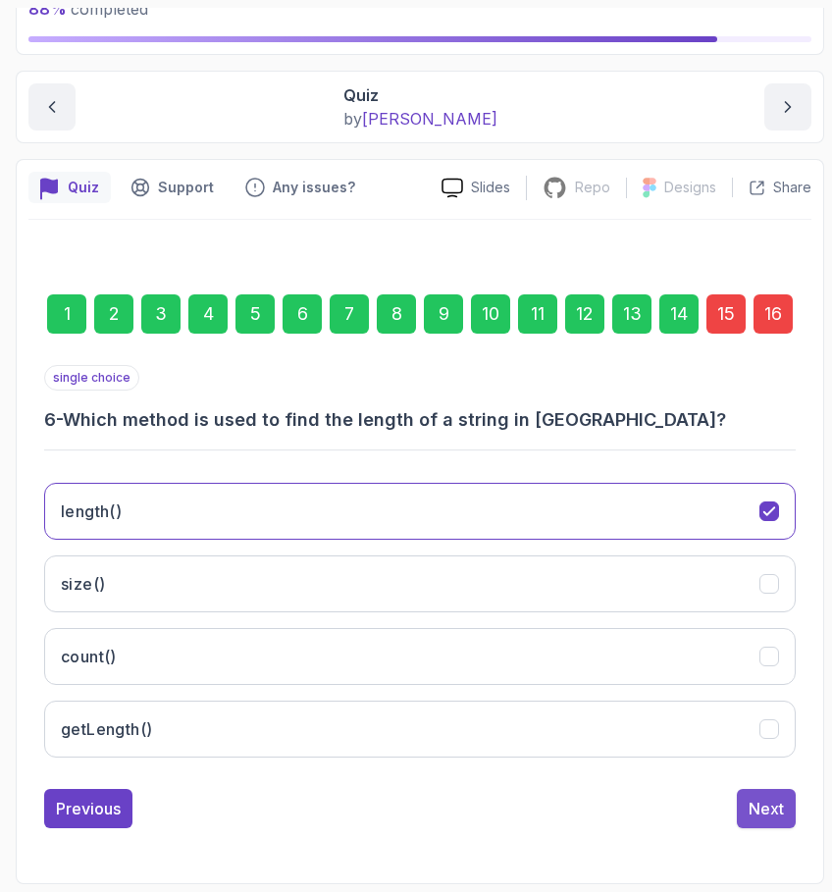
scroll to position [0, 0]
click at [768, 820] on div "Next" at bounding box center [766, 809] width 35 height 24
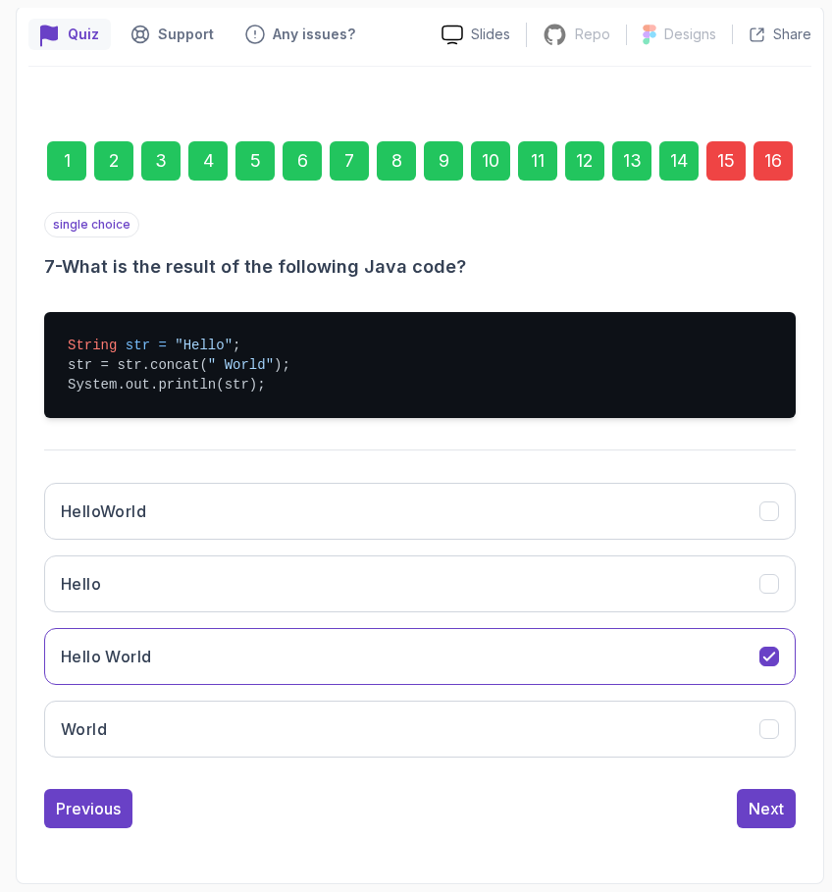
scroll to position [294, 0]
click at [767, 819] on div "Next" at bounding box center [766, 809] width 35 height 24
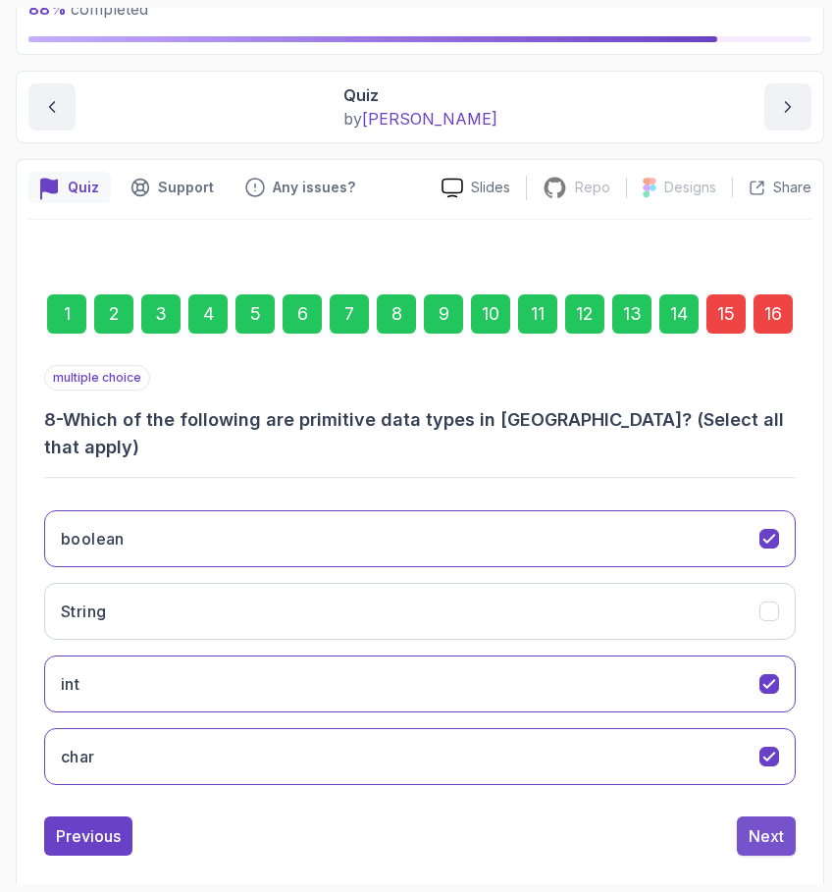
scroll to position [0, 0]
click at [767, 825] on div "Next" at bounding box center [766, 837] width 35 height 24
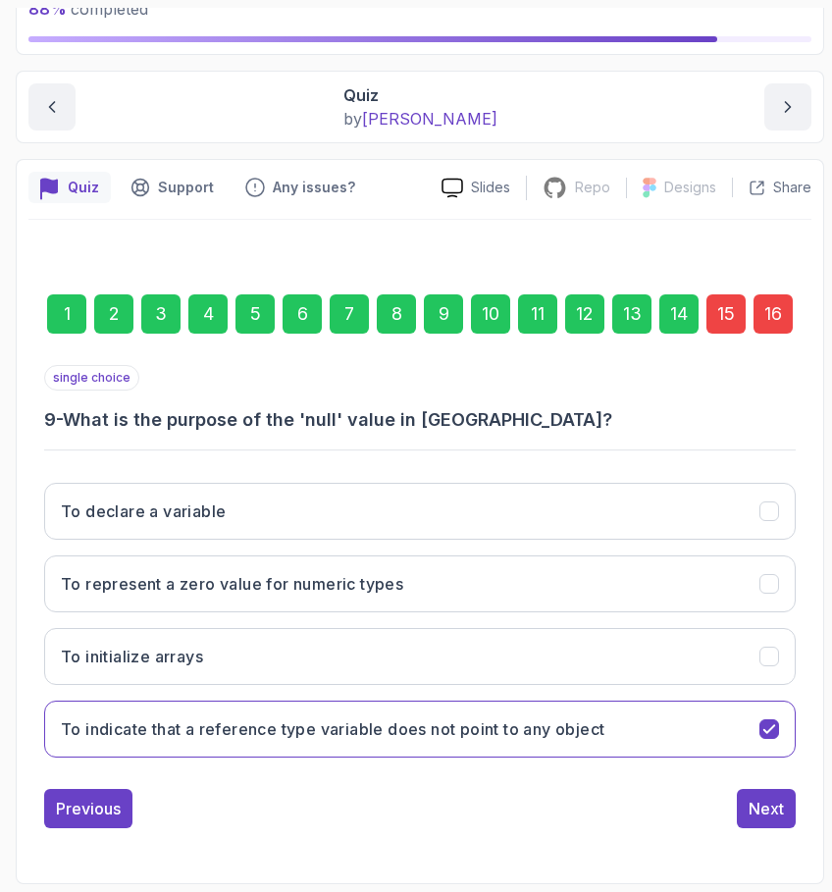
click at [767, 819] on div "Next" at bounding box center [766, 809] width 35 height 24
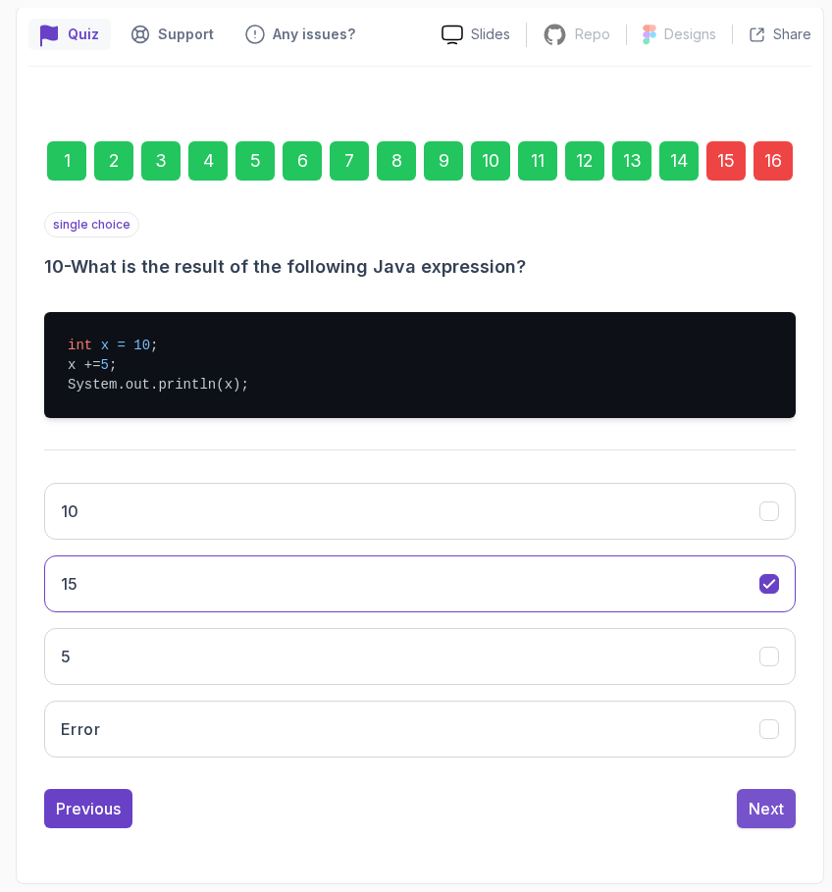
click at [774, 807] on div "Next" at bounding box center [766, 809] width 35 height 24
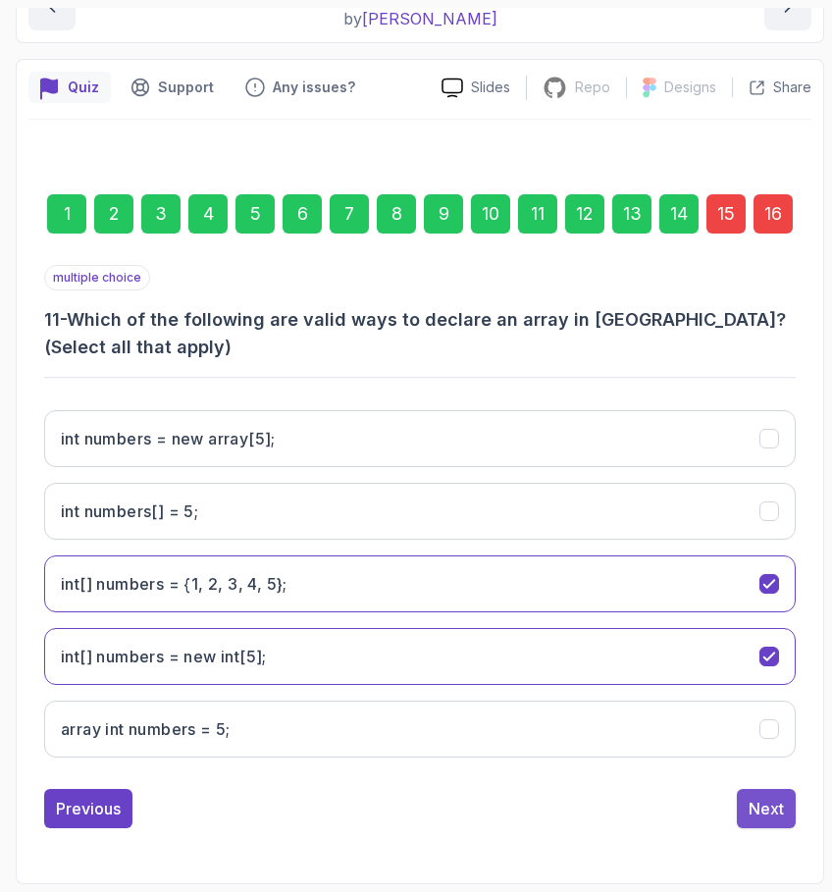
click at [762, 815] on div "Next" at bounding box center [766, 809] width 35 height 24
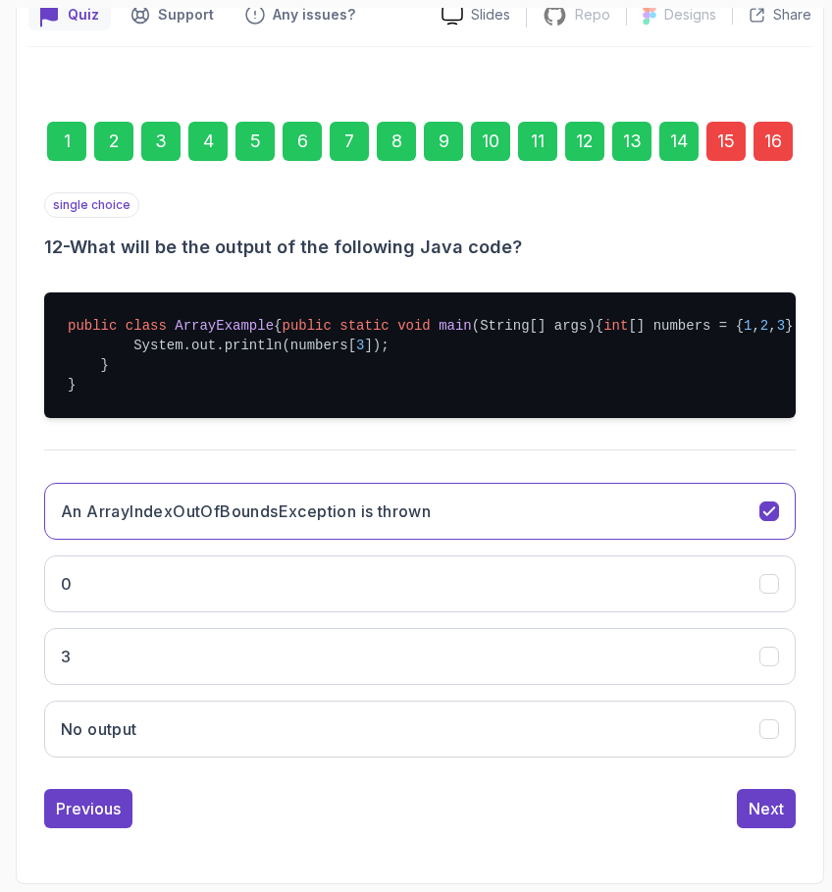
scroll to position [353, 0]
click at [763, 811] on div "Next" at bounding box center [766, 809] width 35 height 24
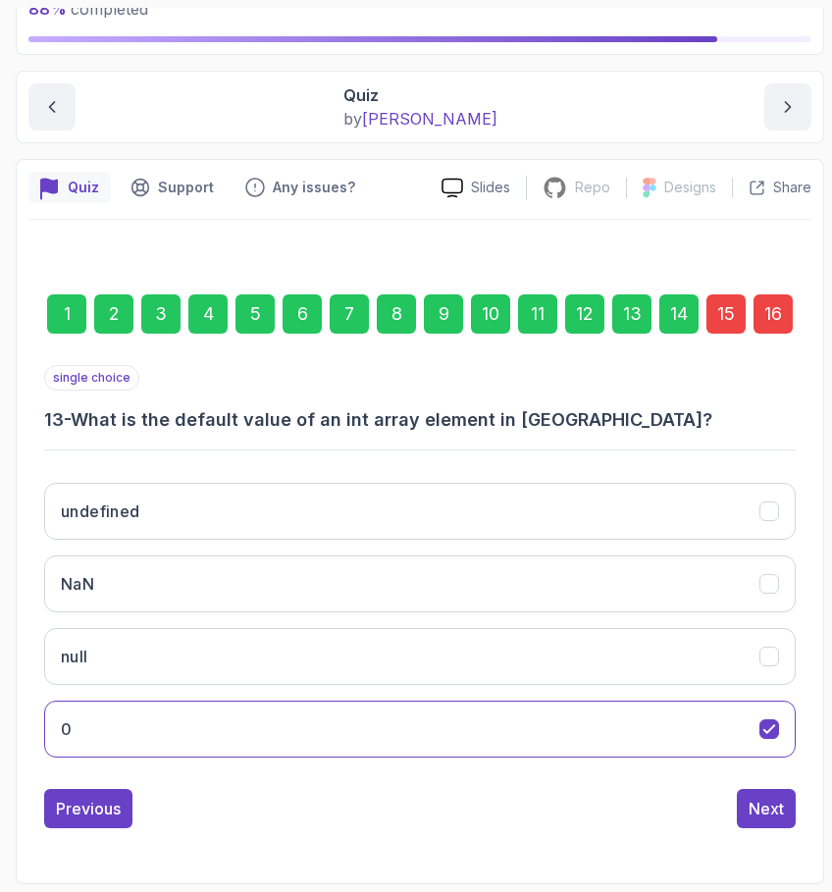
scroll to position [0, 0]
click at [774, 801] on div "Next" at bounding box center [766, 809] width 35 height 24
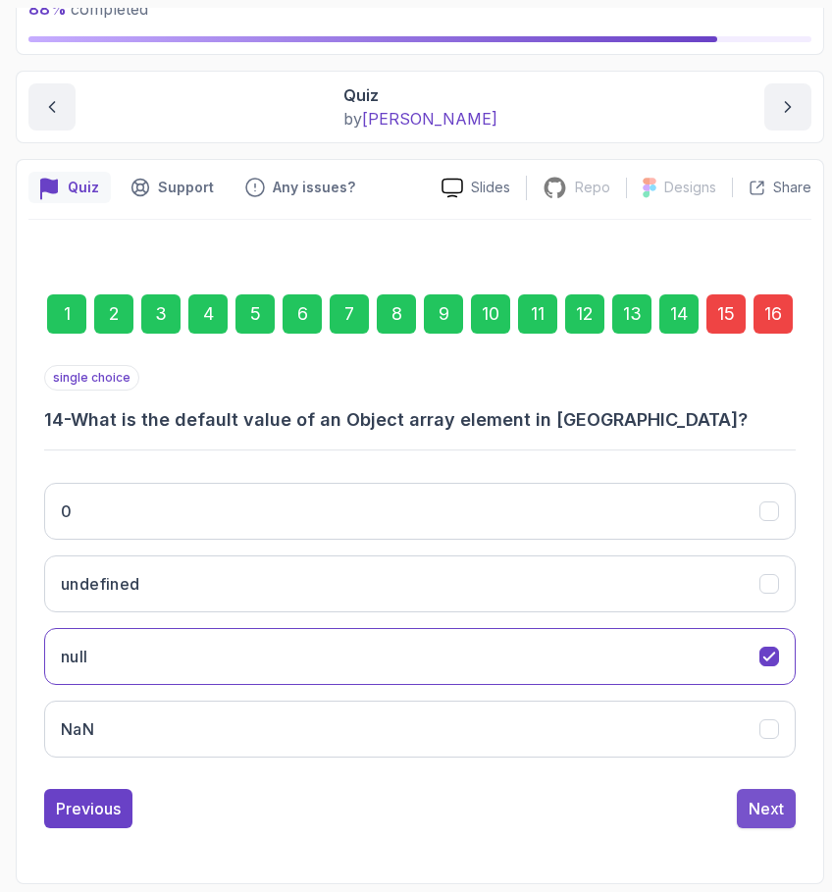
click at [767, 809] on div "Next" at bounding box center [766, 809] width 35 height 24
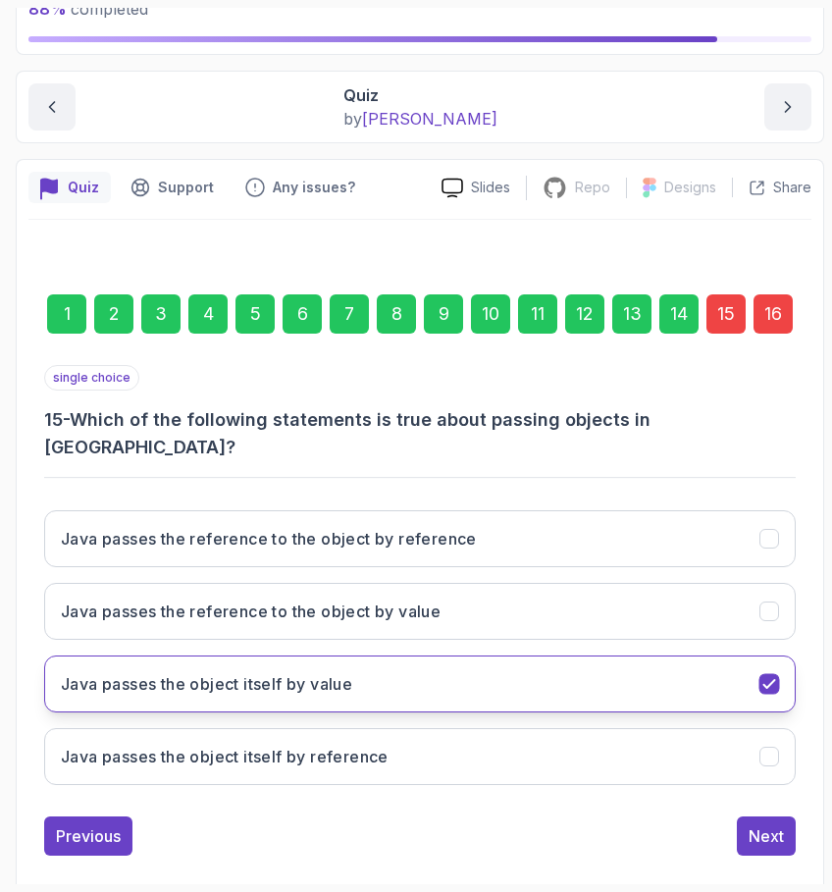
click at [759, 665] on button "Java passes the object itself by value" at bounding box center [420, 684] width 752 height 57
click at [780, 656] on button "Java passes the object itself by value" at bounding box center [420, 684] width 752 height 57
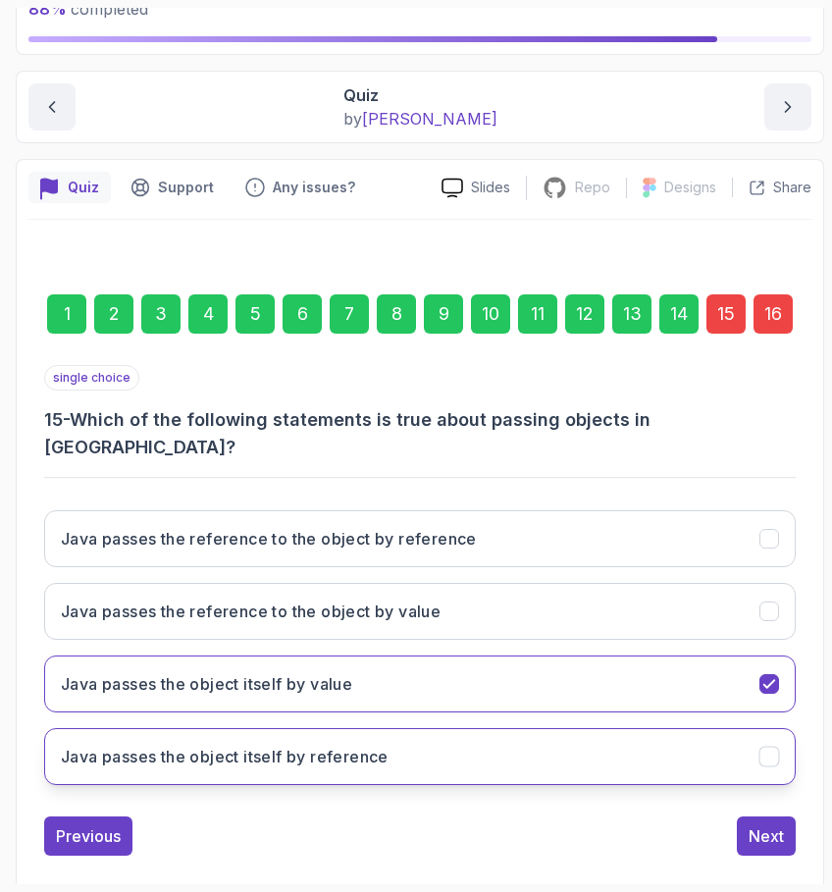
click at [780, 728] on button "Java passes the object itself by reference" at bounding box center [420, 756] width 752 height 57
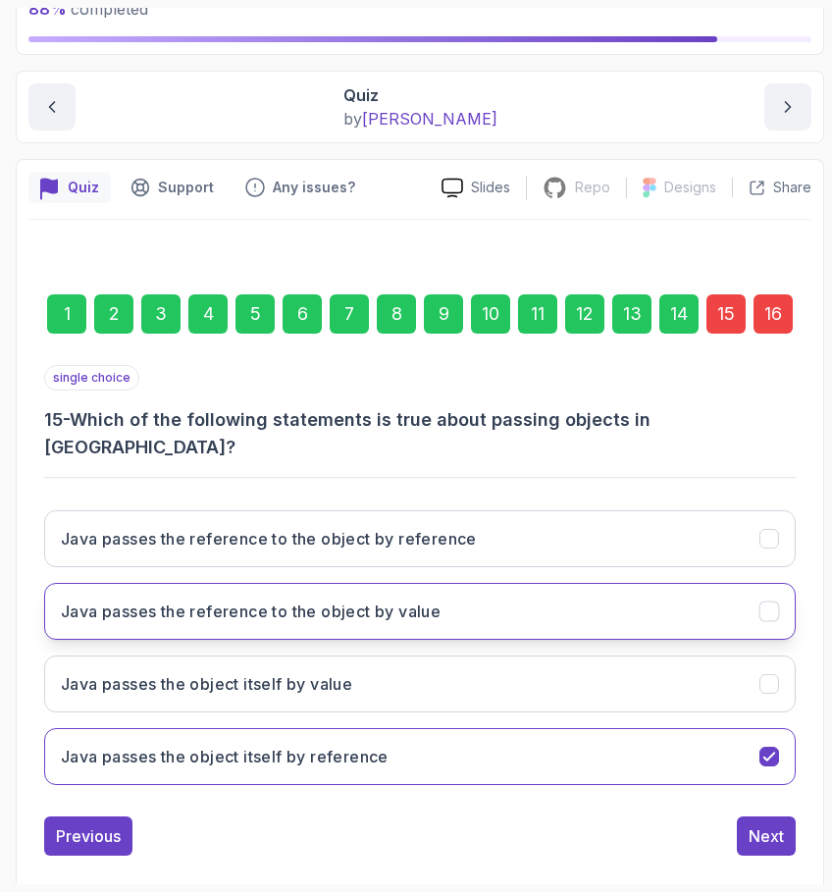
click at [756, 583] on button "Java passes the reference to the object by value" at bounding box center [420, 611] width 752 height 57
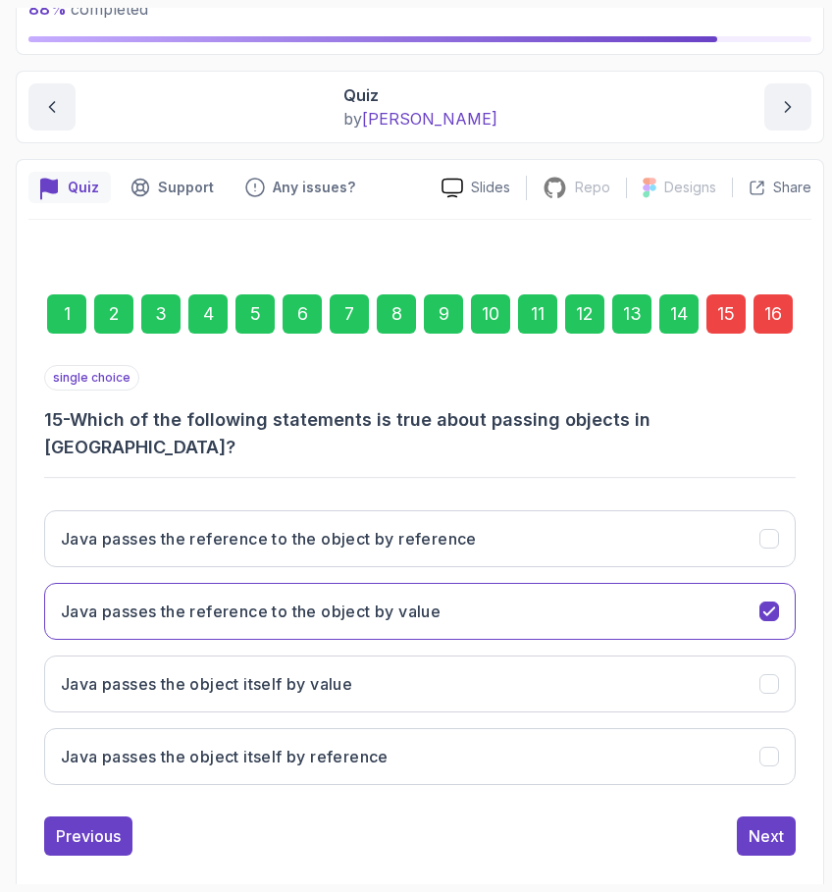
click at [769, 785] on div "single choice 15 - Which of the following statements is true about passing obje…" at bounding box center [420, 610] width 752 height 491
click at [769, 825] on div "Next" at bounding box center [766, 837] width 35 height 24
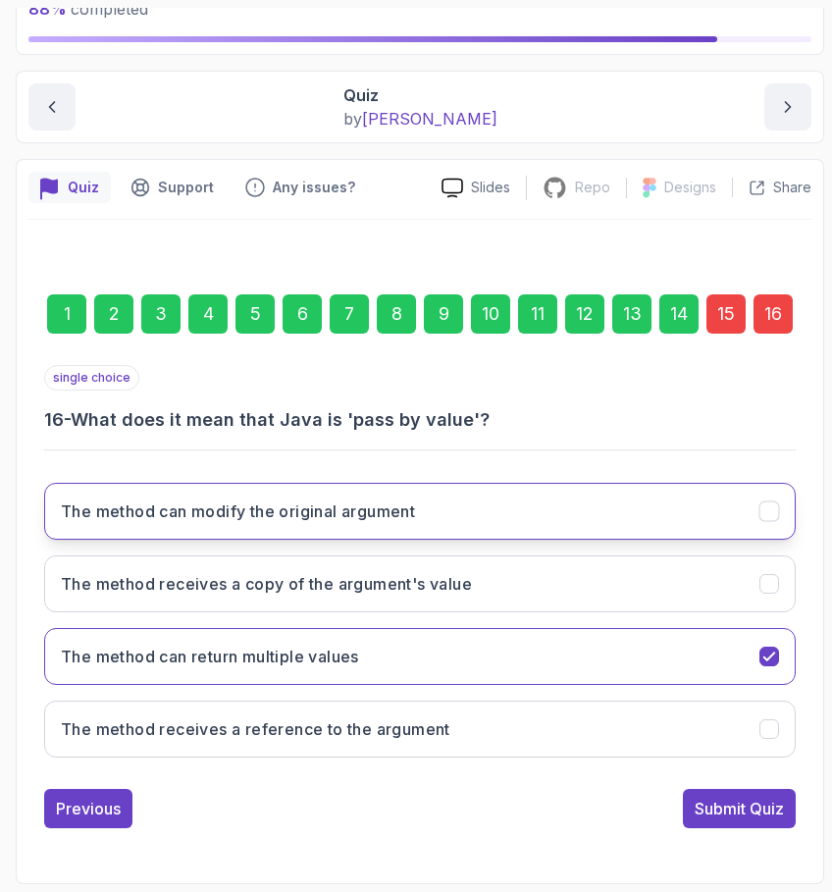
click at [723, 528] on button "The method can modify the original argument" at bounding box center [420, 511] width 752 height 57
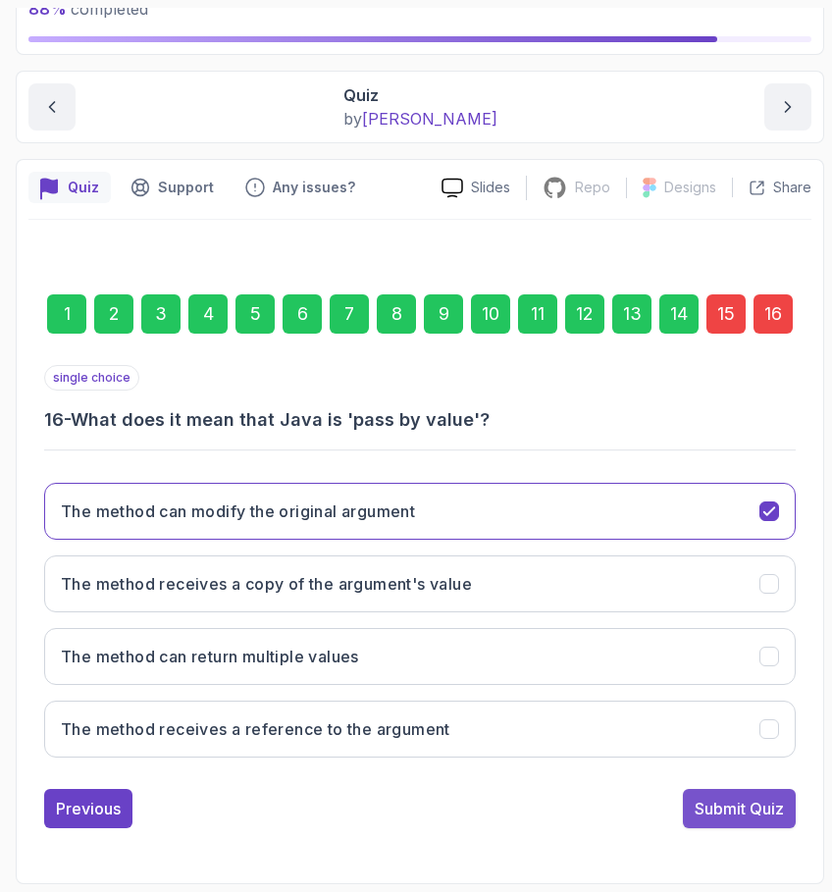
click at [750, 821] on button "Submit Quiz" at bounding box center [739, 808] width 113 height 39
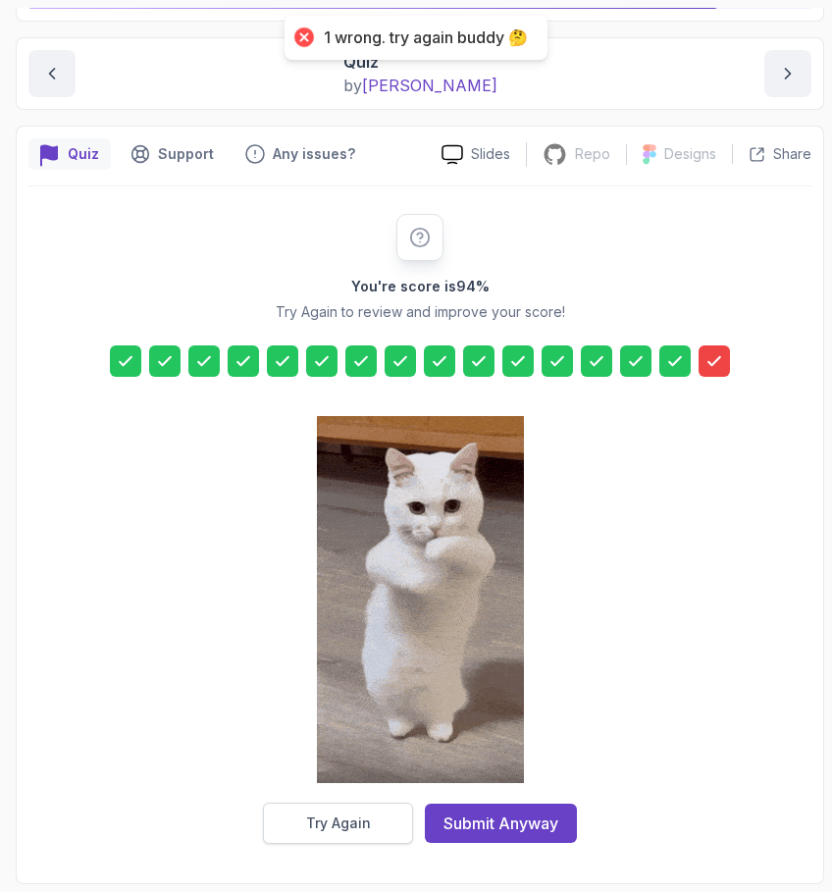
click at [375, 818] on button "Try Again" at bounding box center [338, 823] width 150 height 41
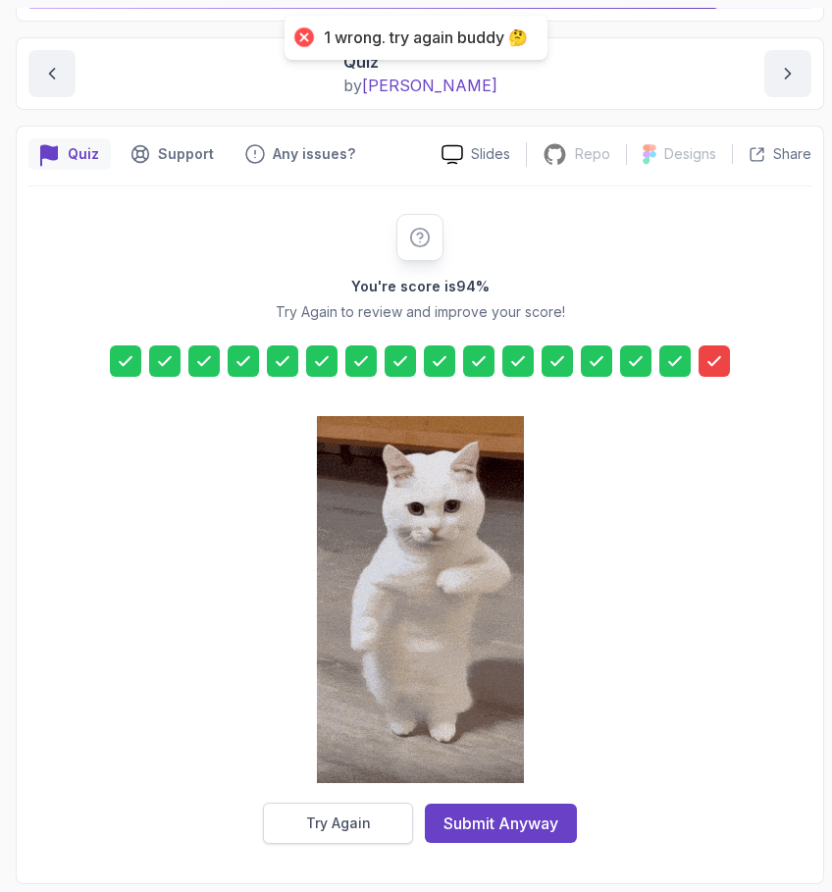
scroll to position [141, 0]
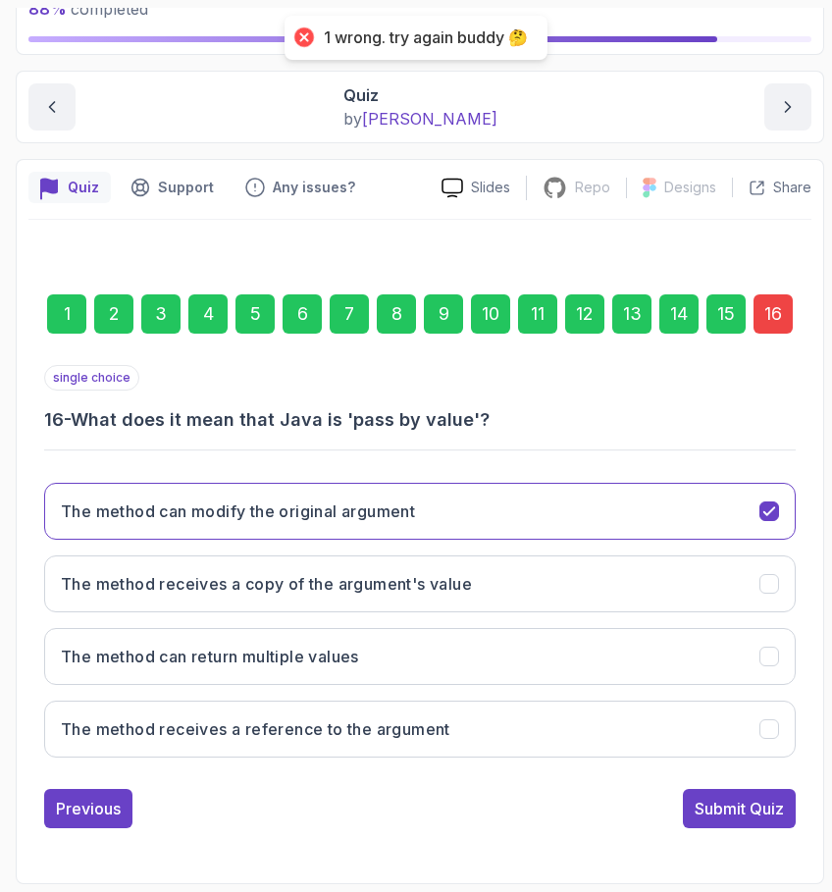
click at [721, 325] on div "15" at bounding box center [726, 313] width 39 height 39
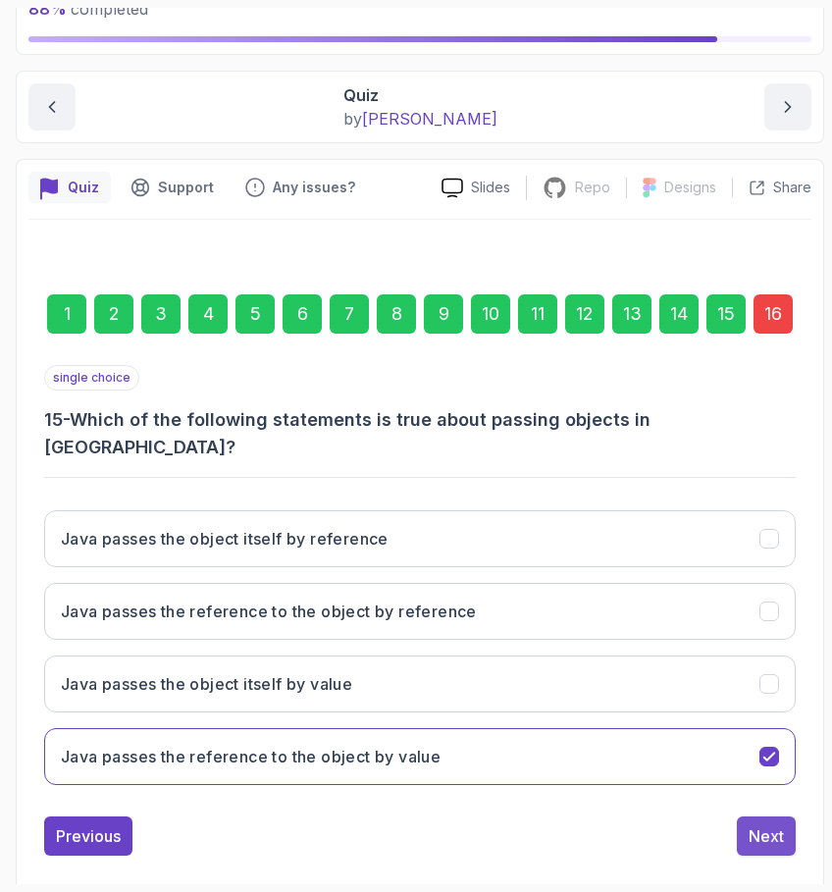
click at [768, 825] on div "Next" at bounding box center [766, 837] width 35 height 24
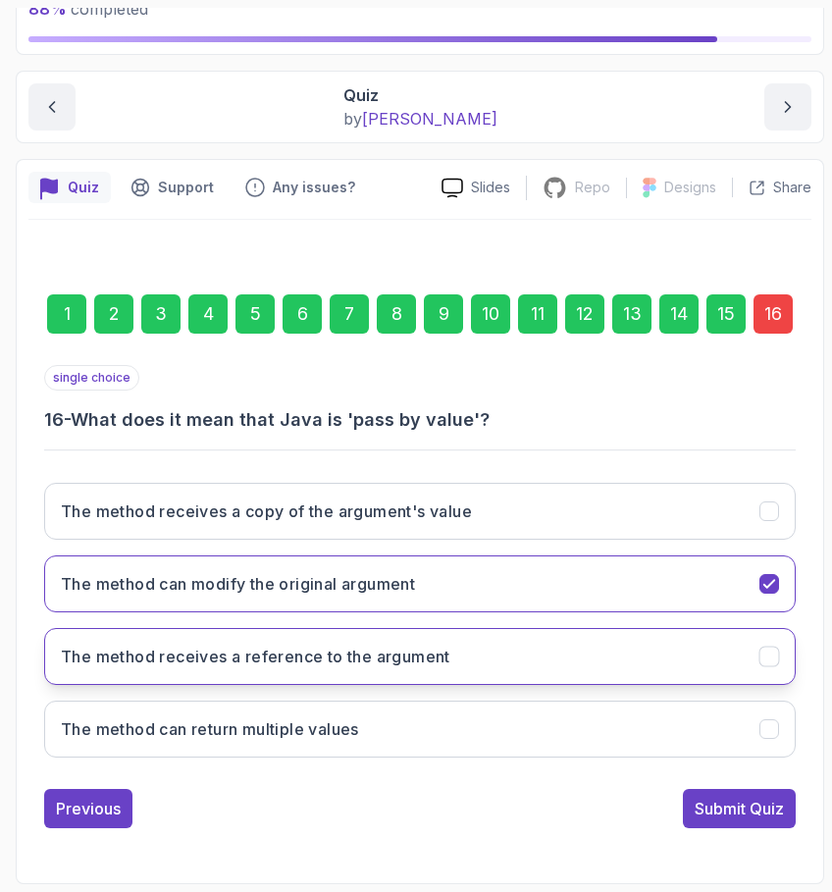
click at [524, 649] on button "The method receives a reference to the argument" at bounding box center [420, 656] width 752 height 57
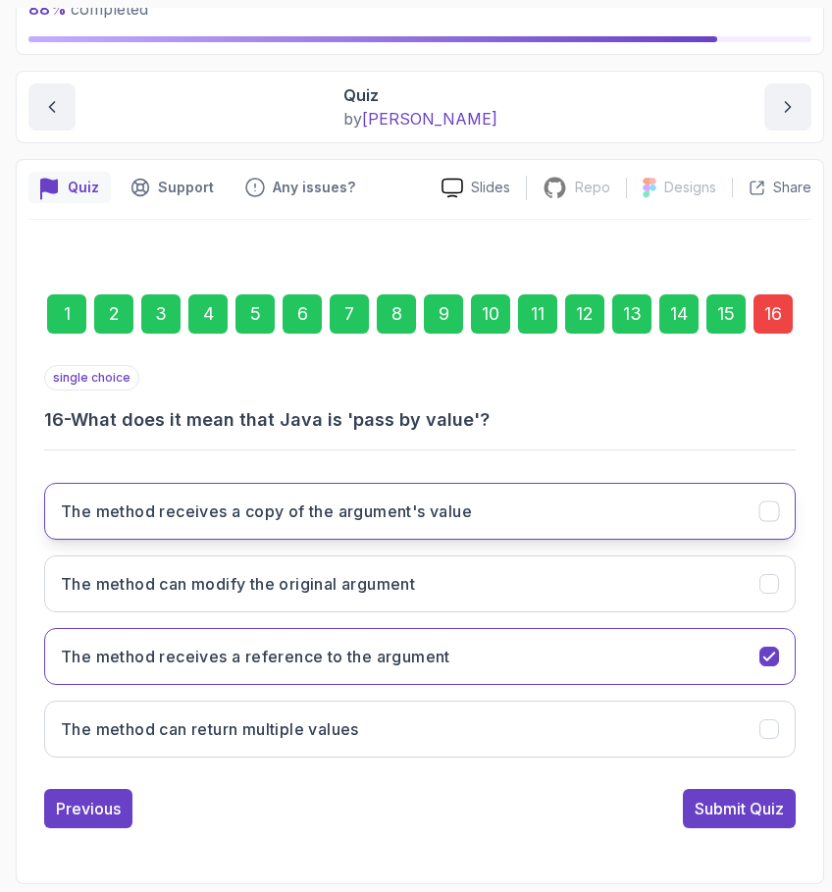
click at [572, 527] on button "The method receives a copy of the argument's value" at bounding box center [420, 511] width 752 height 57
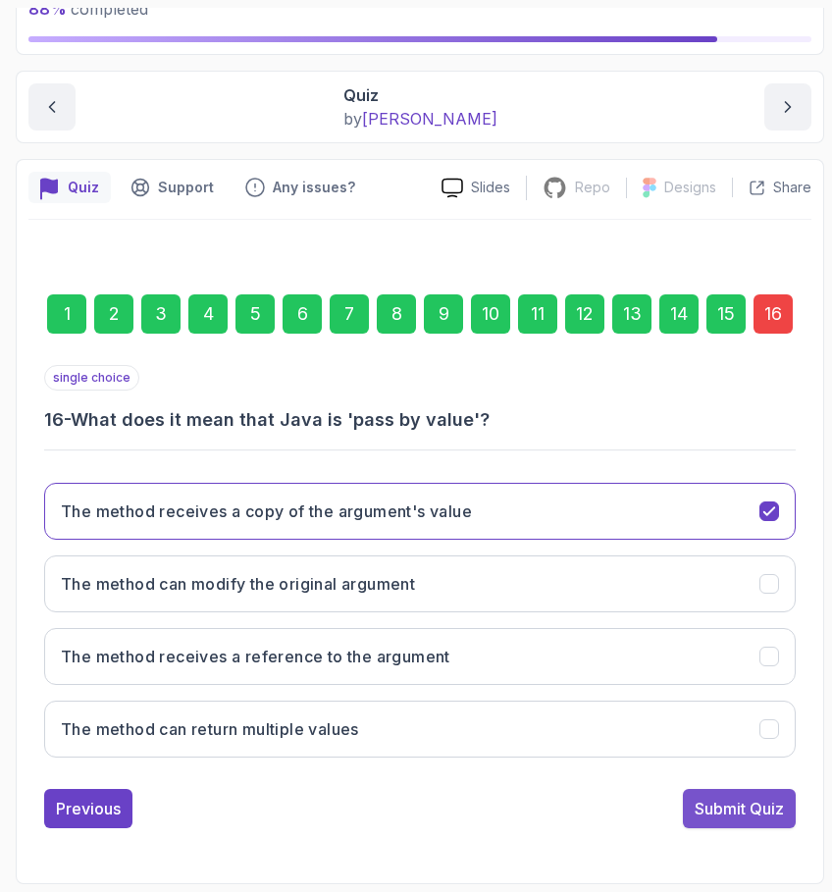
click at [740, 795] on button "Submit Quiz" at bounding box center [739, 808] width 113 height 39
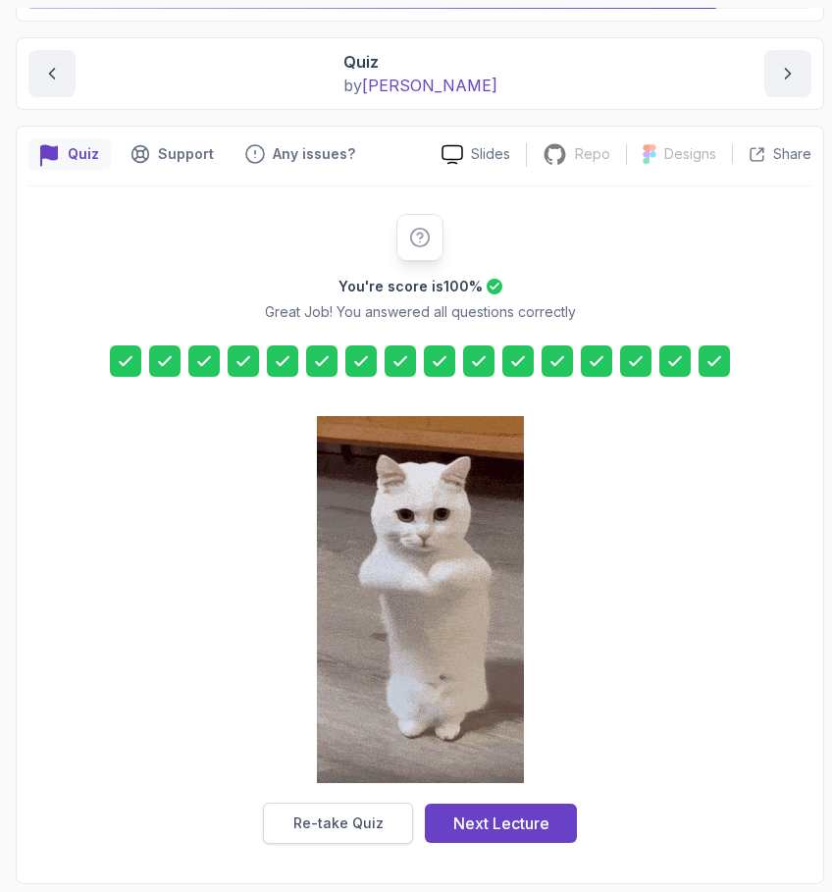
scroll to position [175, 0]
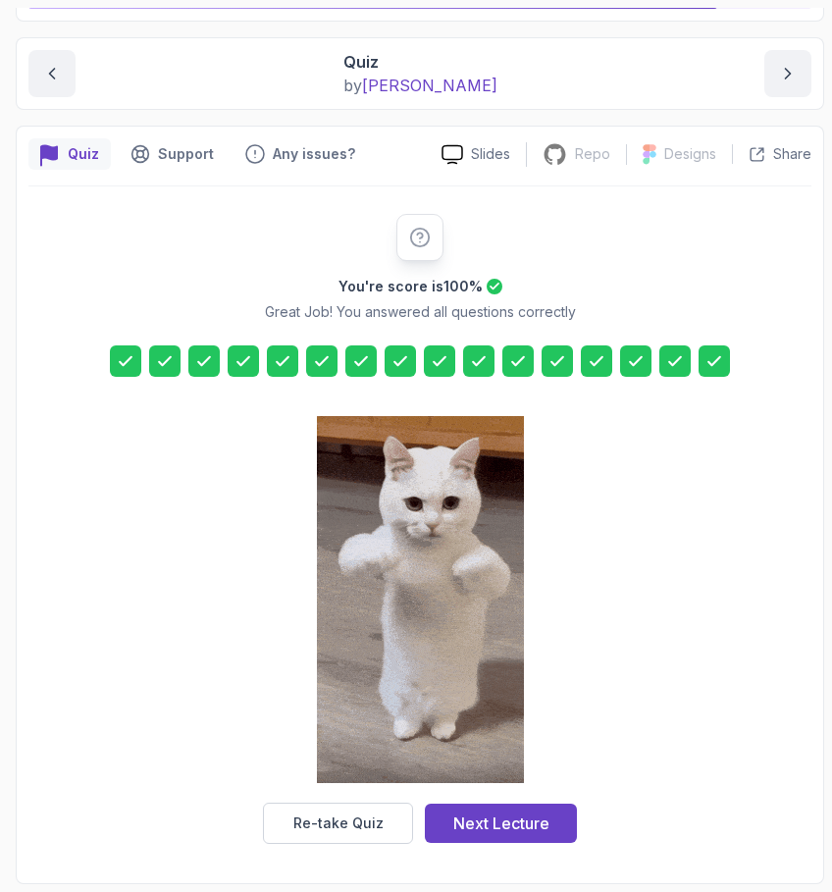
click at [707, 366] on icon at bounding box center [715, 361] width 20 height 20
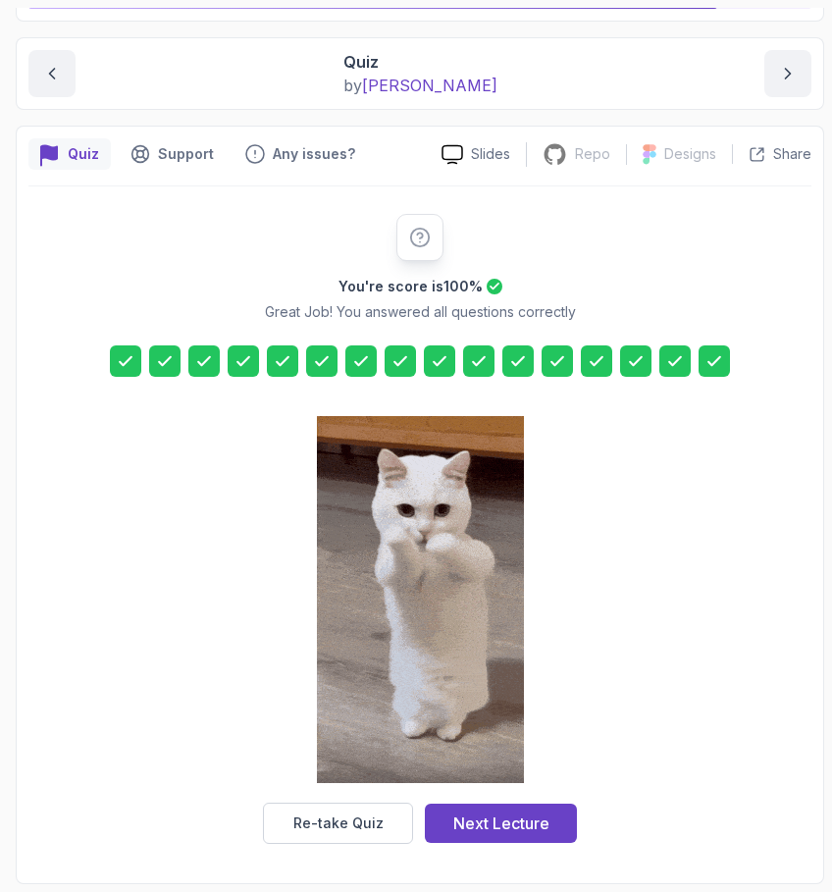
scroll to position [0, 0]
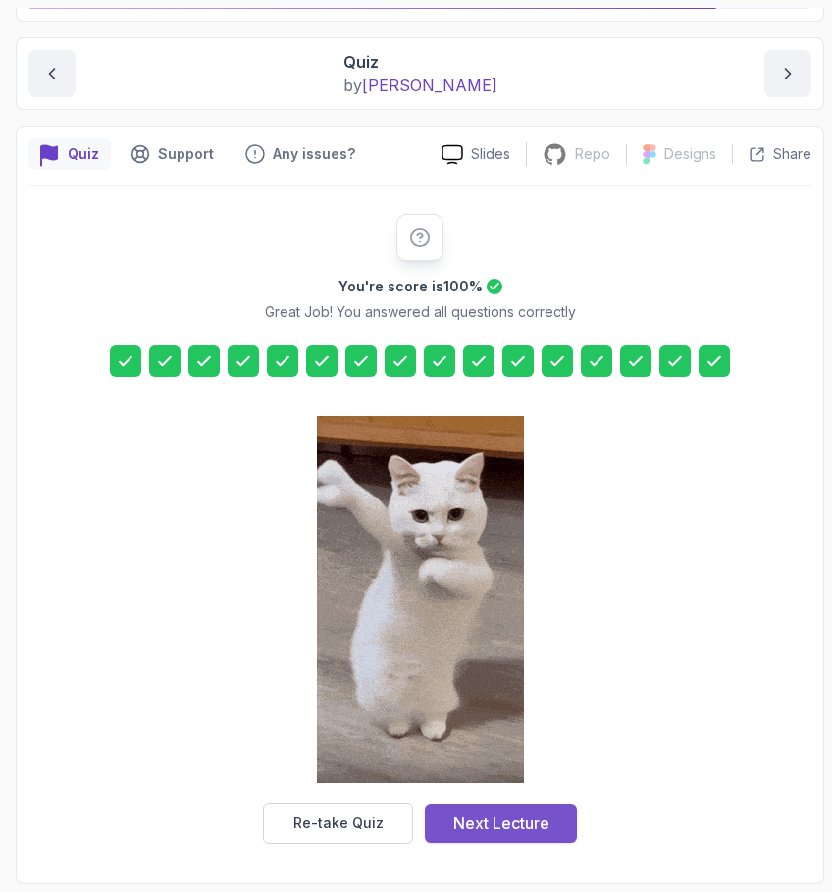
click at [503, 811] on button "Next Lecture" at bounding box center [501, 823] width 152 height 39
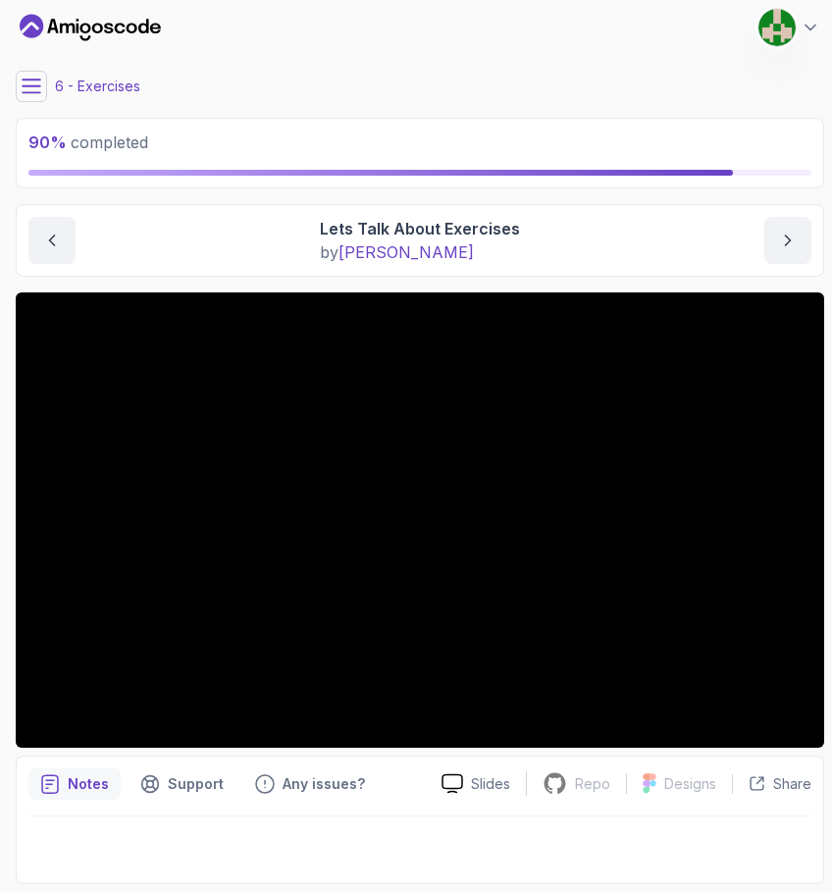
scroll to position [8, 0]
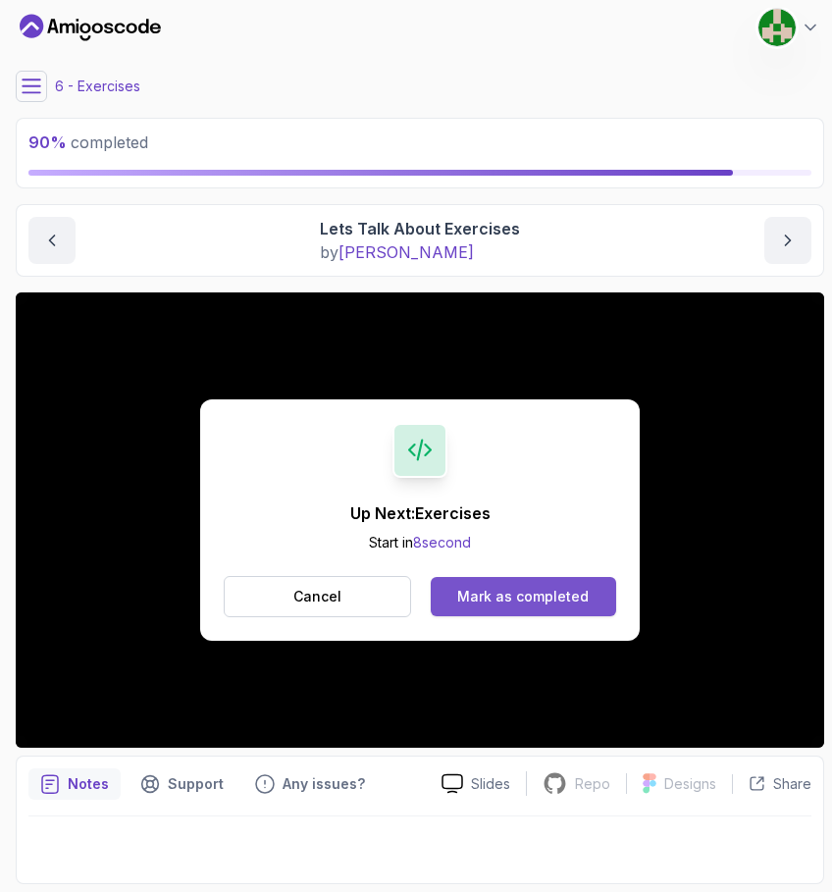
click at [527, 598] on div "Mark as completed" at bounding box center [523, 597] width 132 height 20
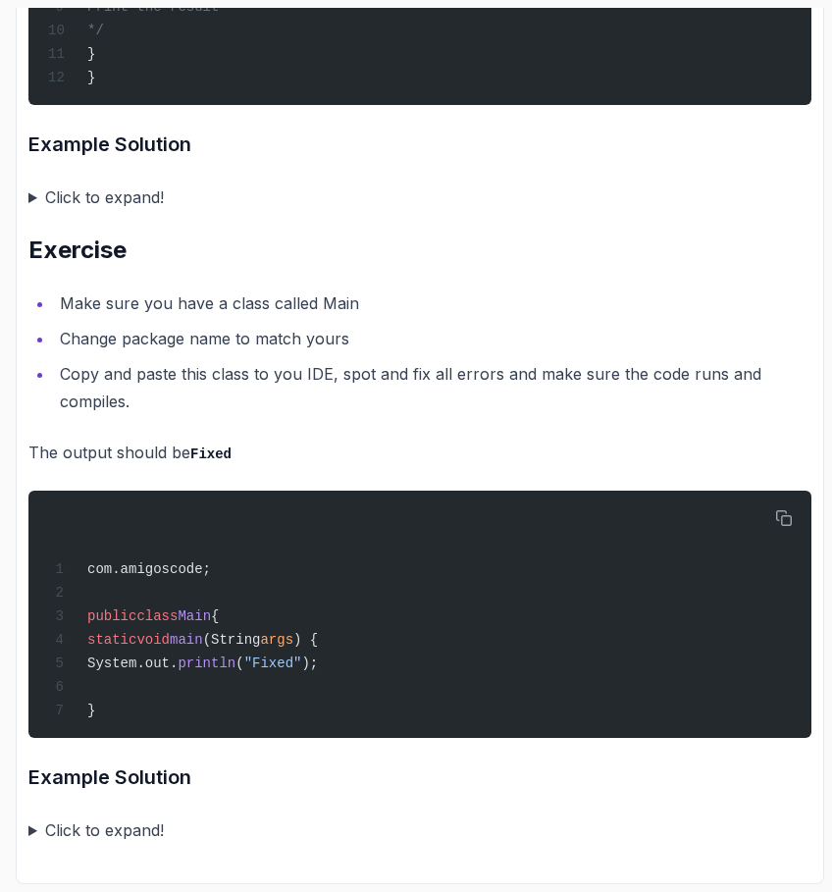
scroll to position [4166, 0]
click at [101, 835] on summary "Click to expand!" at bounding box center [419, 830] width 783 height 27
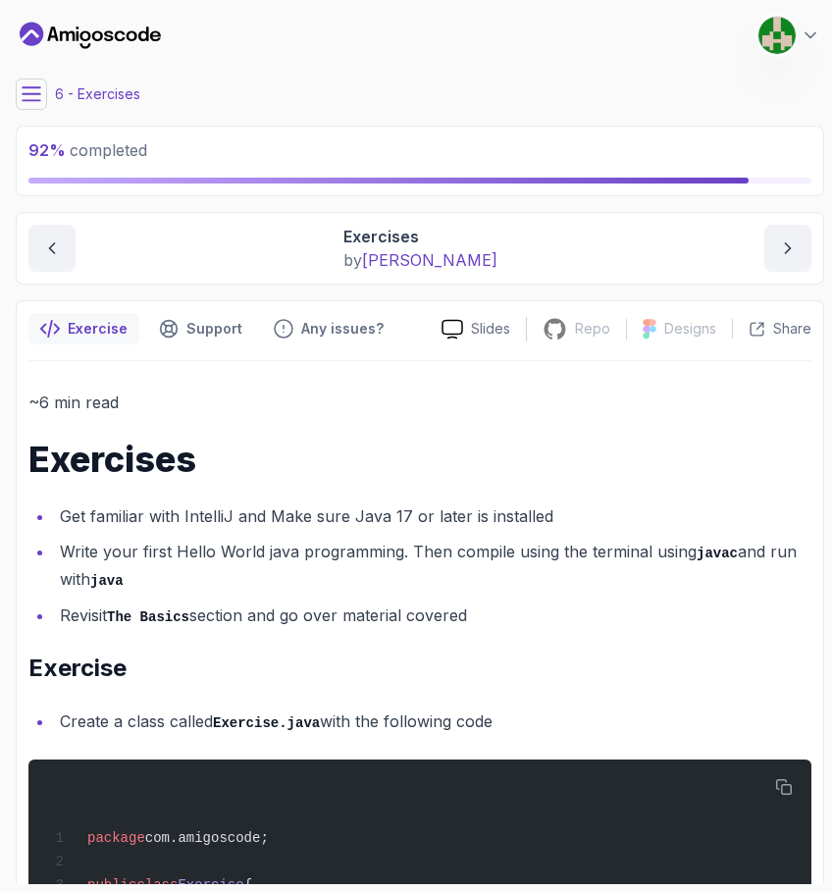
scroll to position [0, 0]
click at [780, 239] on button "next content" at bounding box center [788, 248] width 47 height 47
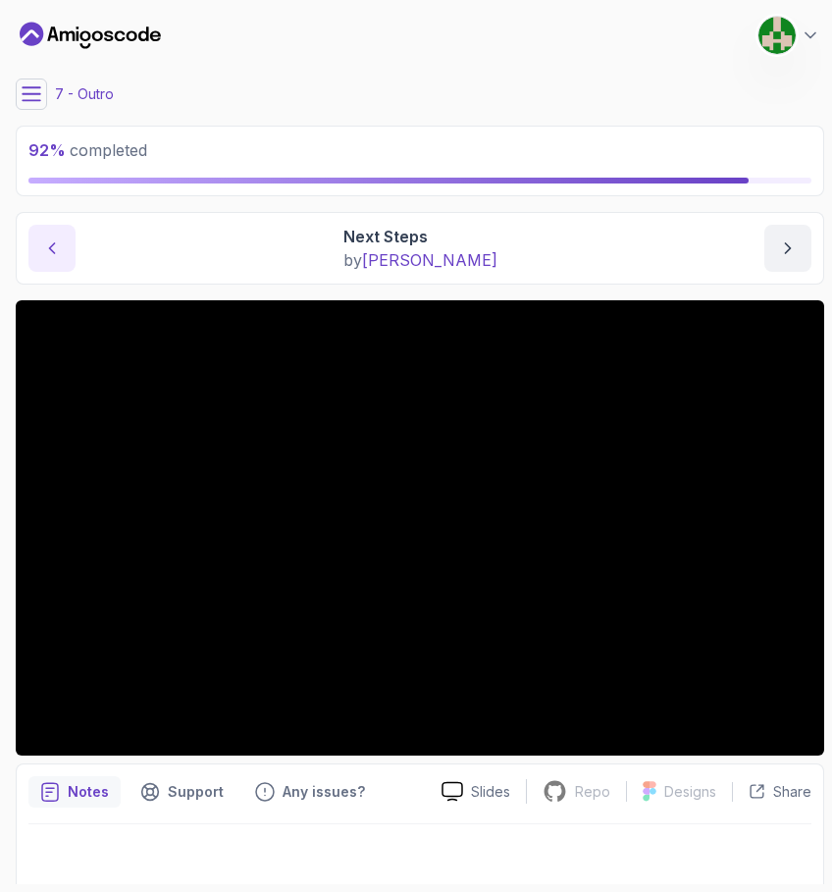
click at [57, 251] on icon "previous content" at bounding box center [52, 249] width 20 height 20
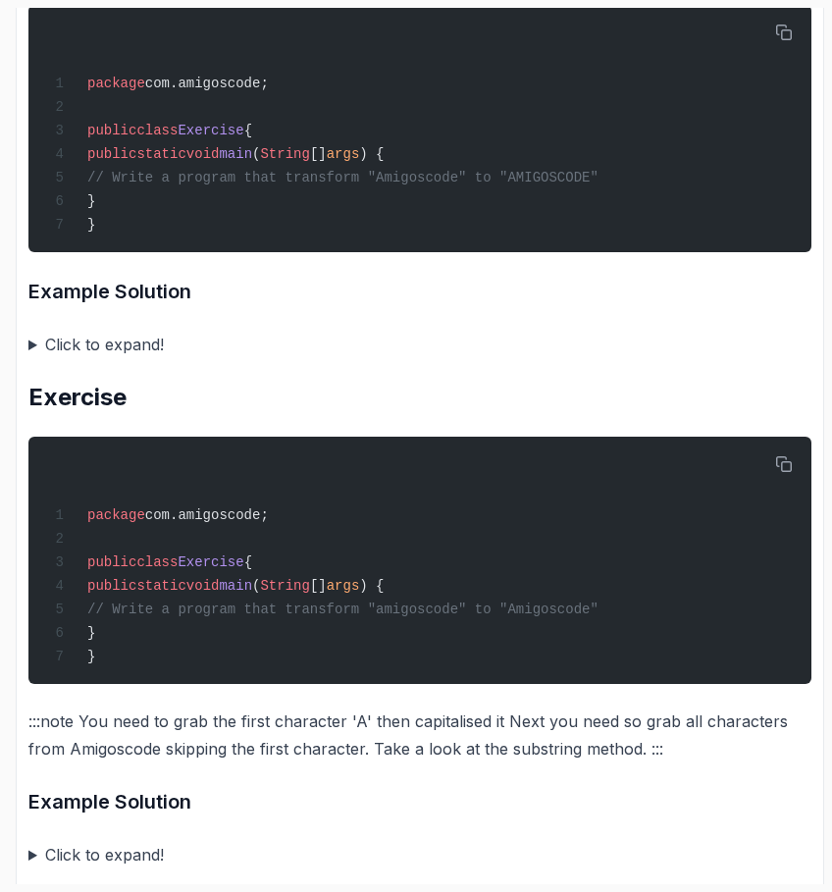
scroll to position [2892, 0]
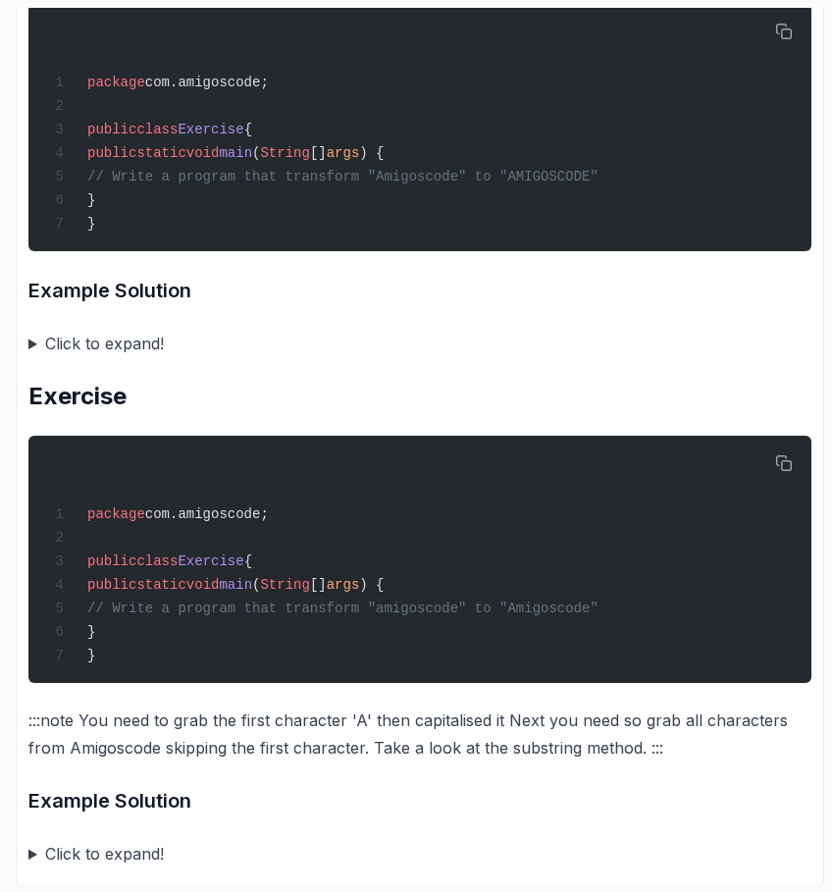
click at [138, 357] on summary "Click to expand!" at bounding box center [419, 343] width 783 height 27
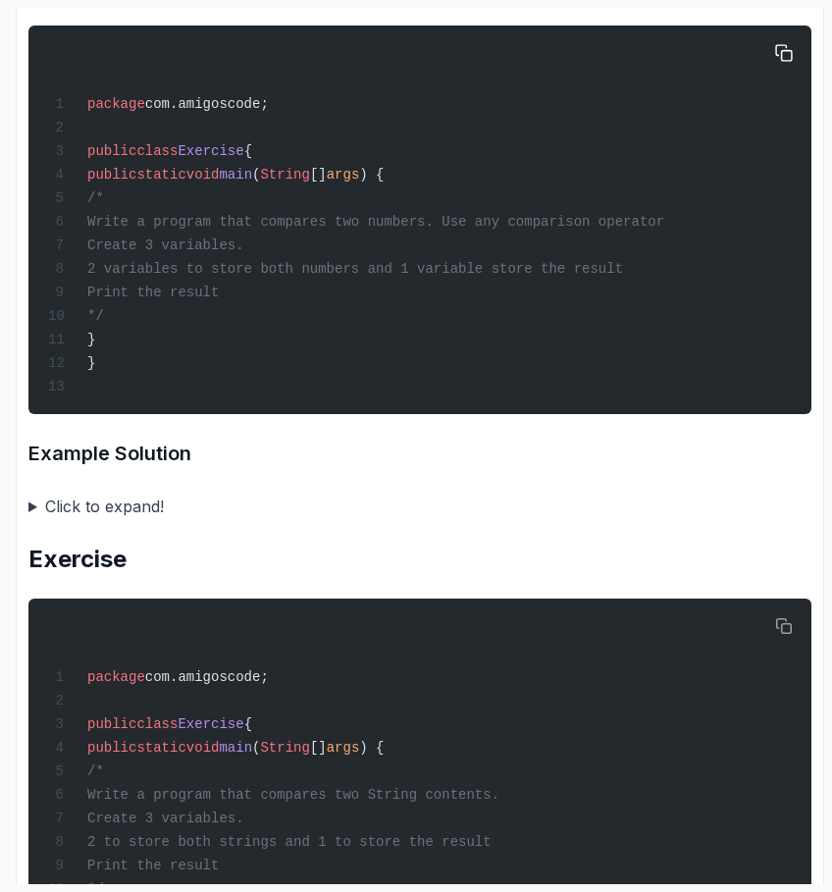
scroll to position [1693, 0]
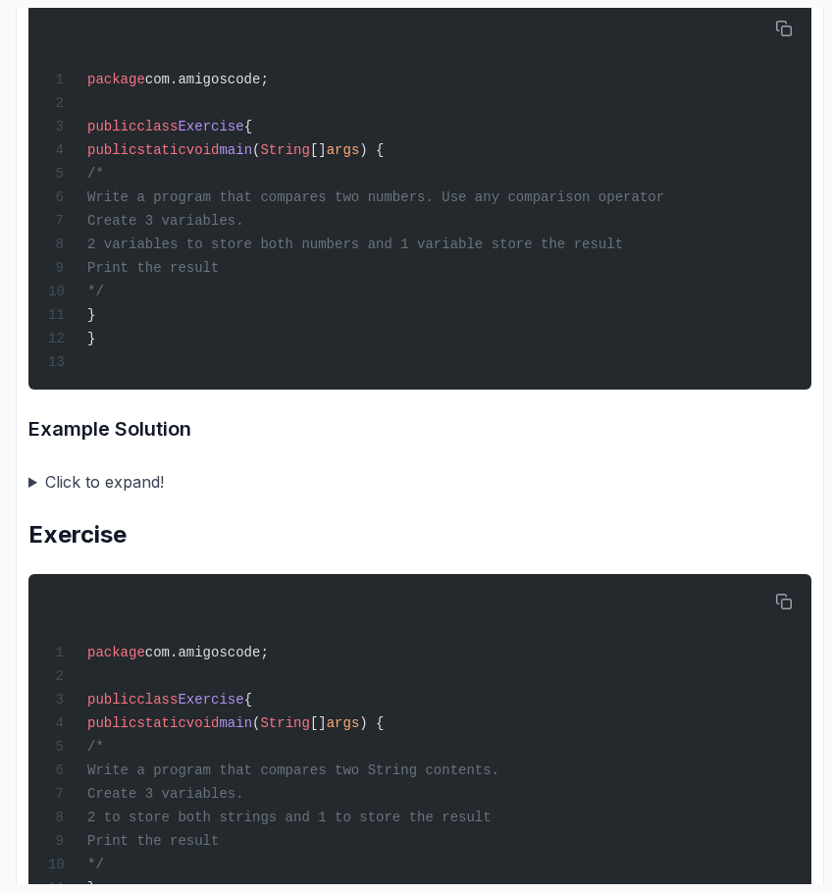
click at [128, 496] on summary "Click to expand!" at bounding box center [419, 481] width 783 height 27
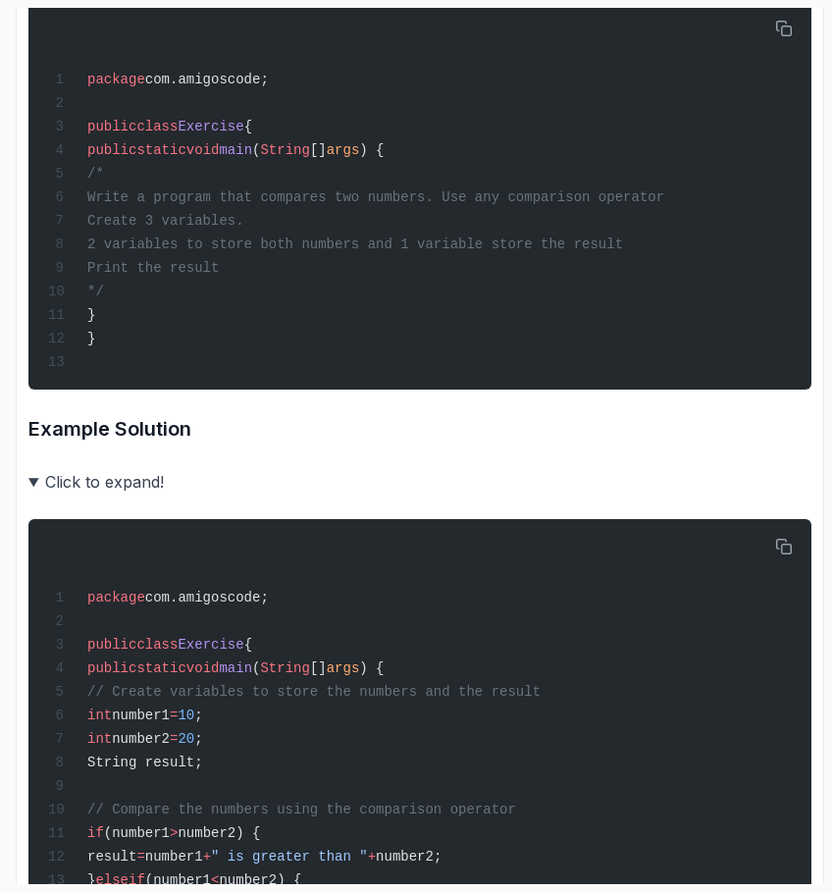
click at [126, 496] on summary "Click to expand!" at bounding box center [419, 481] width 783 height 27
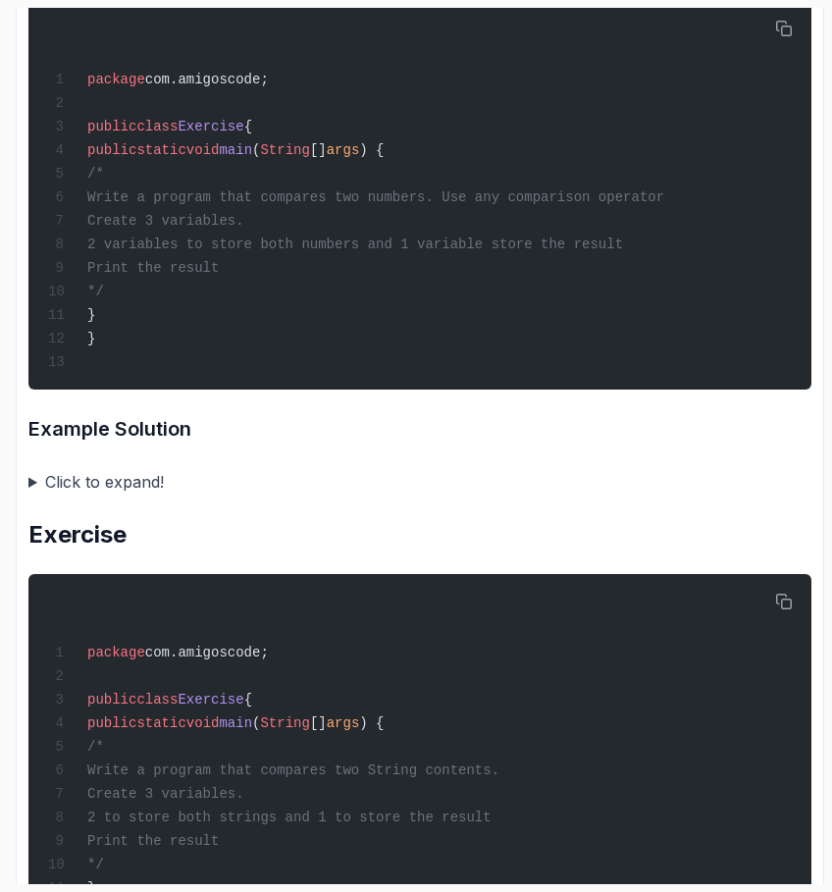
click at [126, 496] on summary "Click to expand!" at bounding box center [419, 481] width 783 height 27
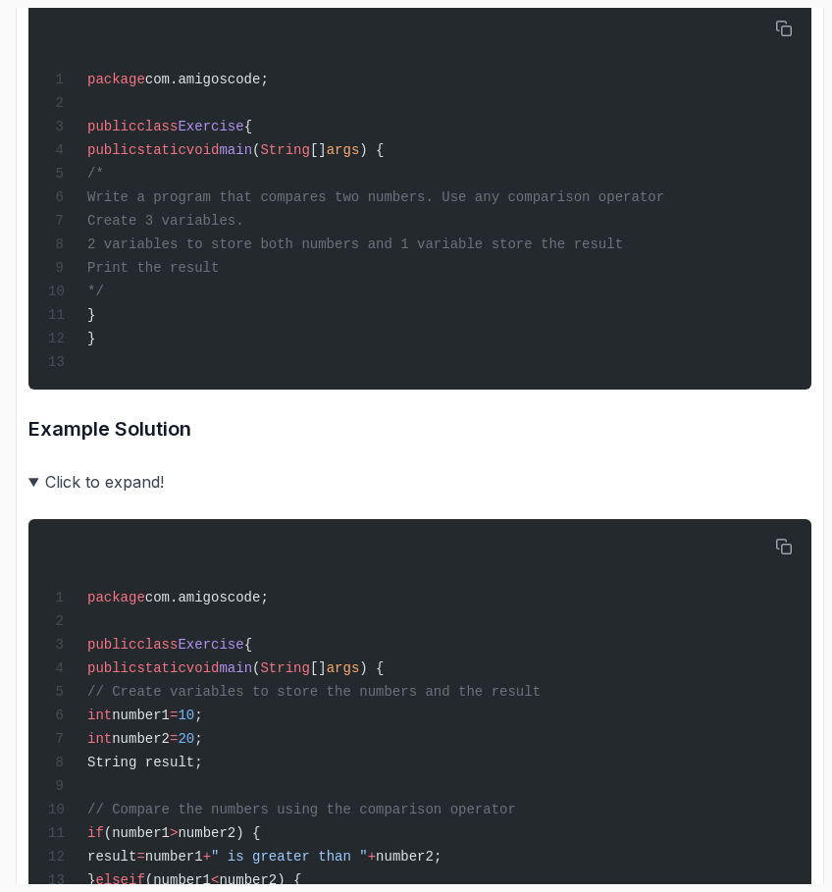
click at [126, 496] on summary "Click to expand!" at bounding box center [419, 481] width 783 height 27
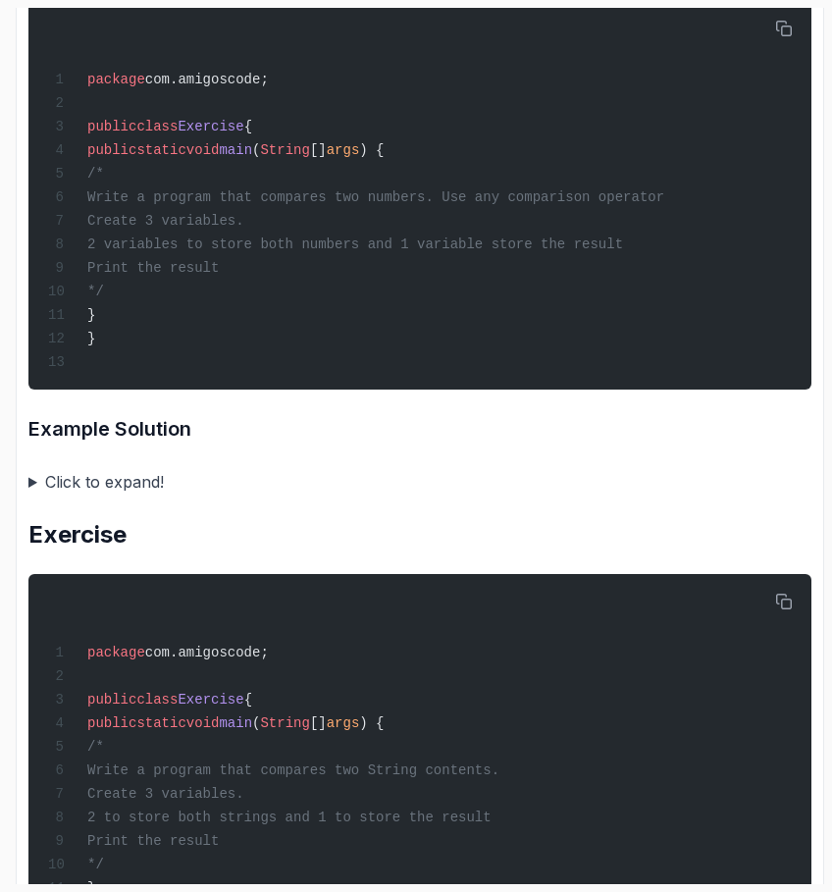
click at [126, 496] on summary "Click to expand!" at bounding box center [419, 481] width 783 height 27
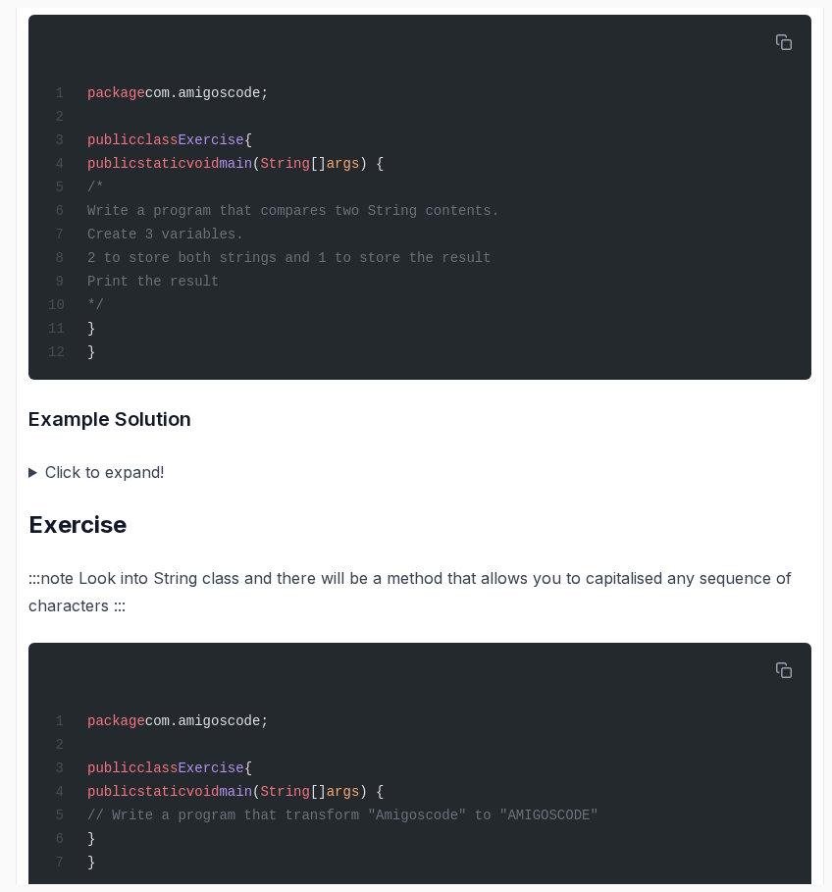
scroll to position [2907, 0]
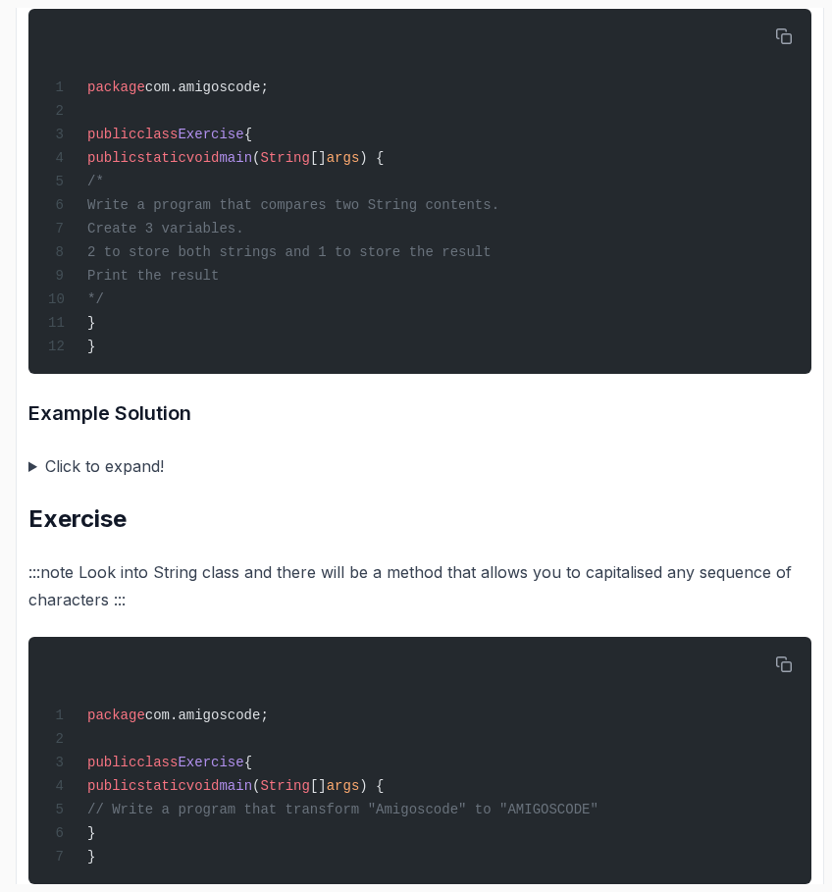
click at [45, 480] on summary "Click to expand!" at bounding box center [419, 466] width 783 height 27
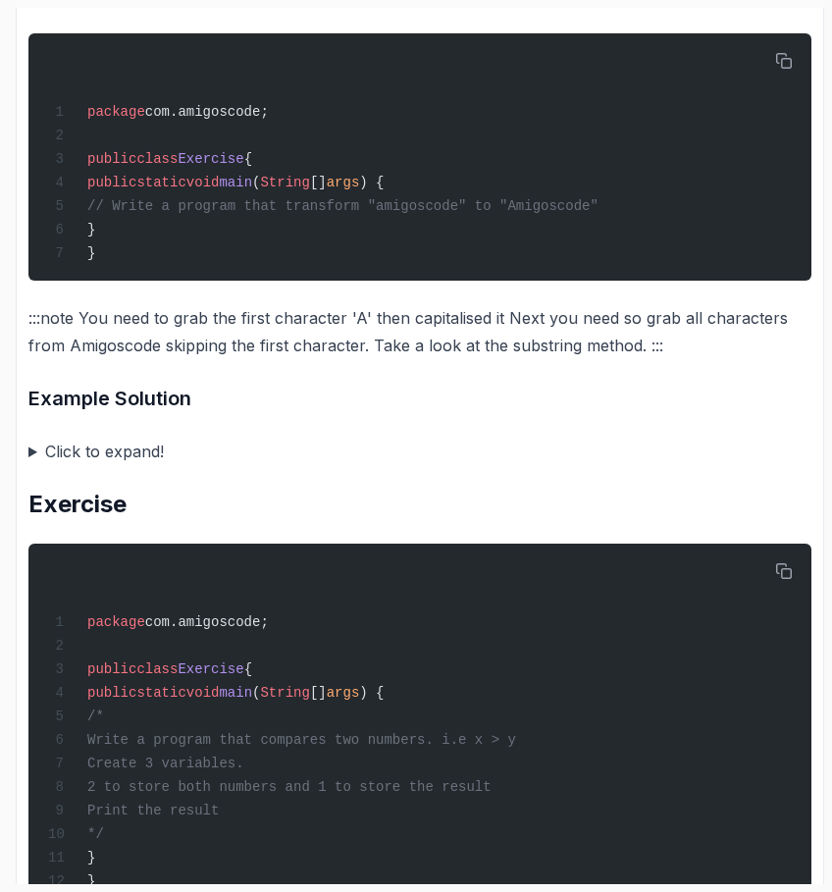
scroll to position [5005, 0]
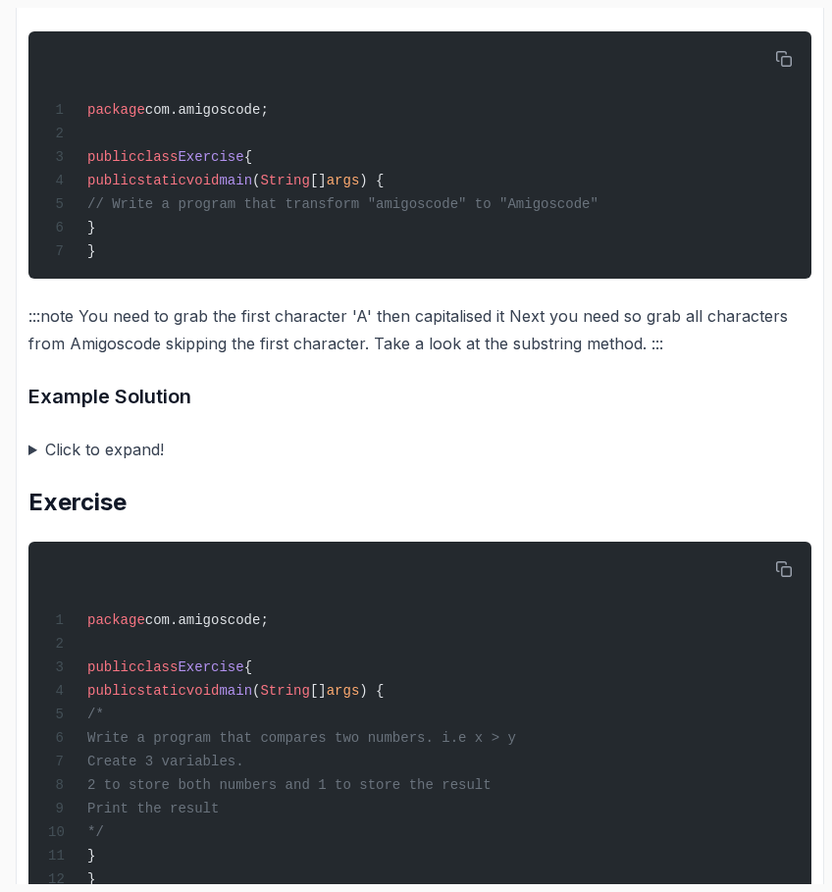
click at [69, 463] on summary "Click to expand!" at bounding box center [419, 449] width 783 height 27
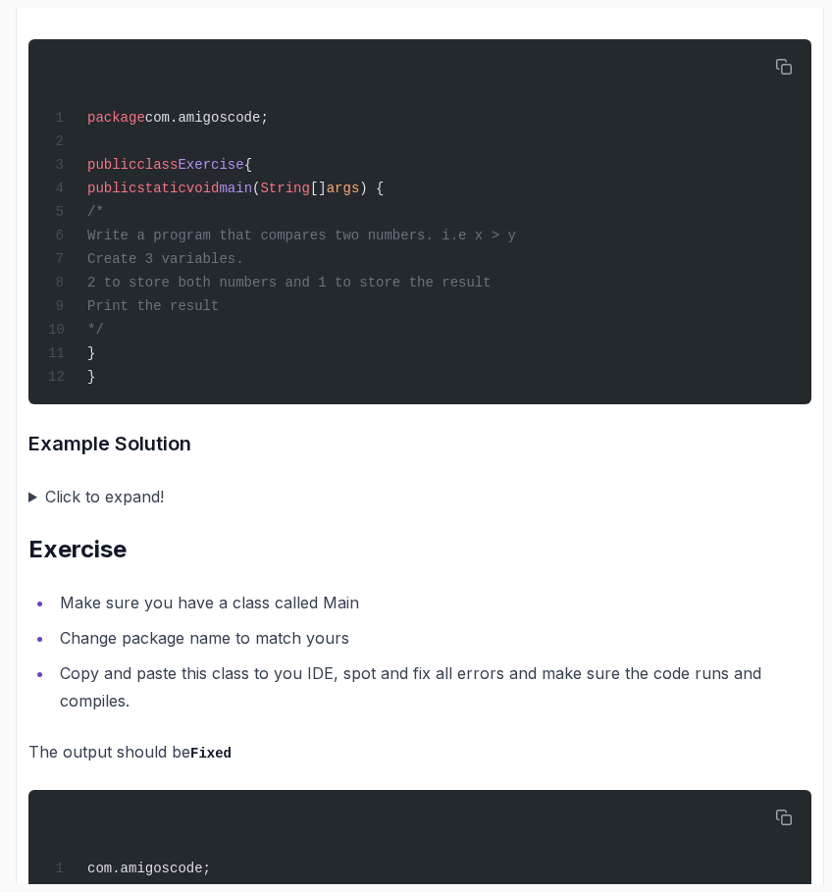
scroll to position [5992, 0]
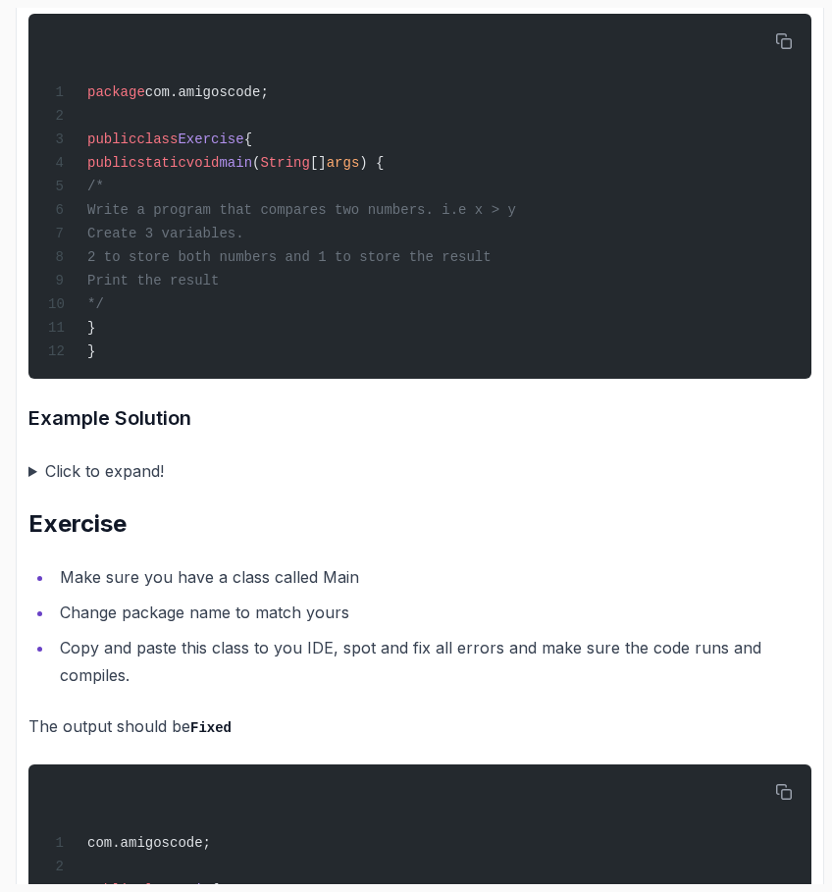
click at [38, 485] on summary "Click to expand!" at bounding box center [419, 470] width 783 height 27
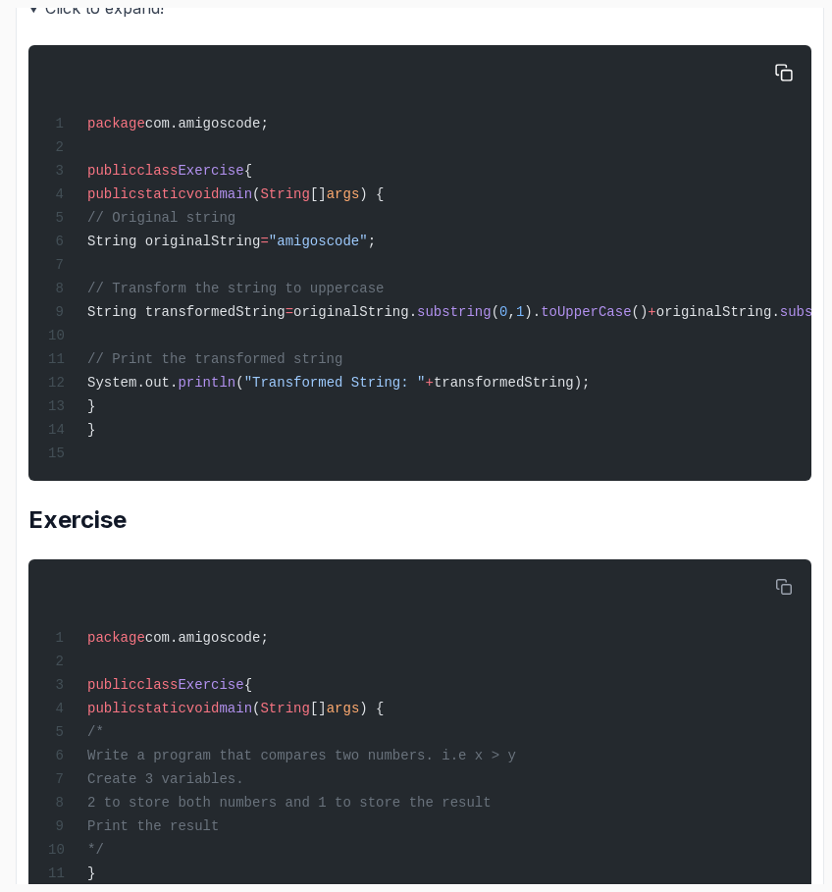
scroll to position [5444, 0]
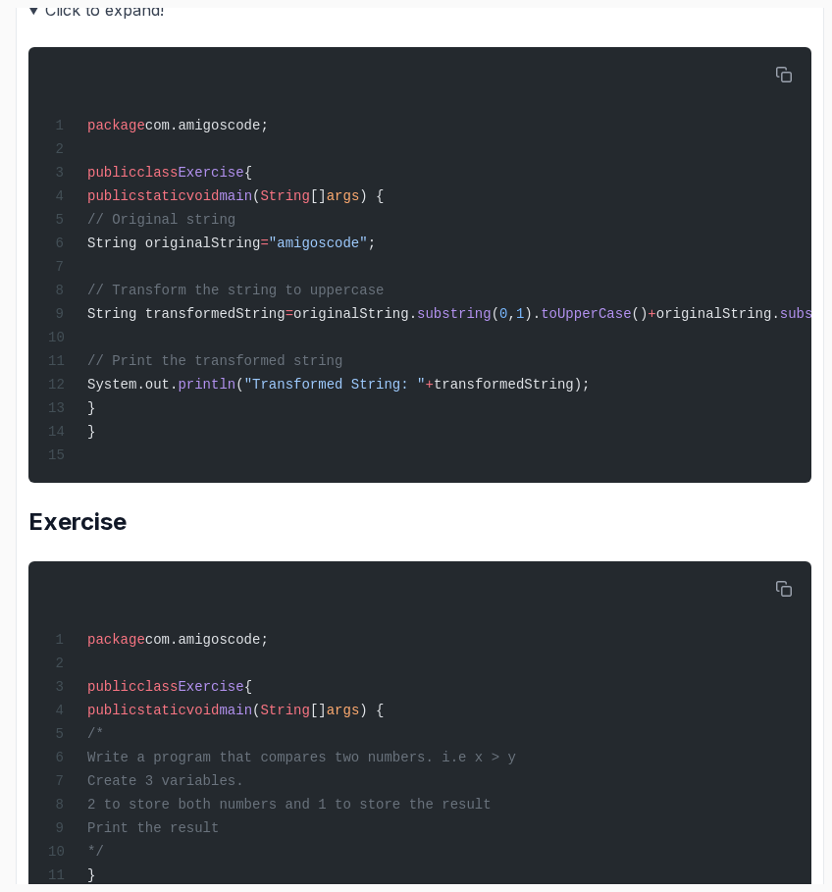
click at [42, 24] on summary "Click to expand!" at bounding box center [419, 9] width 783 height 27
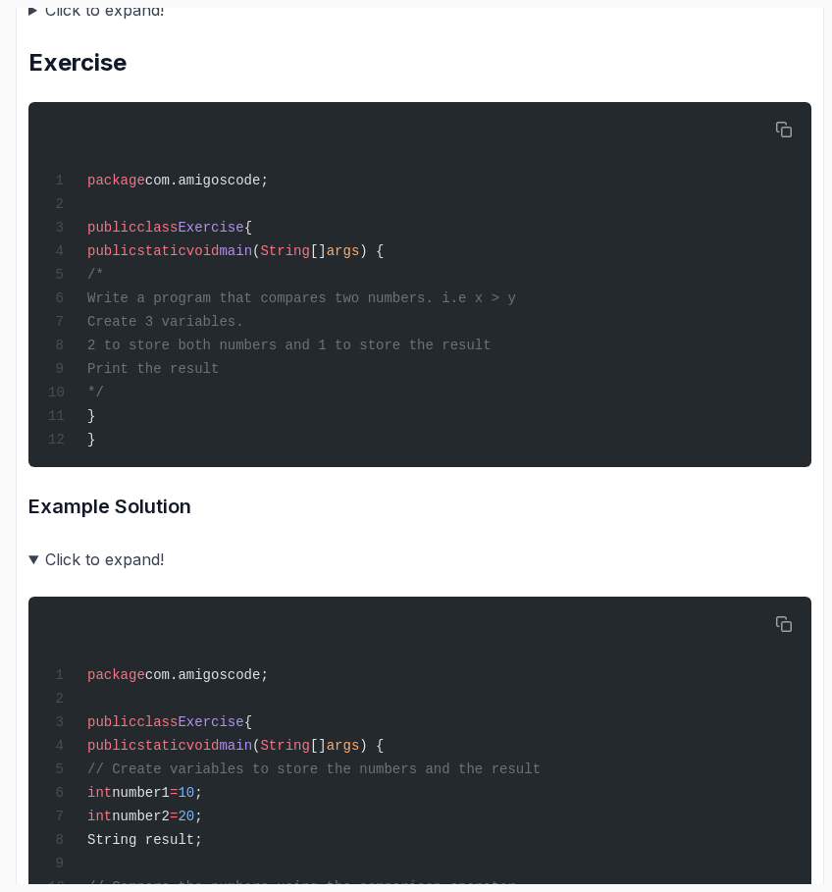
click at [38, 24] on summary "Click to expand!" at bounding box center [419, 9] width 783 height 27
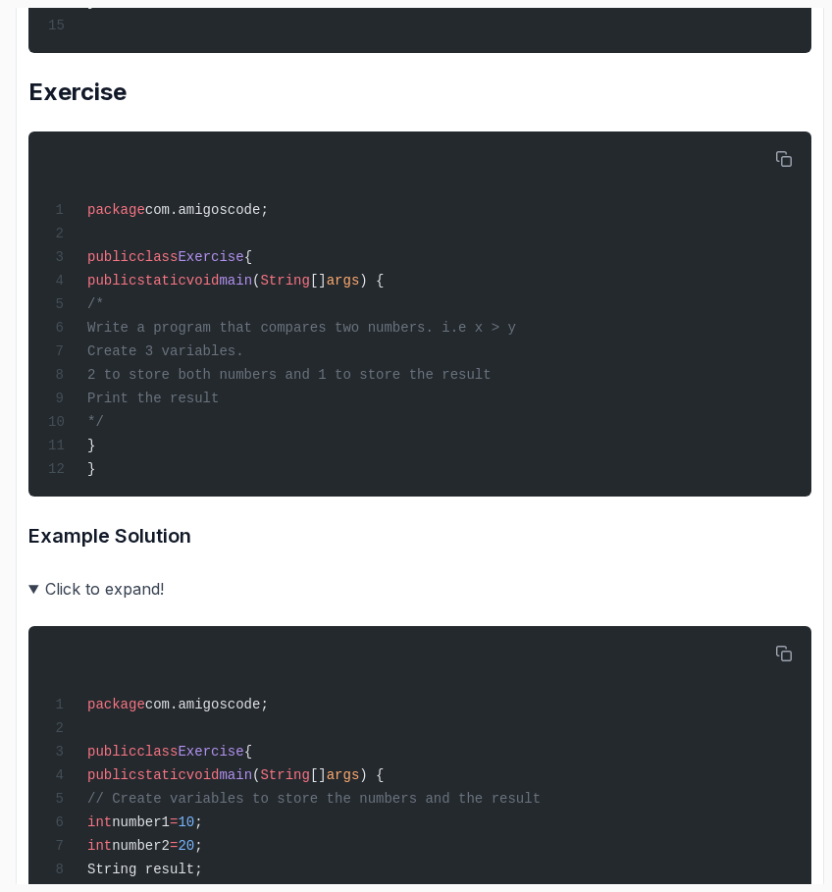
scroll to position [5885, 0]
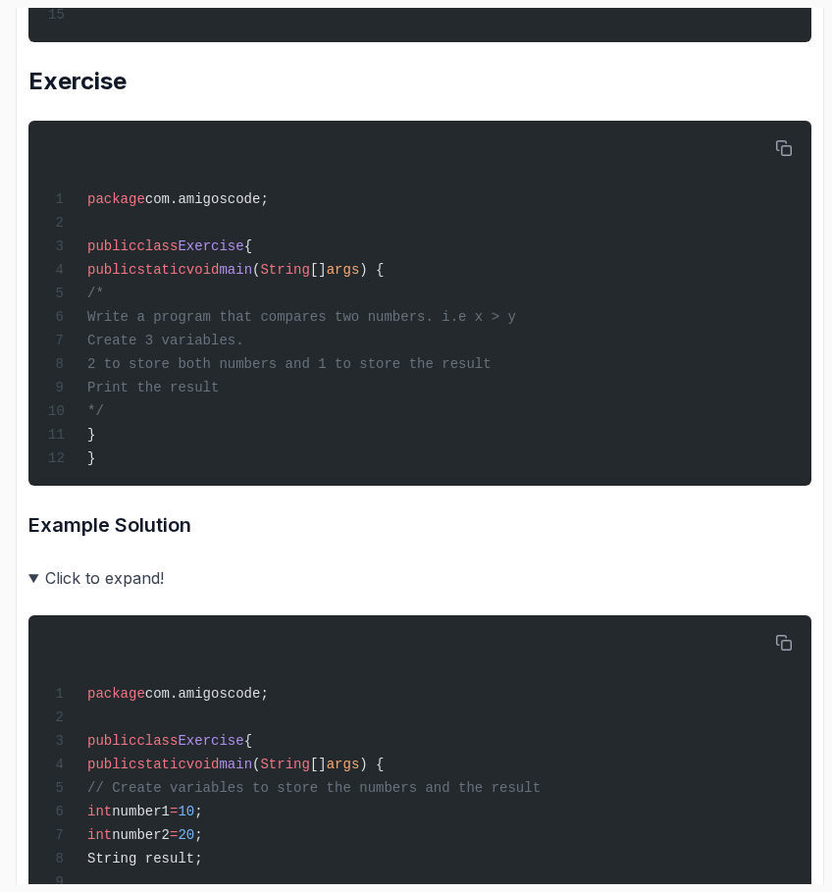
click at [40, 592] on summary "Click to expand!" at bounding box center [419, 577] width 783 height 27
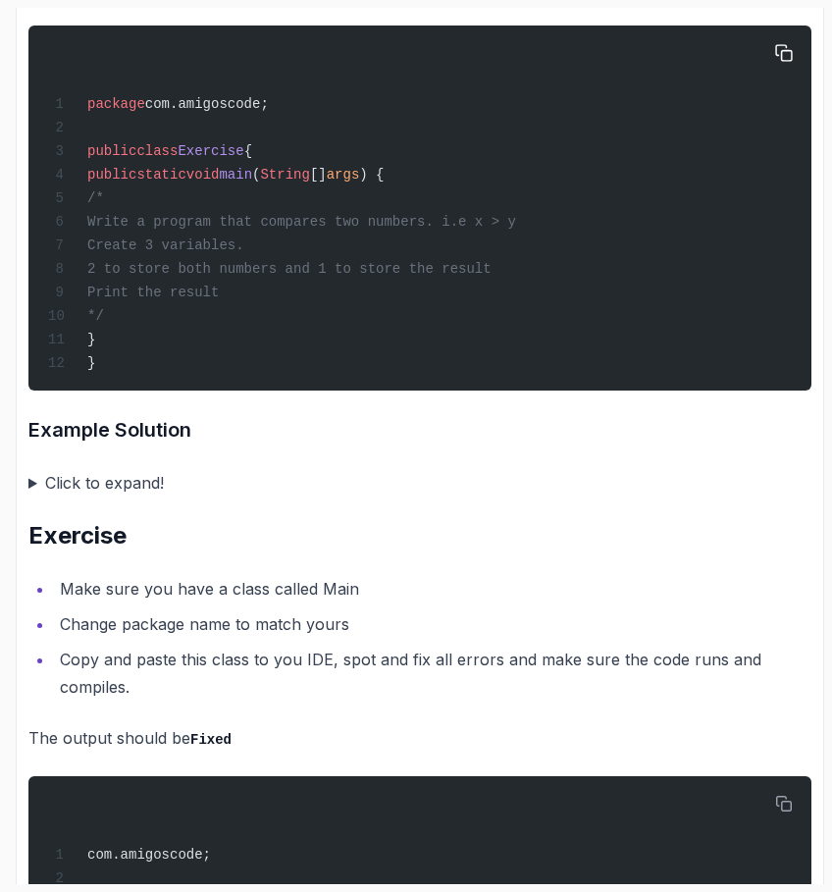
scroll to position [5994, 0]
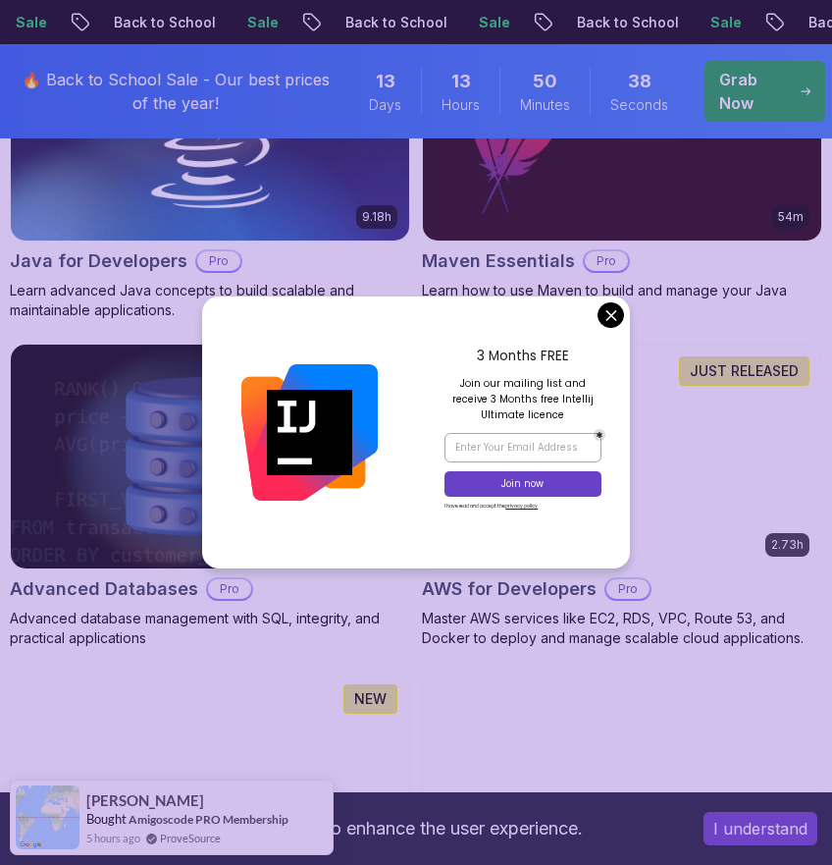
scroll to position [1804, 0]
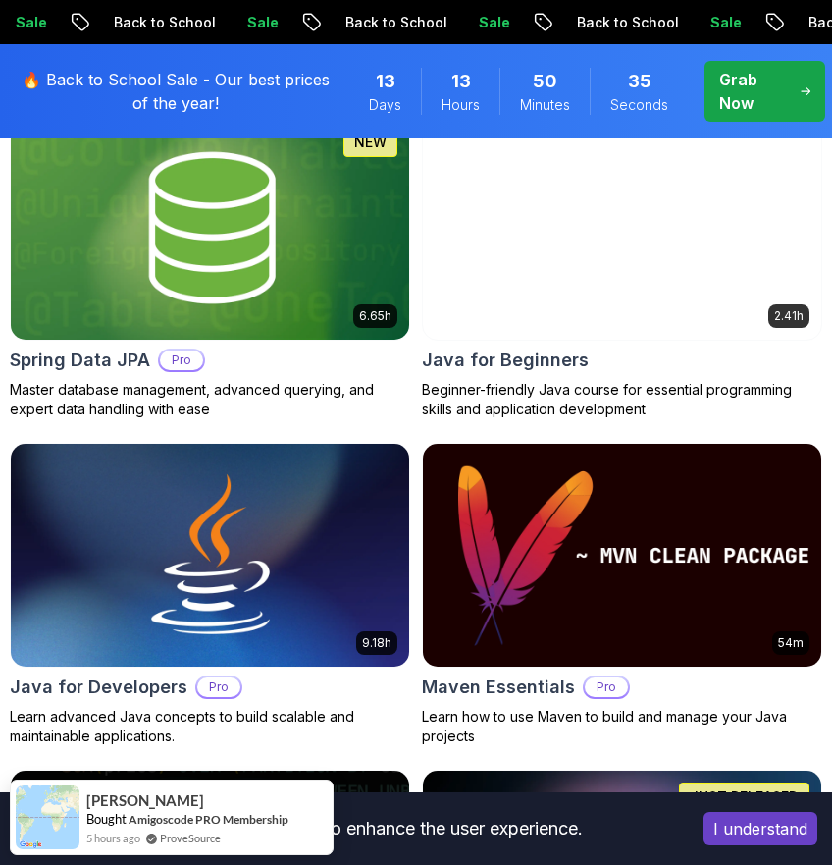
scroll to position [1383, 0]
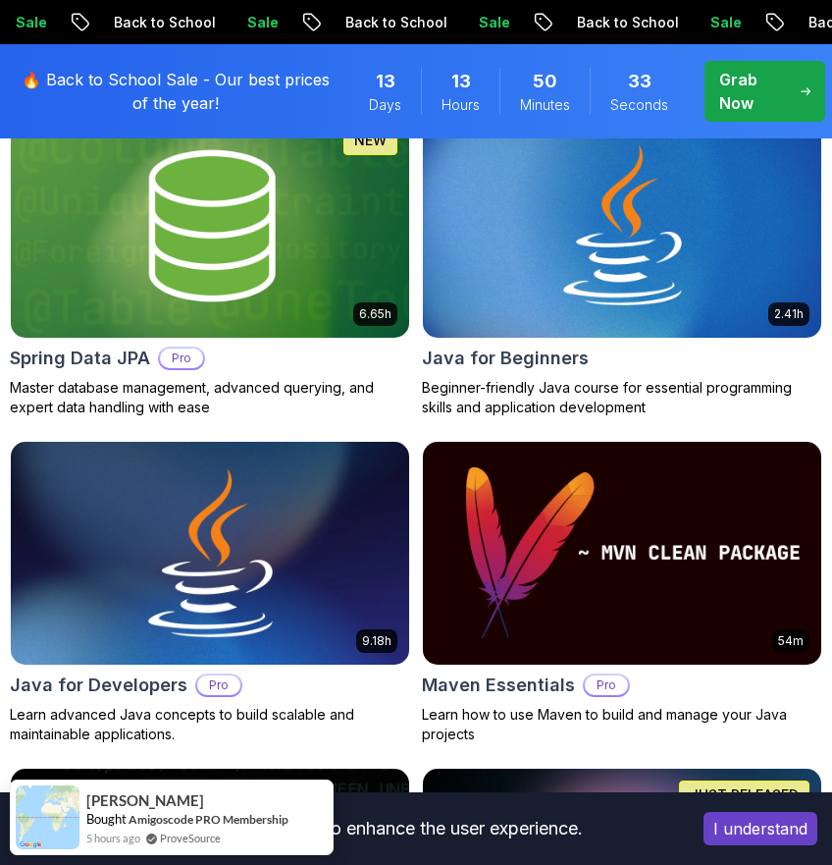
click at [295, 579] on img at bounding box center [210, 553] width 418 height 235
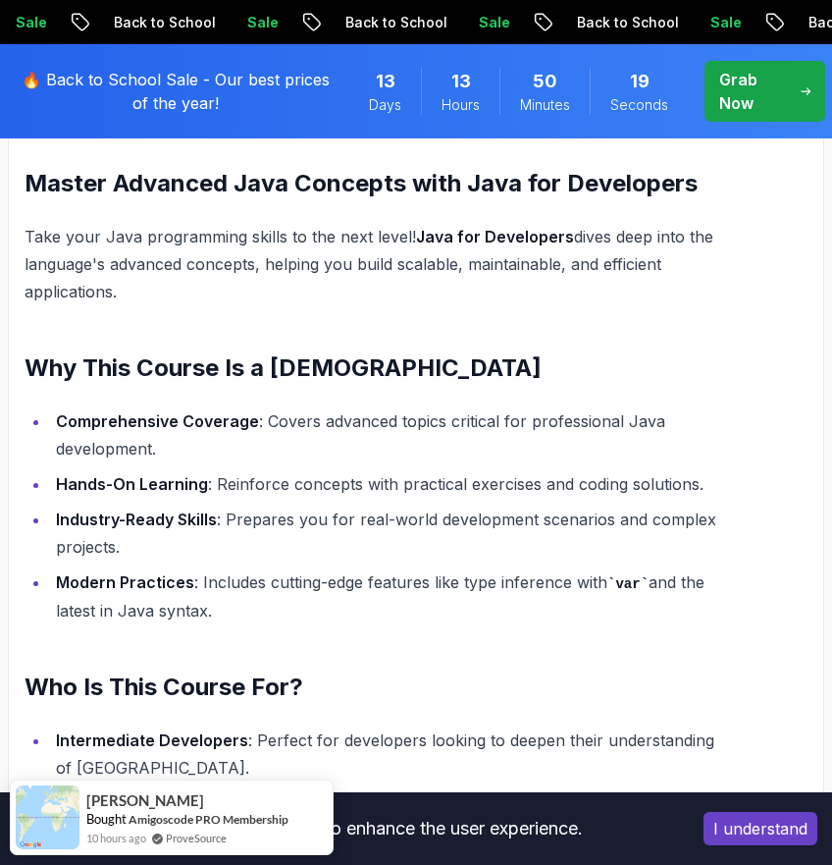
scroll to position [2456, 0]
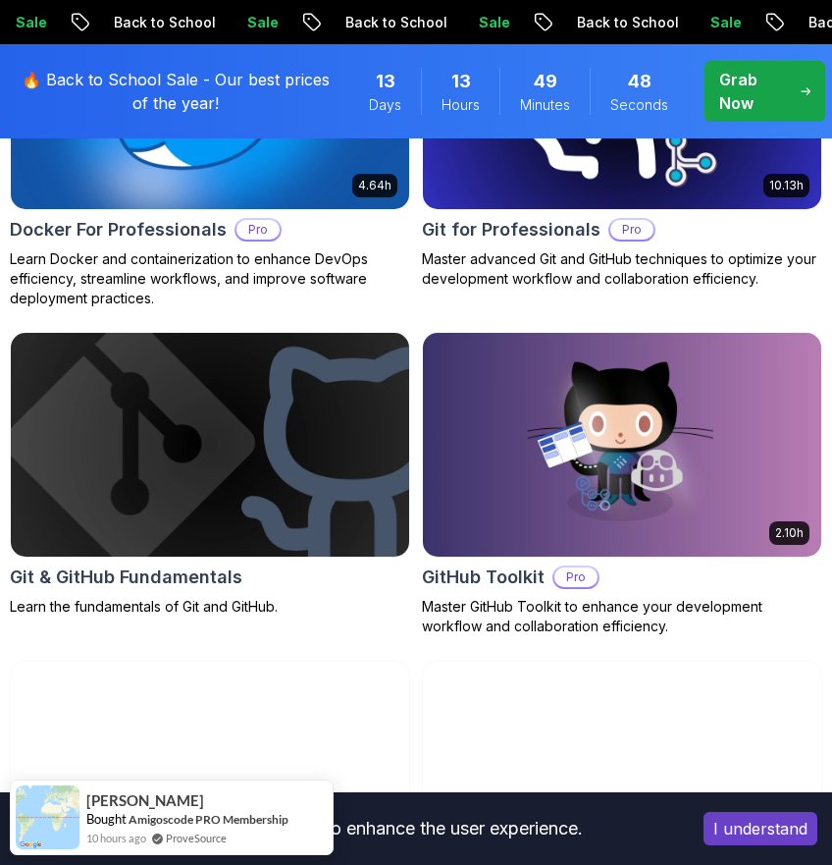
scroll to position [3228, 0]
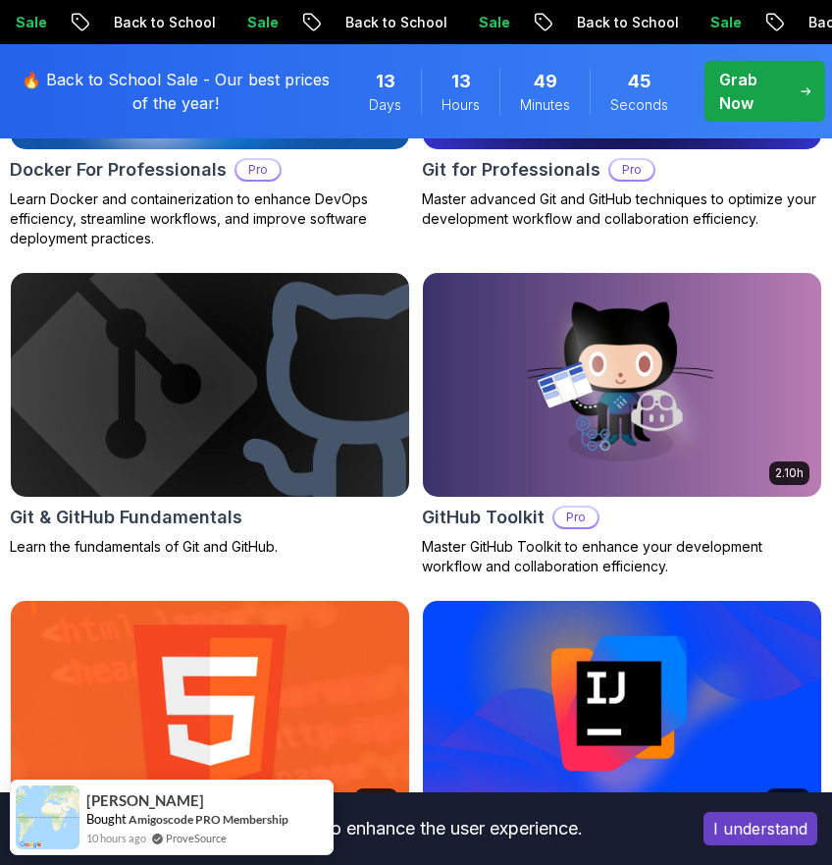
click at [174, 374] on img at bounding box center [210, 384] width 418 height 235
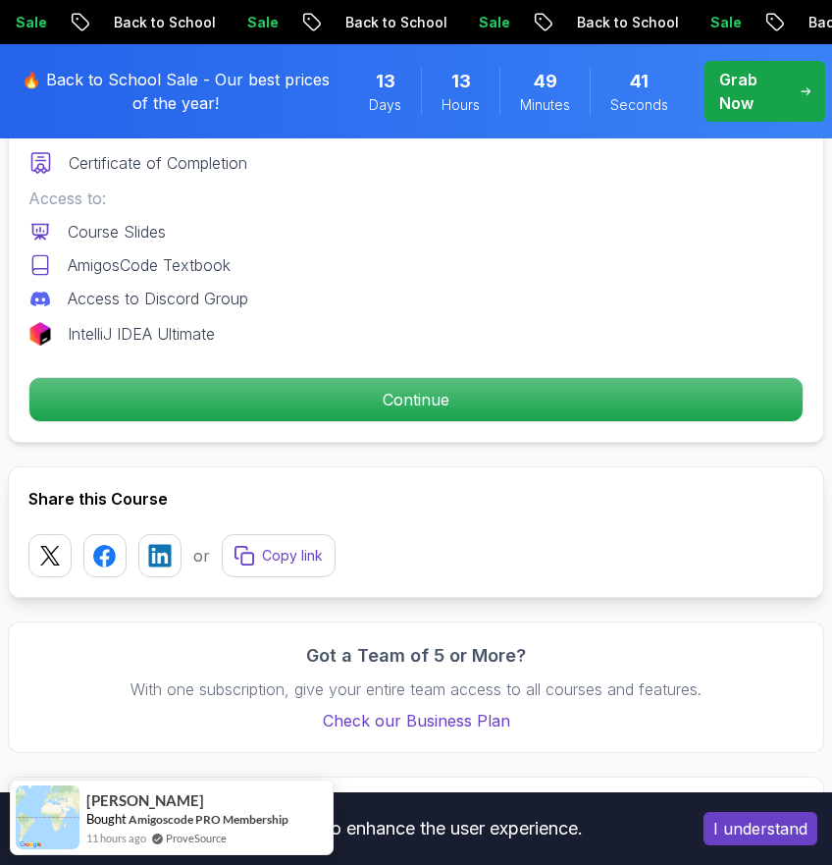
scroll to position [949, 0]
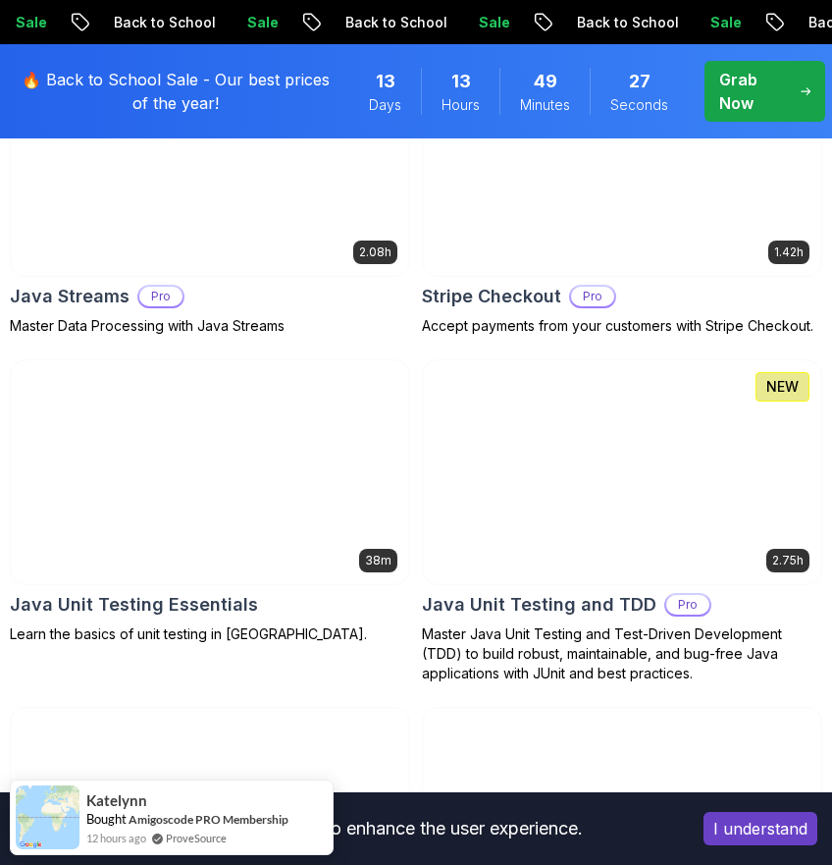
scroll to position [5106, 0]
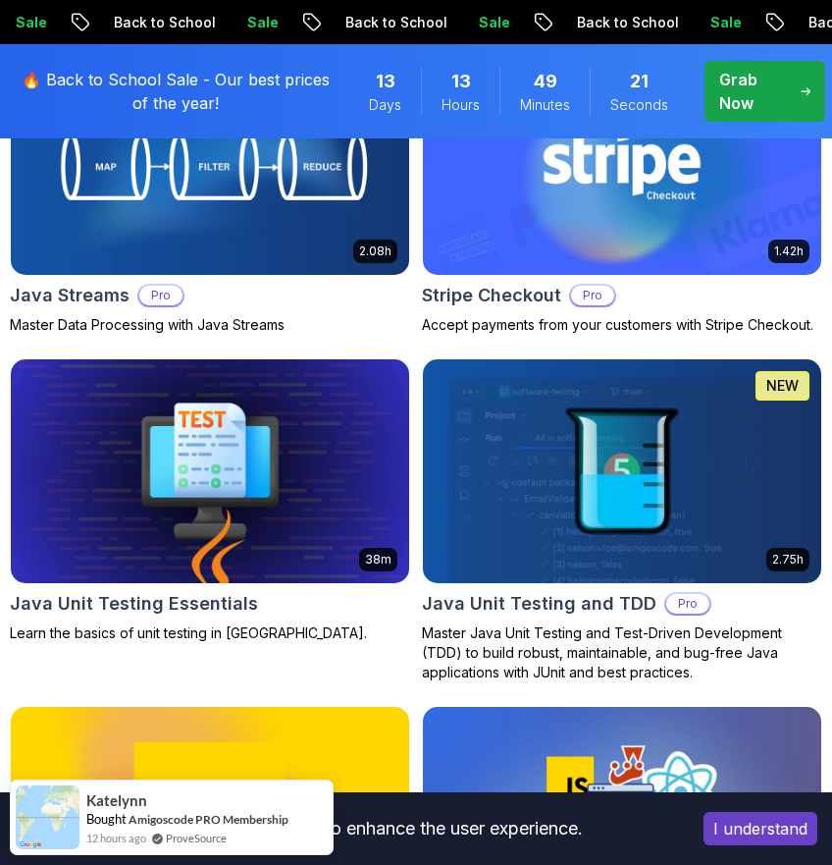
click at [261, 465] on img at bounding box center [210, 470] width 418 height 235
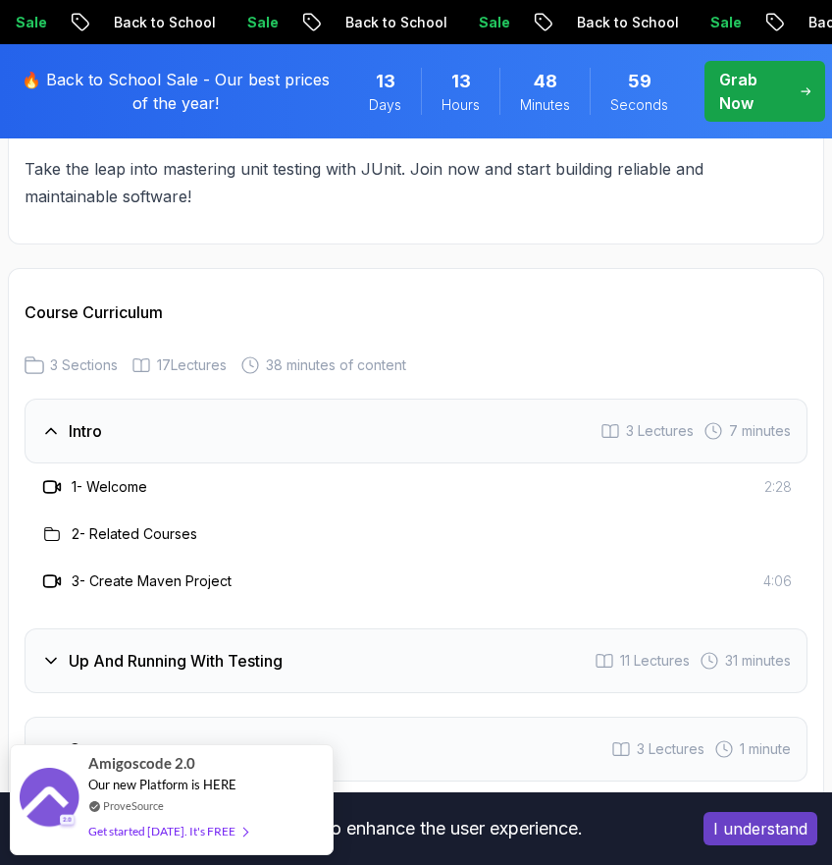
scroll to position [2875, 0]
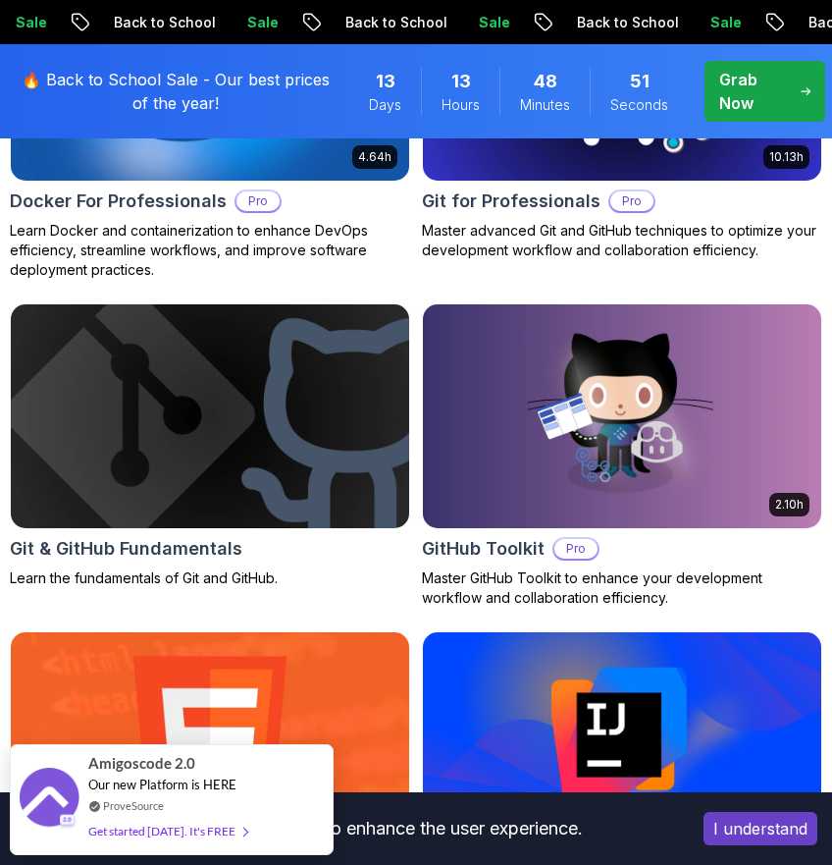
scroll to position [3205, 0]
